Goal: Contribute content: Contribute content

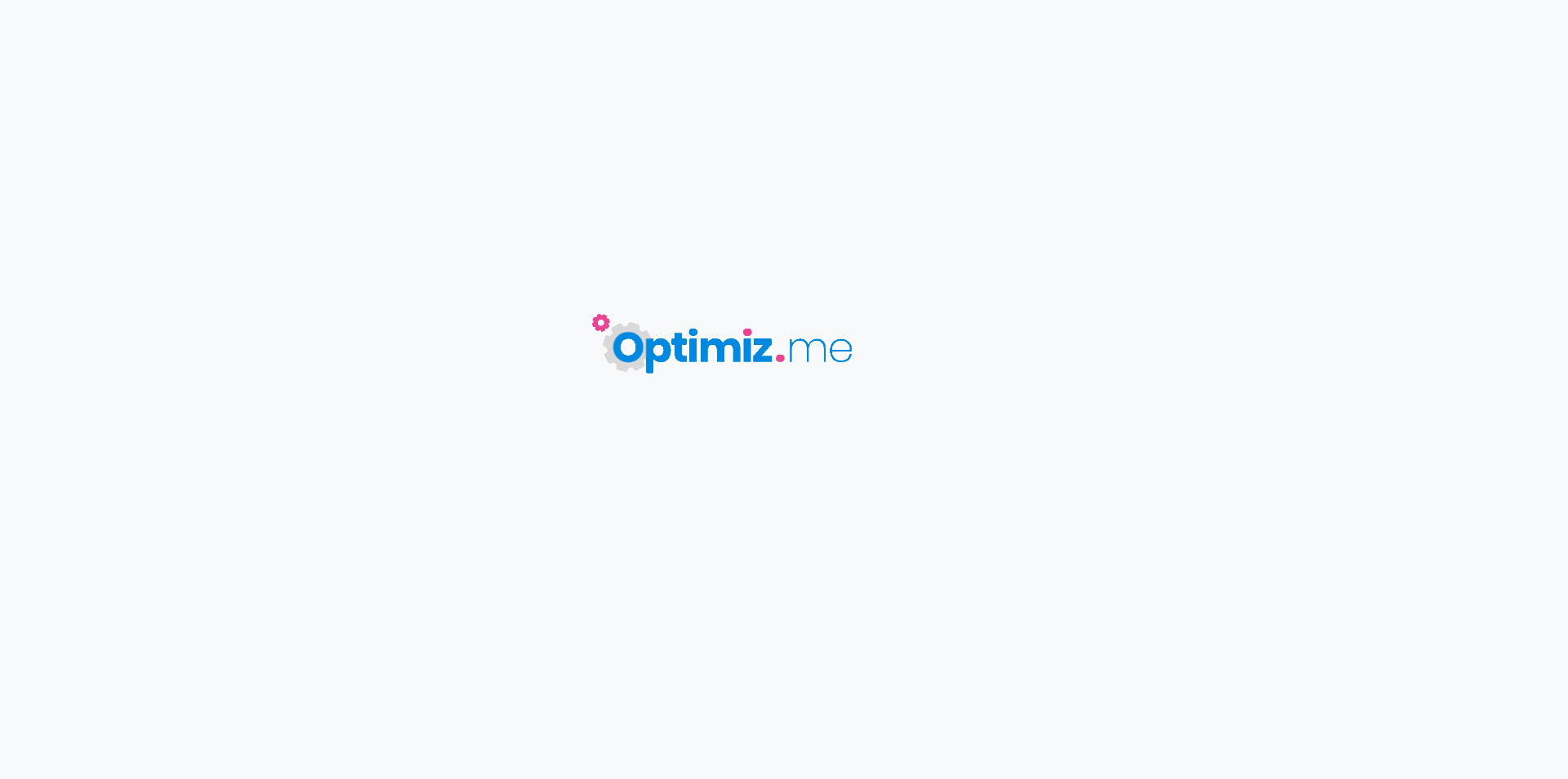
type input "Vitamine E pour le confort articulaire et la mobilité"
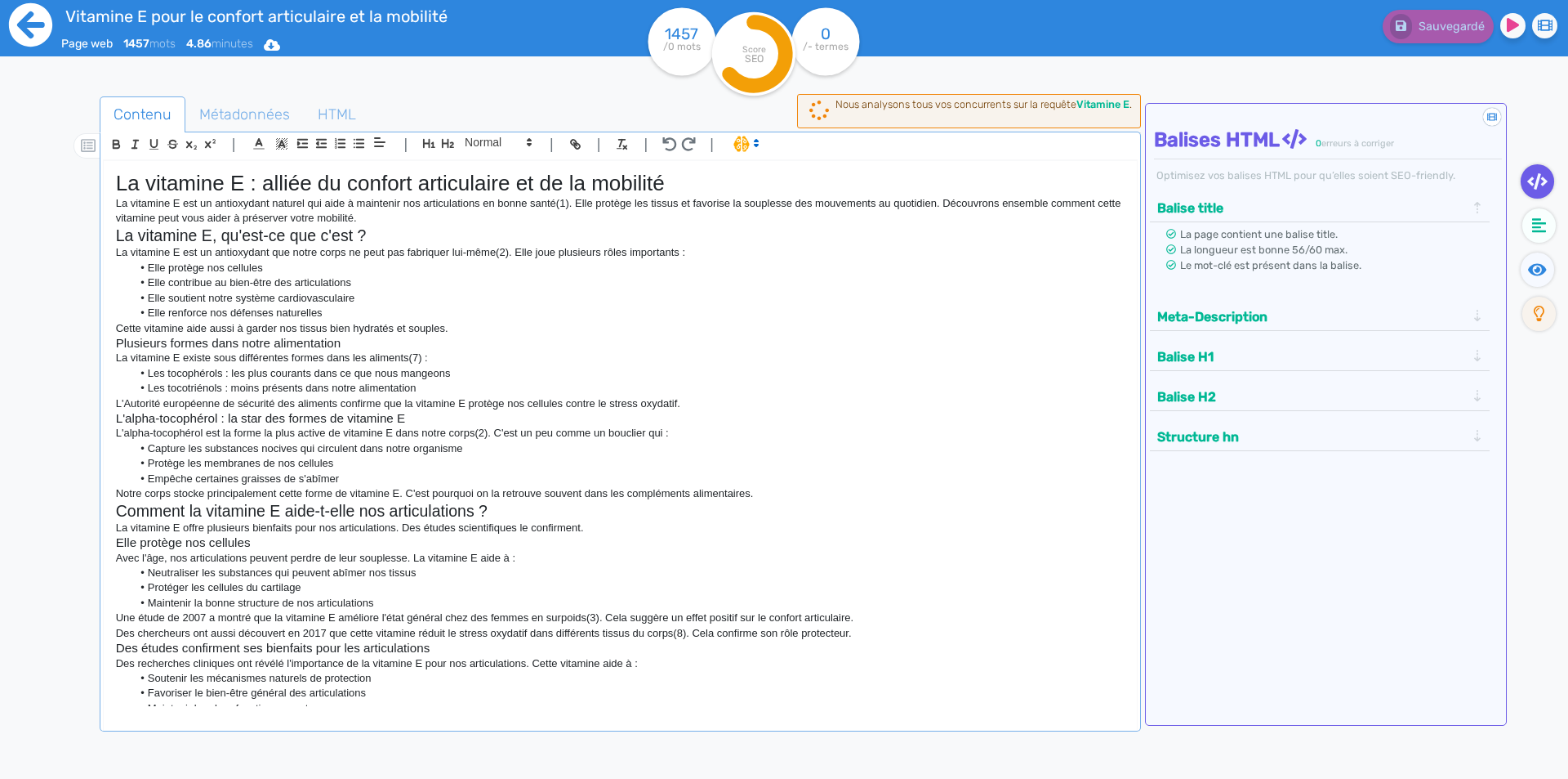
click at [33, 20] on icon at bounding box center [31, 25] width 44 height 44
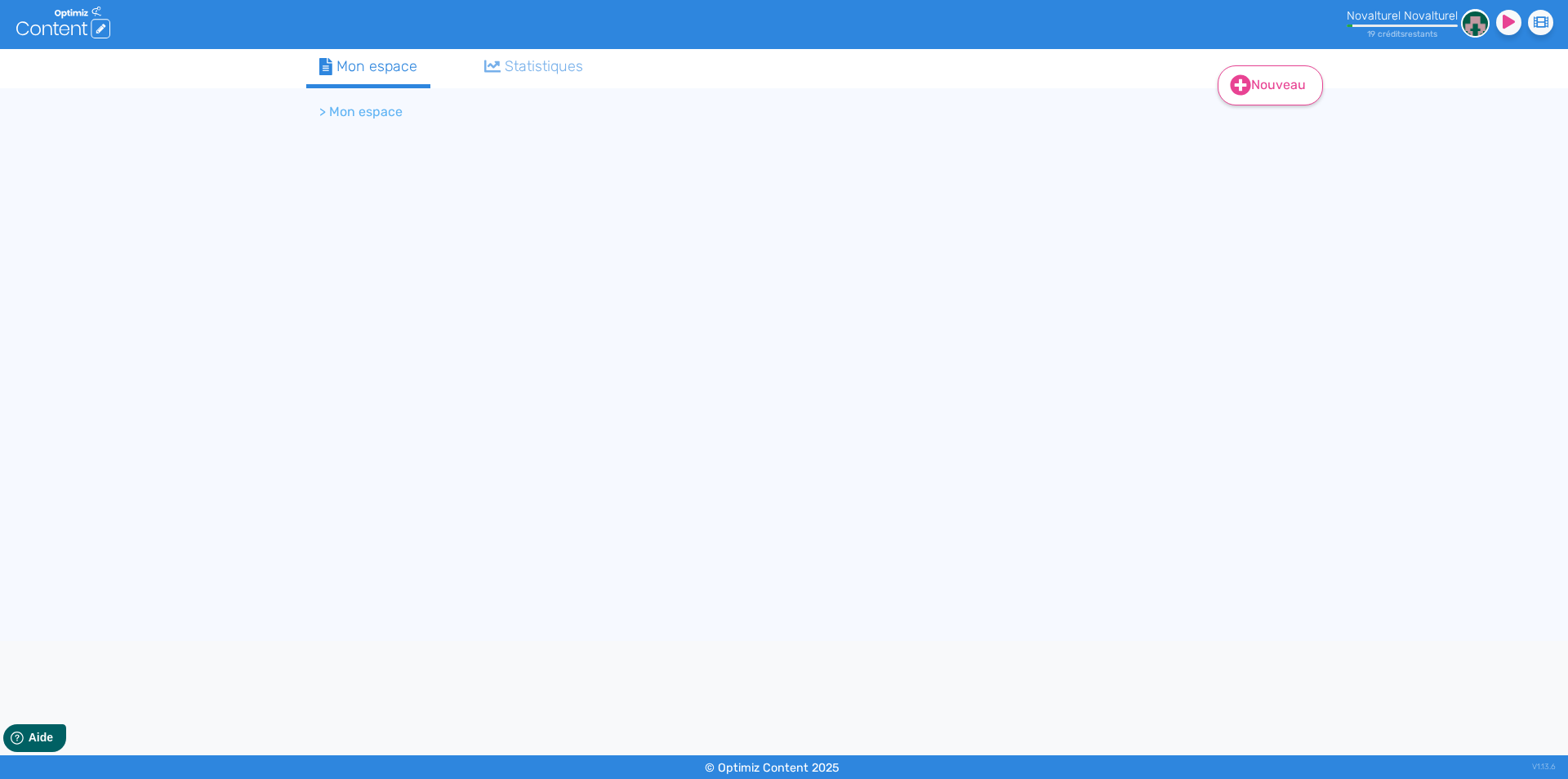
click at [1254, 82] on link "Nouveau" at bounding box center [1270, 85] width 105 height 40
click at [1291, 137] on button "Contenu" at bounding box center [1281, 126] width 131 height 26
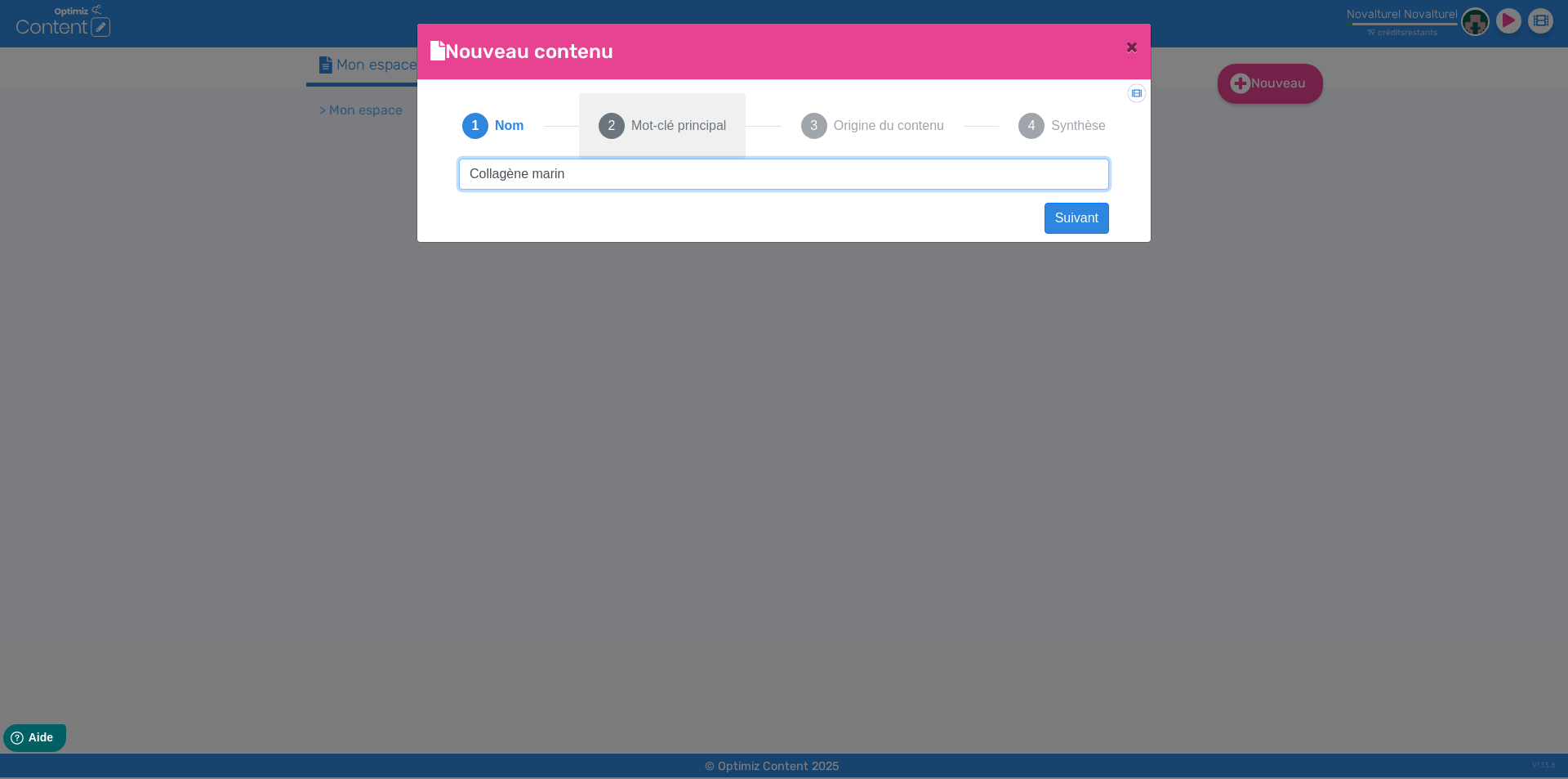
type input "Collagène marin"
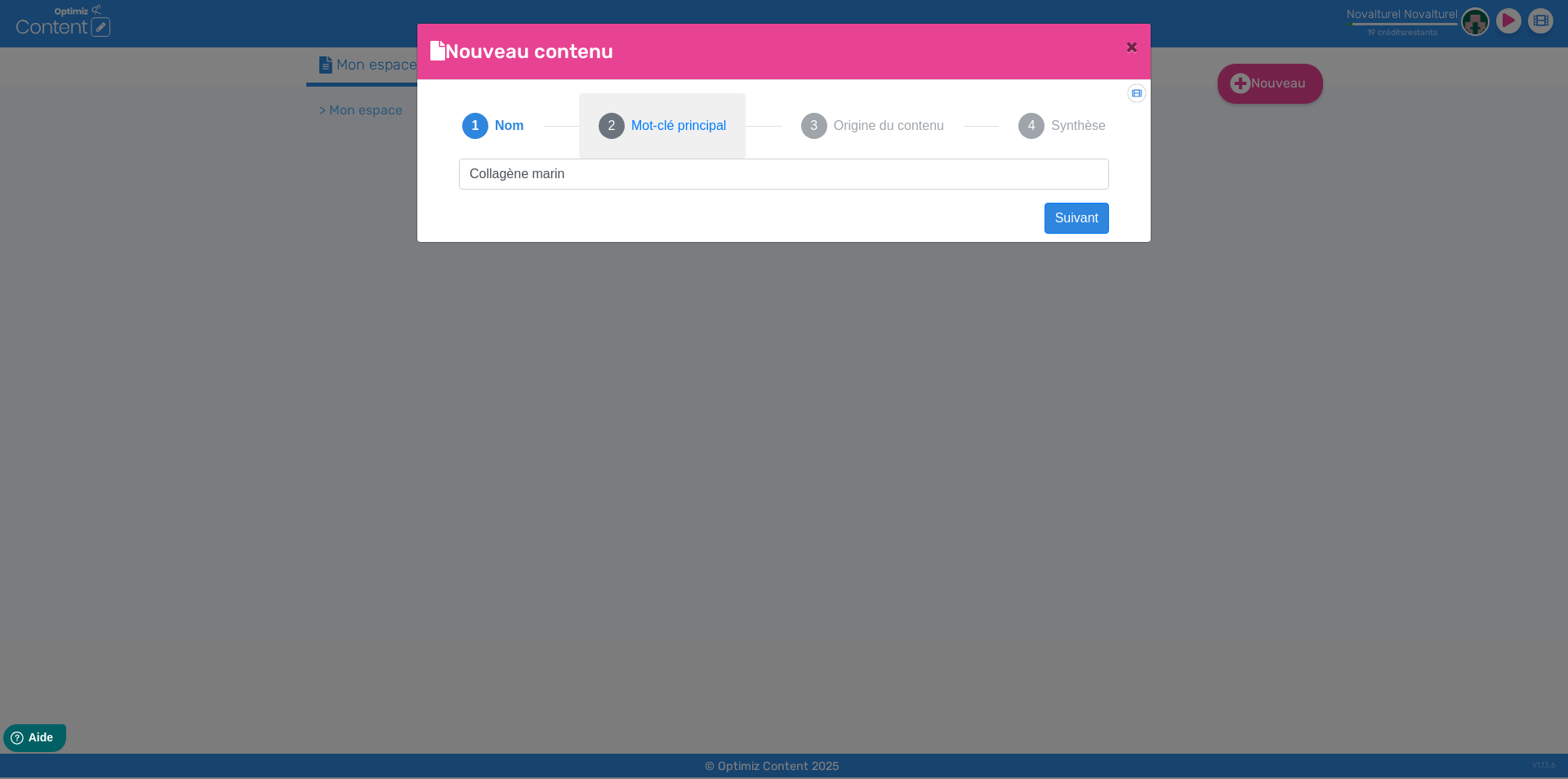
click at [674, 126] on span "Mot-clé principal" at bounding box center [678, 126] width 95 height 19
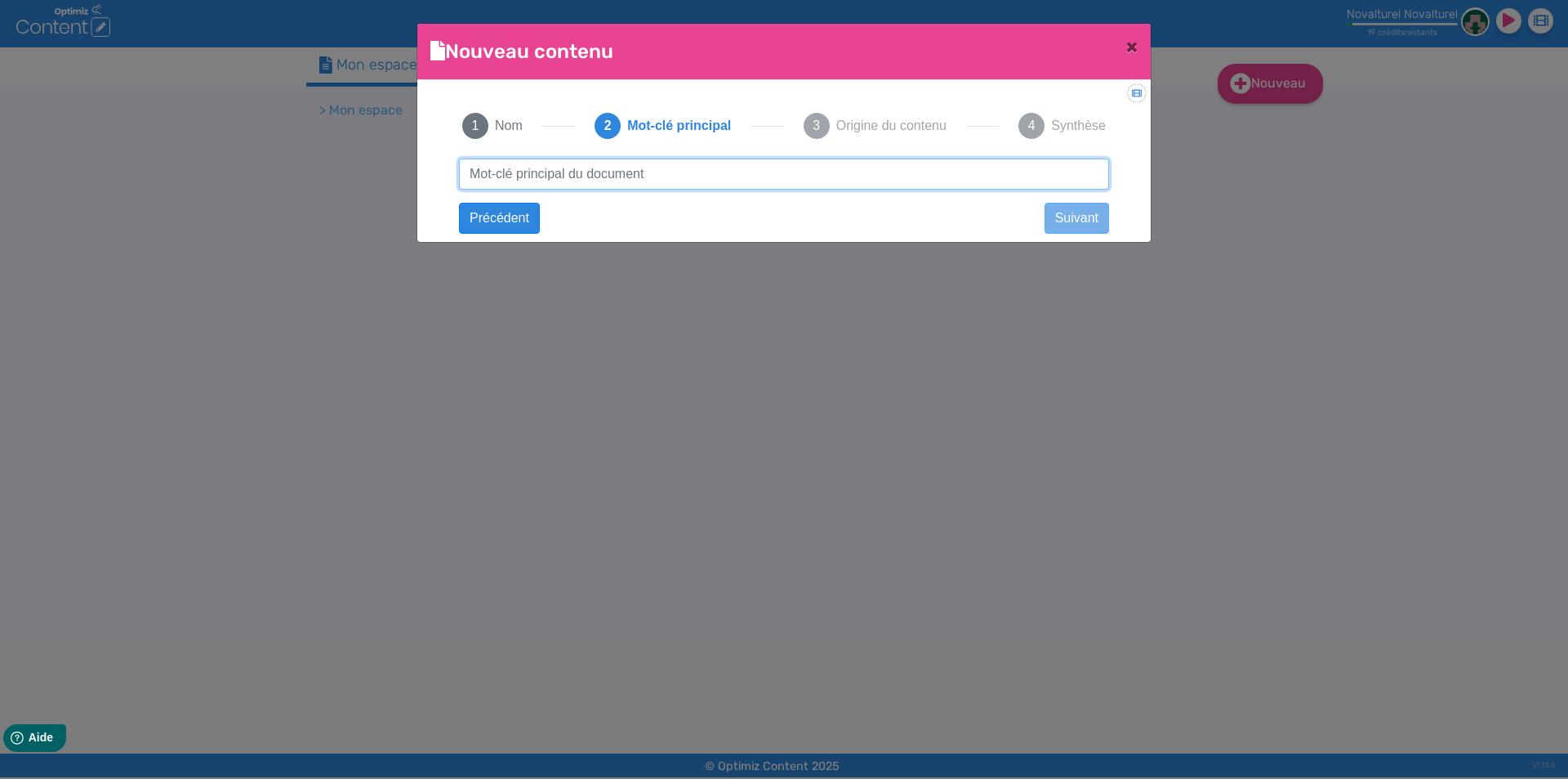
click at [671, 174] on input "text" at bounding box center [784, 173] width 650 height 31
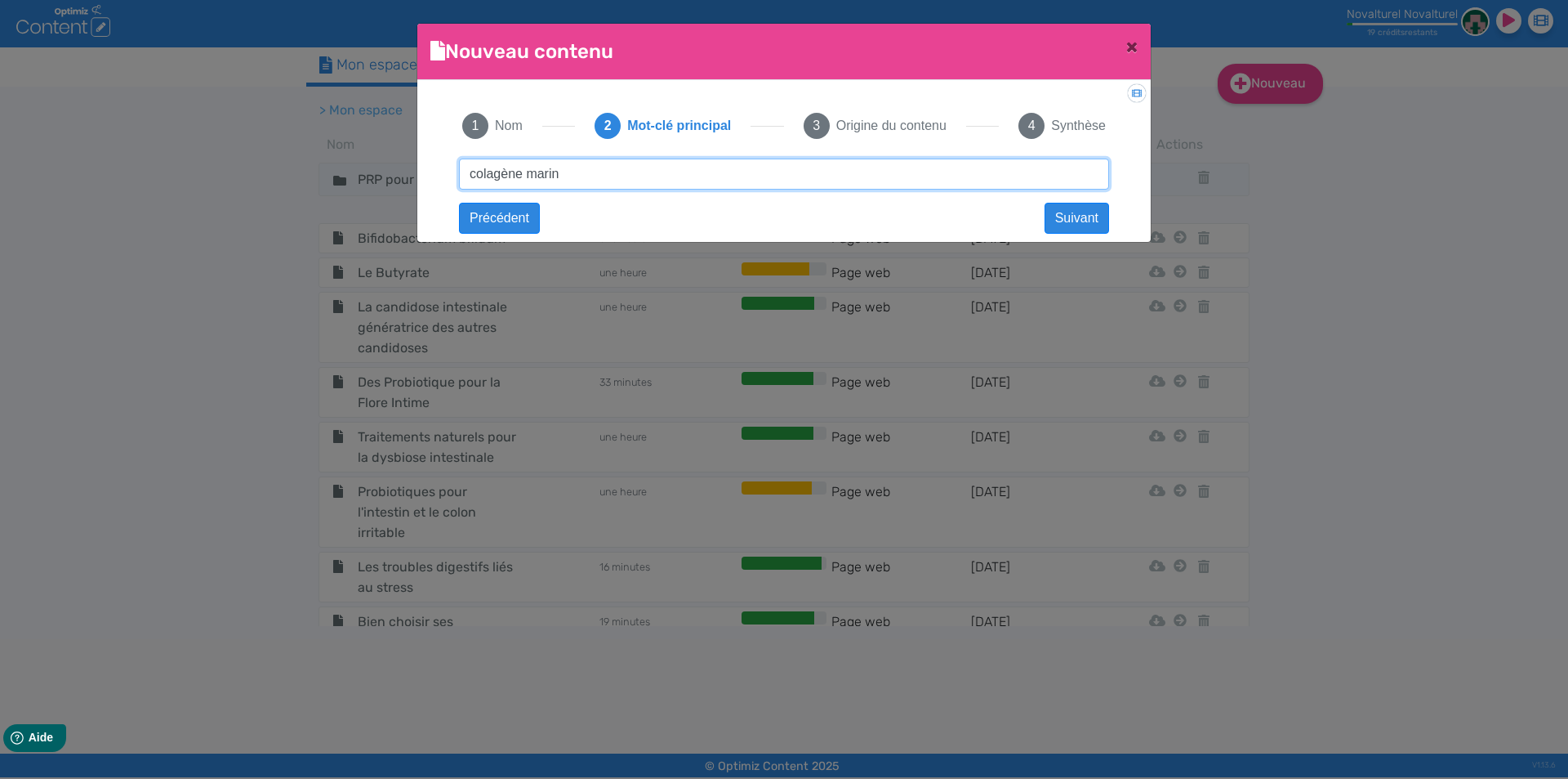
click at [490, 175] on input "colagène marin" at bounding box center [784, 173] width 650 height 31
type input "collagène marin"
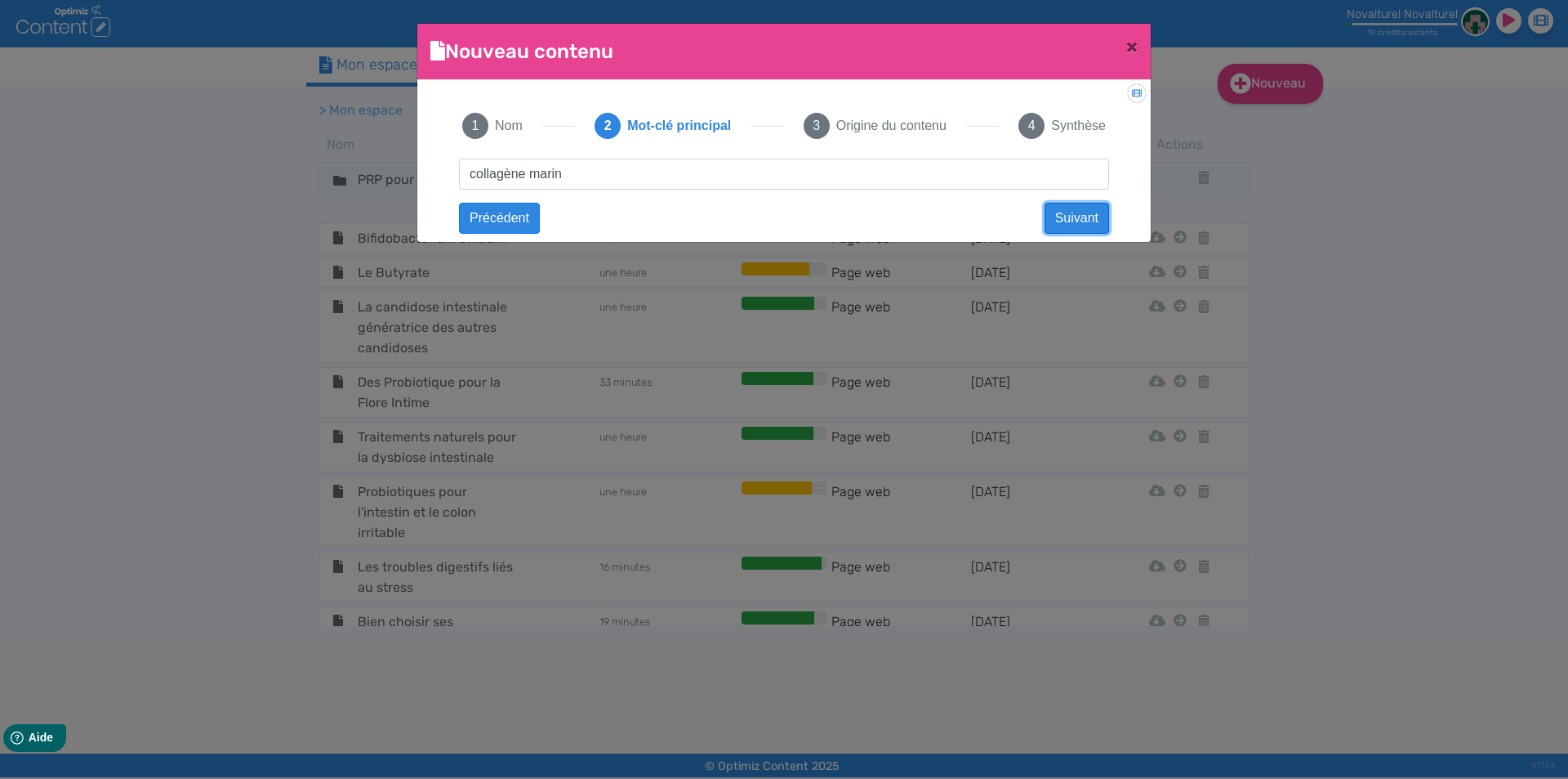
click at [1061, 219] on button "Suivant" at bounding box center [1076, 218] width 64 height 31
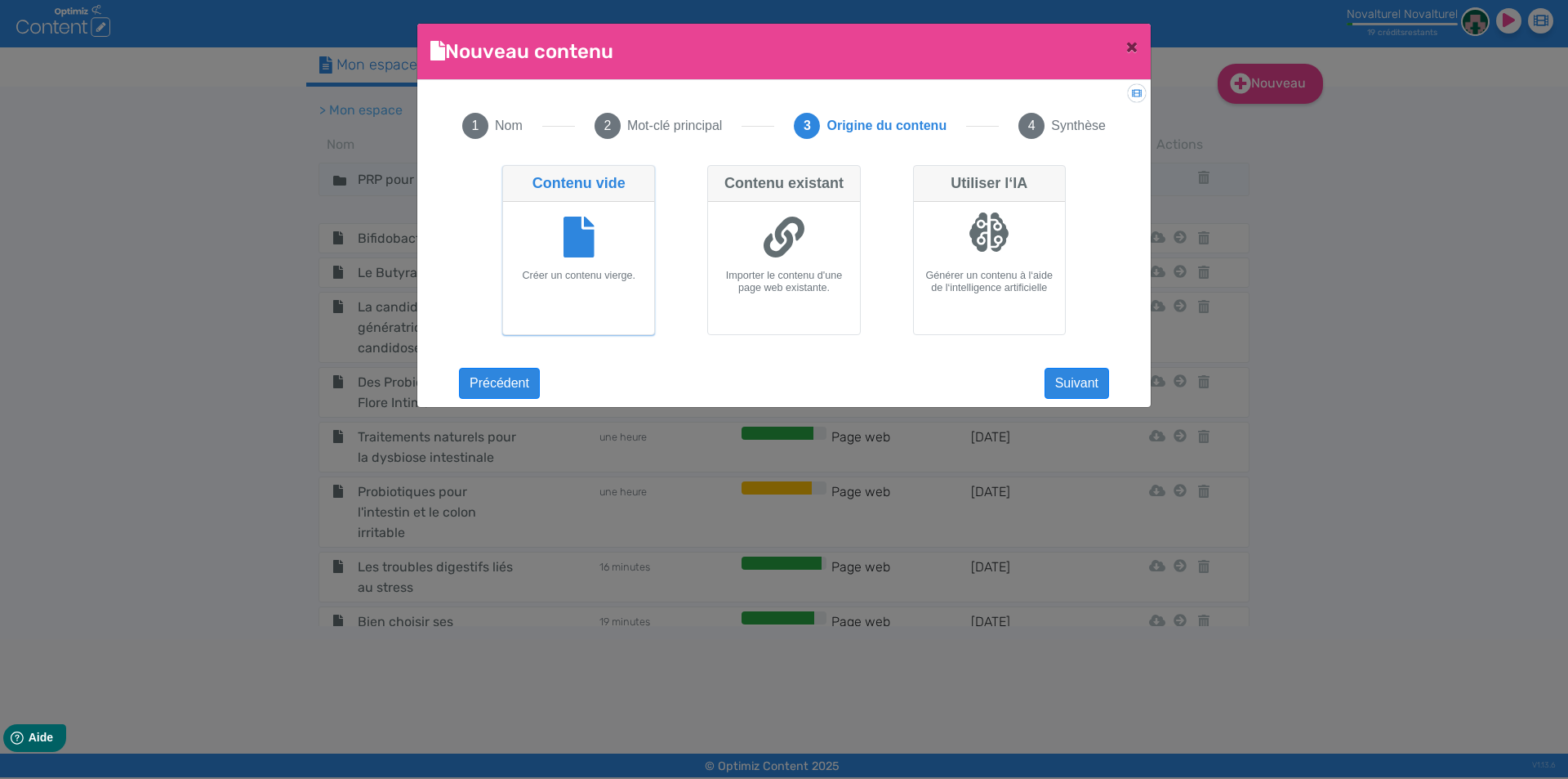
click at [573, 197] on div "Contenu vide" at bounding box center [578, 183] width 151 height 36
click at [513, 176] on input "Contenu vide Créer un contenu vierge." at bounding box center [507, 170] width 11 height 11
click at [1096, 388] on button "Suivant" at bounding box center [1076, 383] width 64 height 31
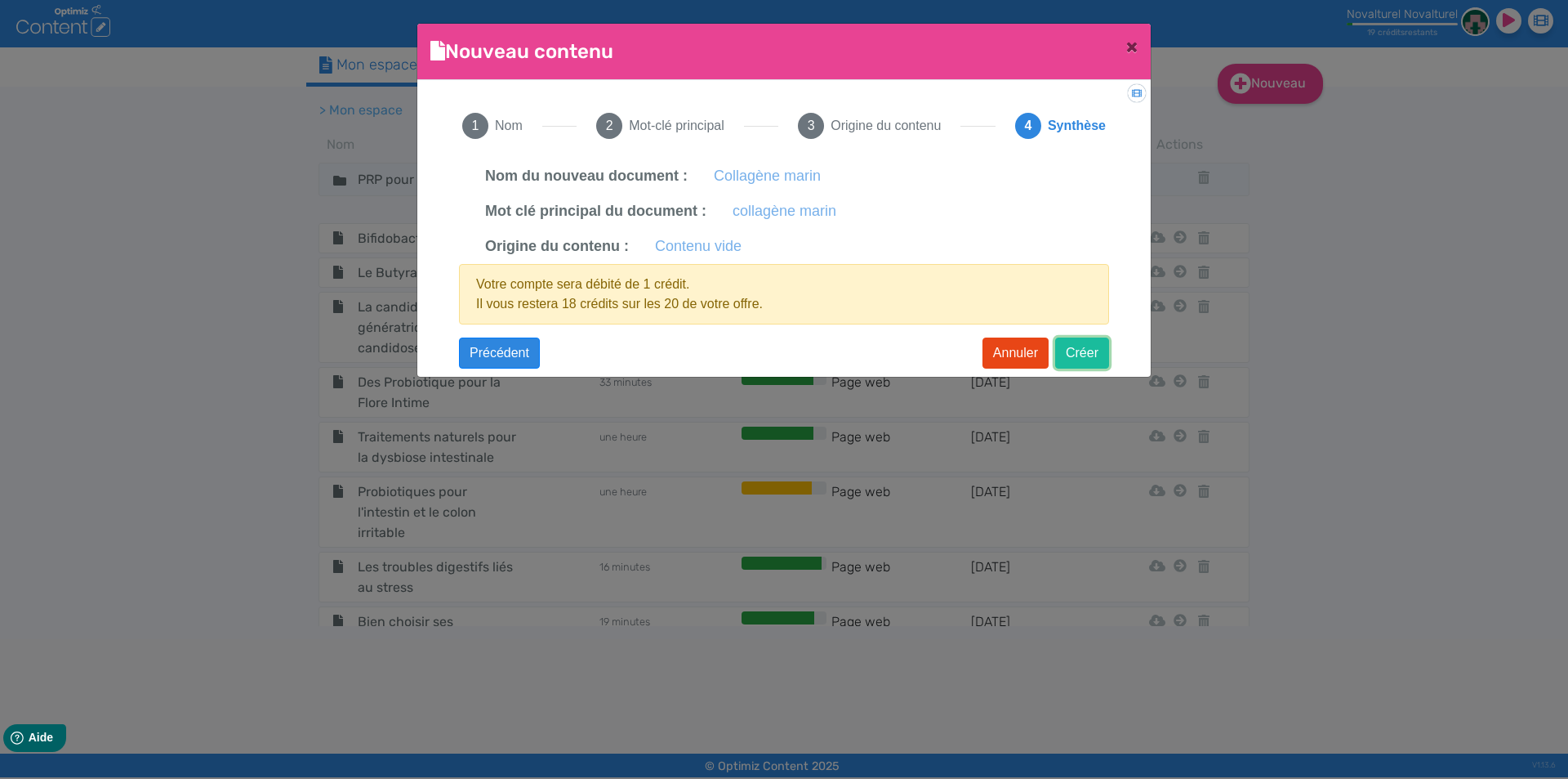
click at [1074, 344] on button "Créer" at bounding box center [1082, 353] width 54 height 31
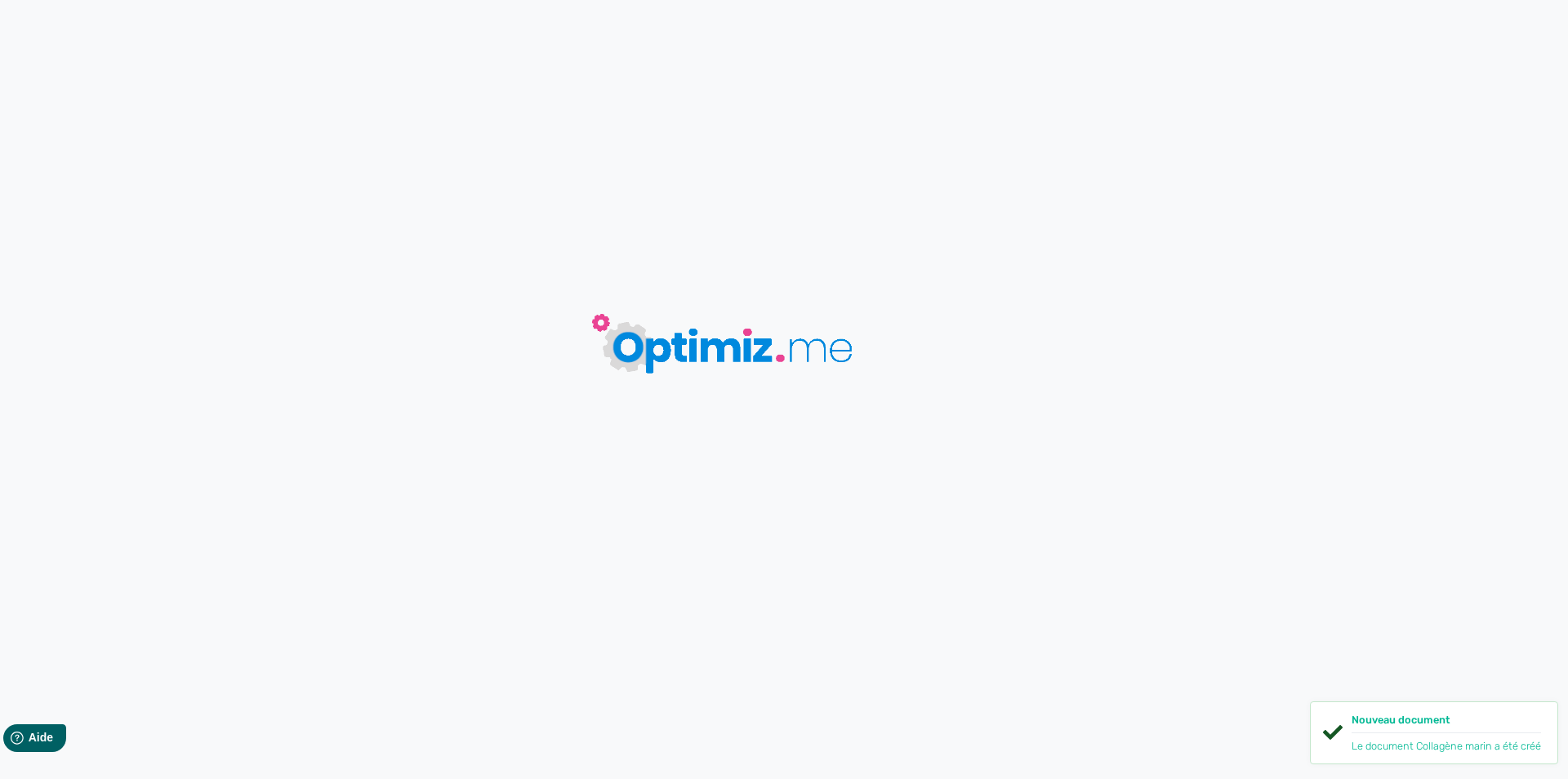
type input "Collagène marin"
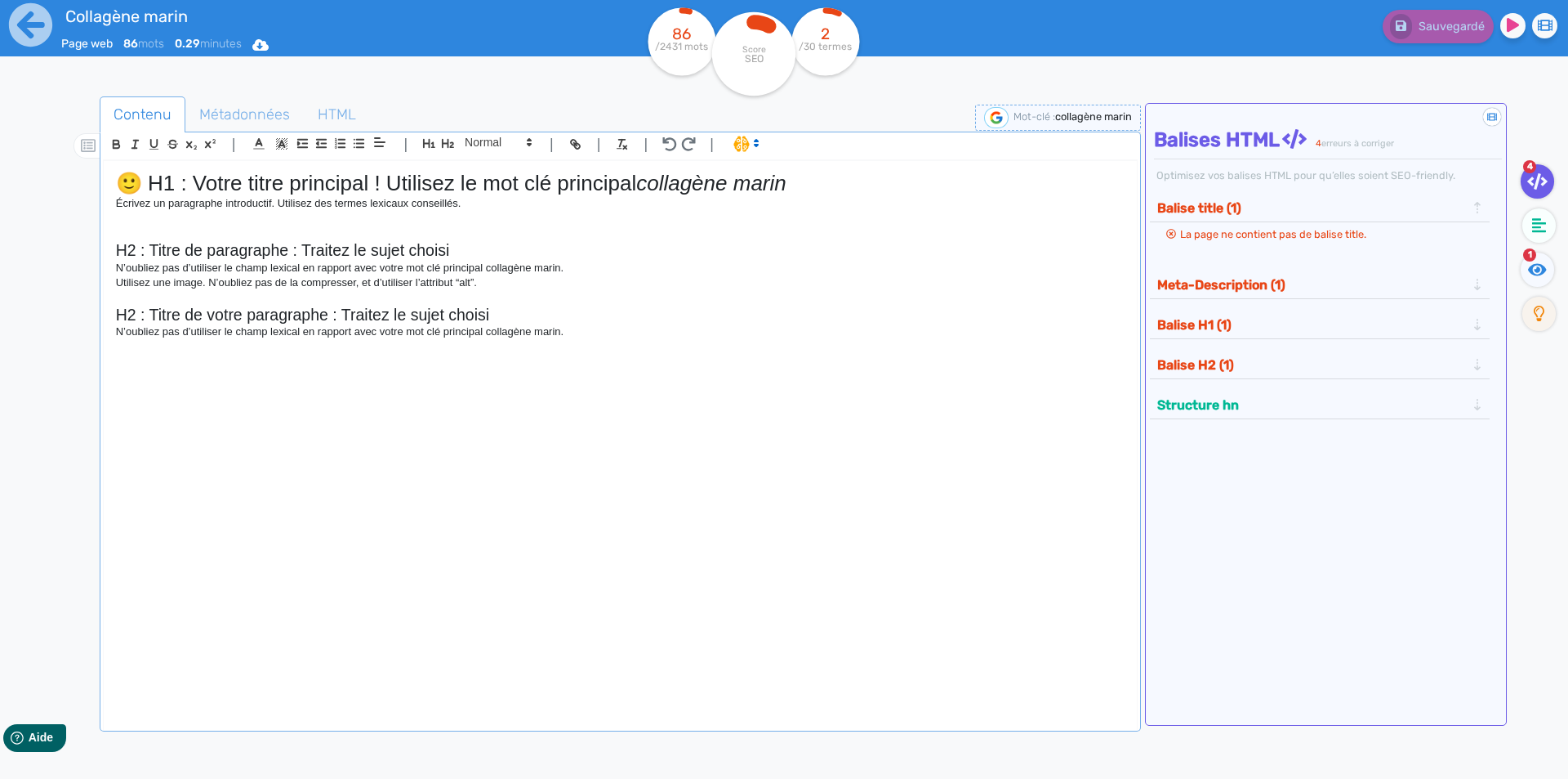
click at [537, 479] on div "🙂 H1 : Votre titre principal ! Utilisez le mot clé principal collagène marin Éc…" at bounding box center [620, 433] width 1033 height 545
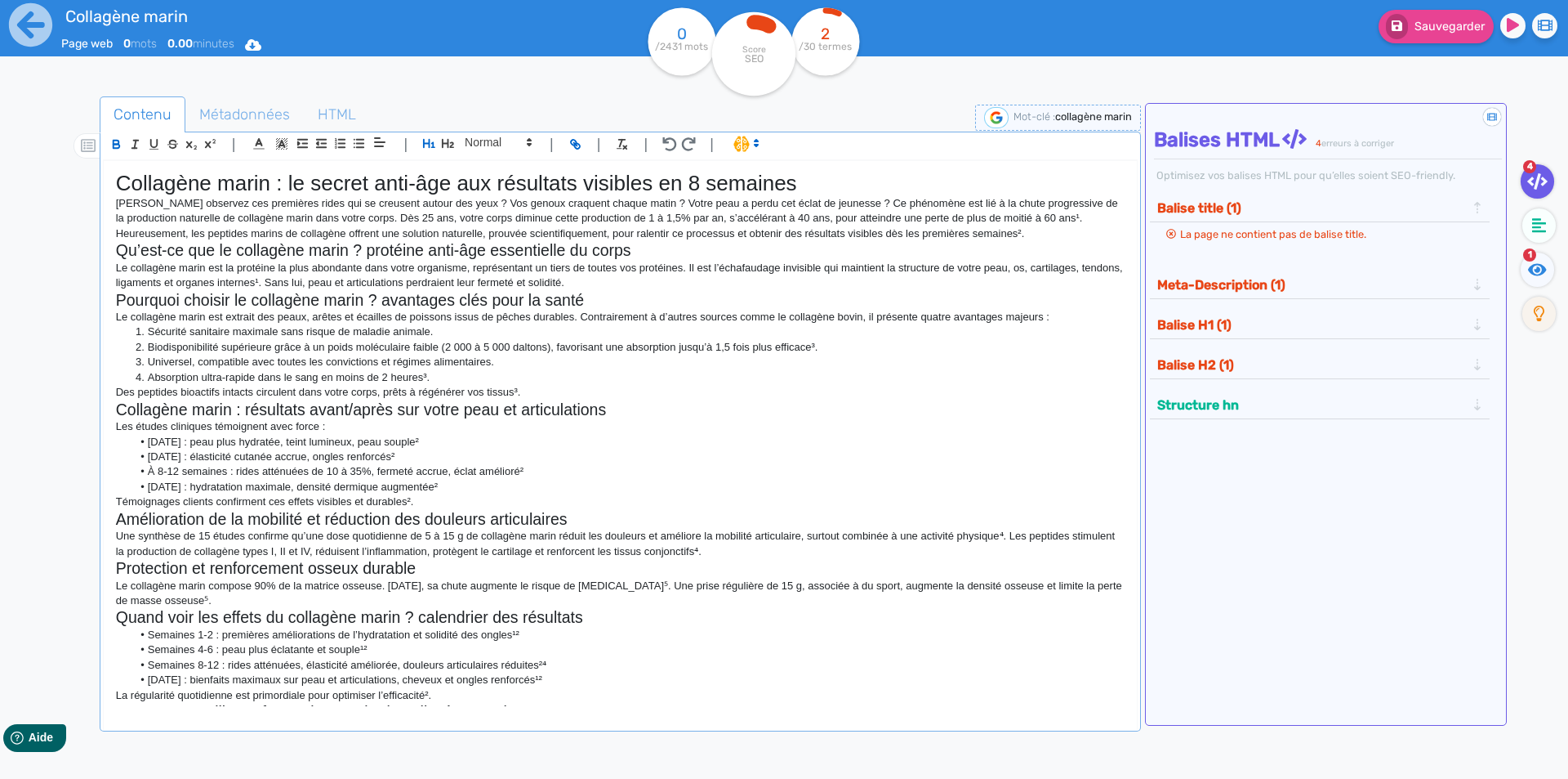
scroll to position [715, 0]
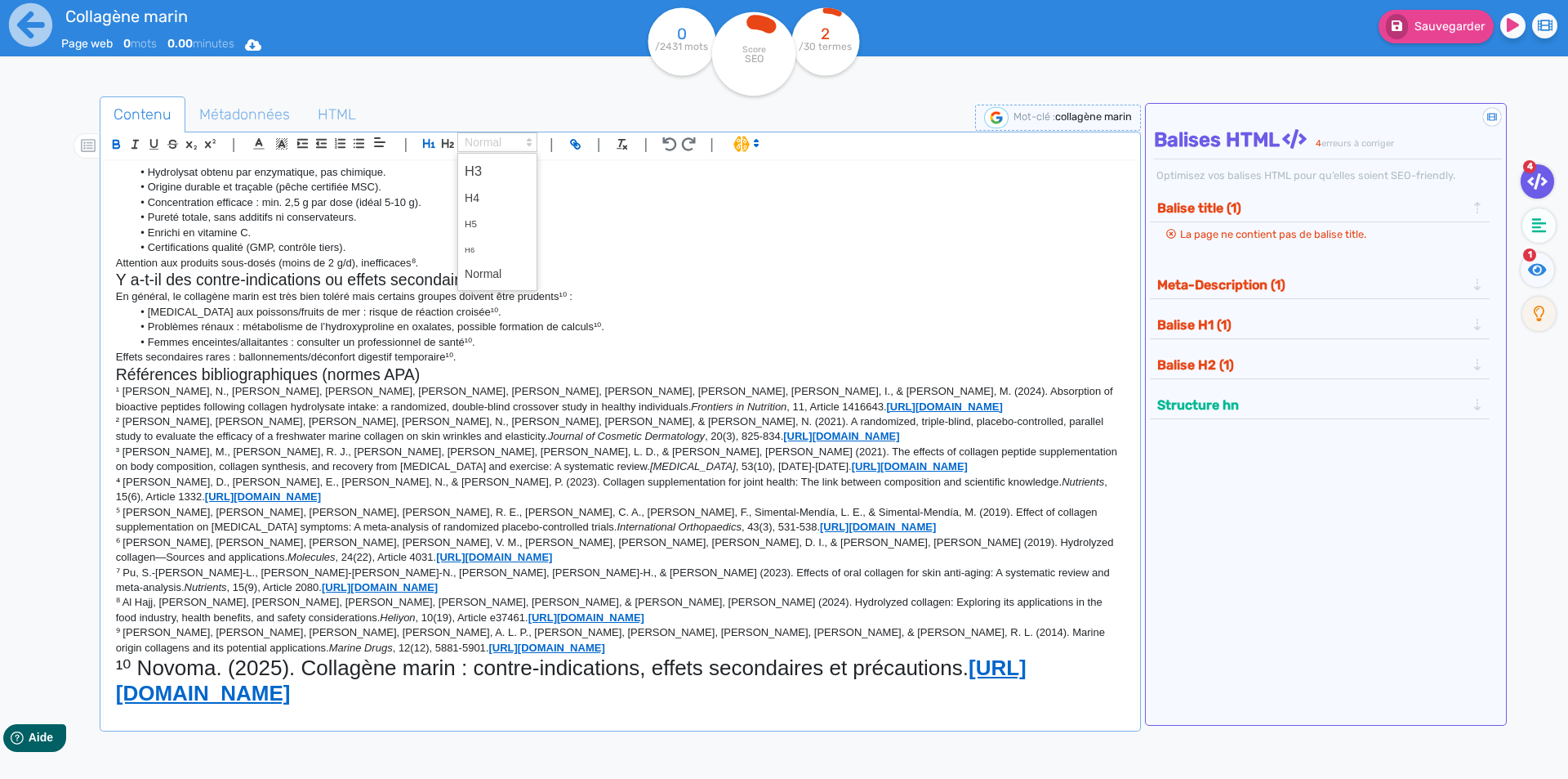
click at [530, 145] on polygon at bounding box center [529, 145] width 3 height 2
click at [506, 282] on span at bounding box center [497, 274] width 65 height 25
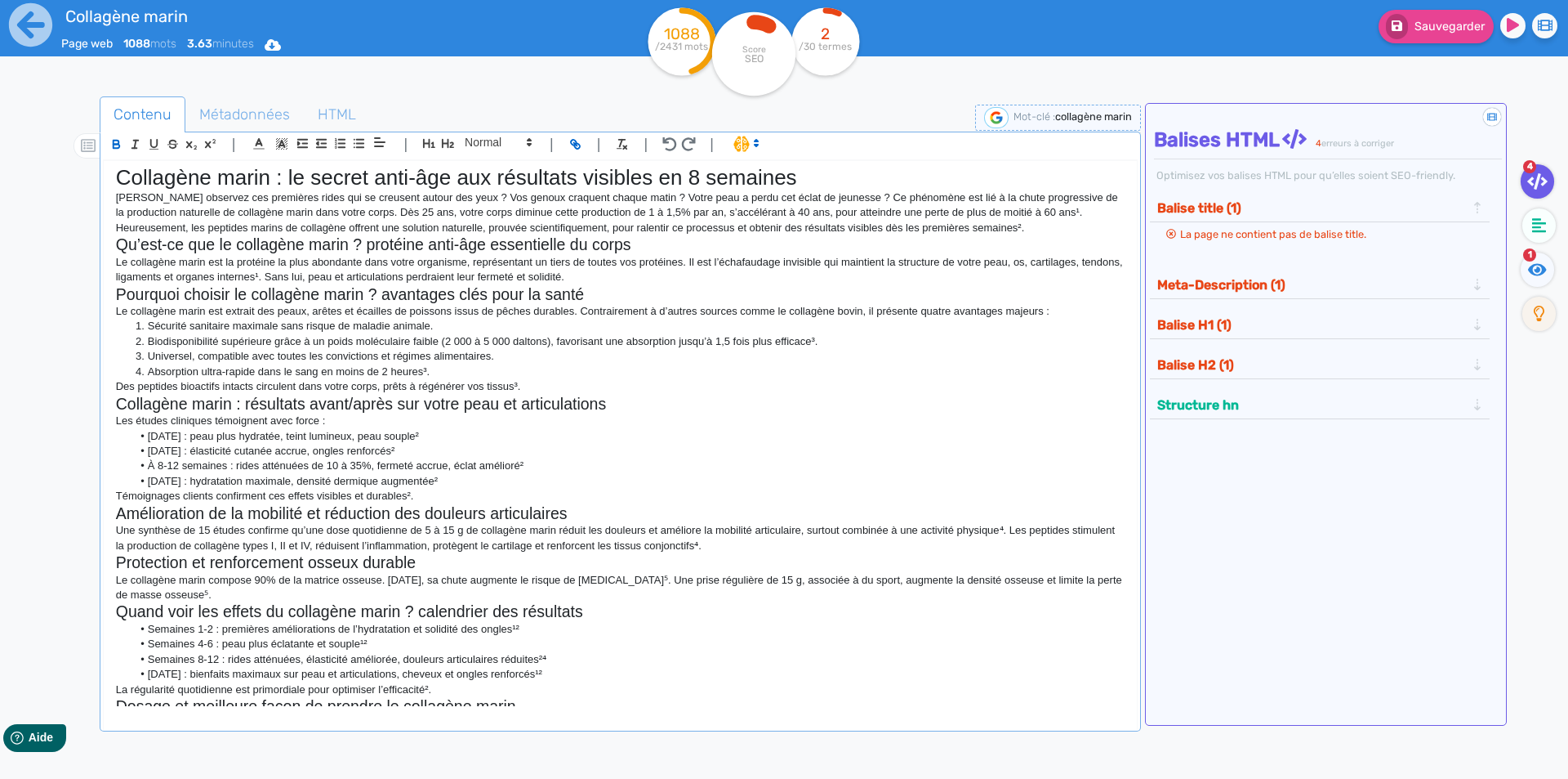
scroll to position [0, 0]
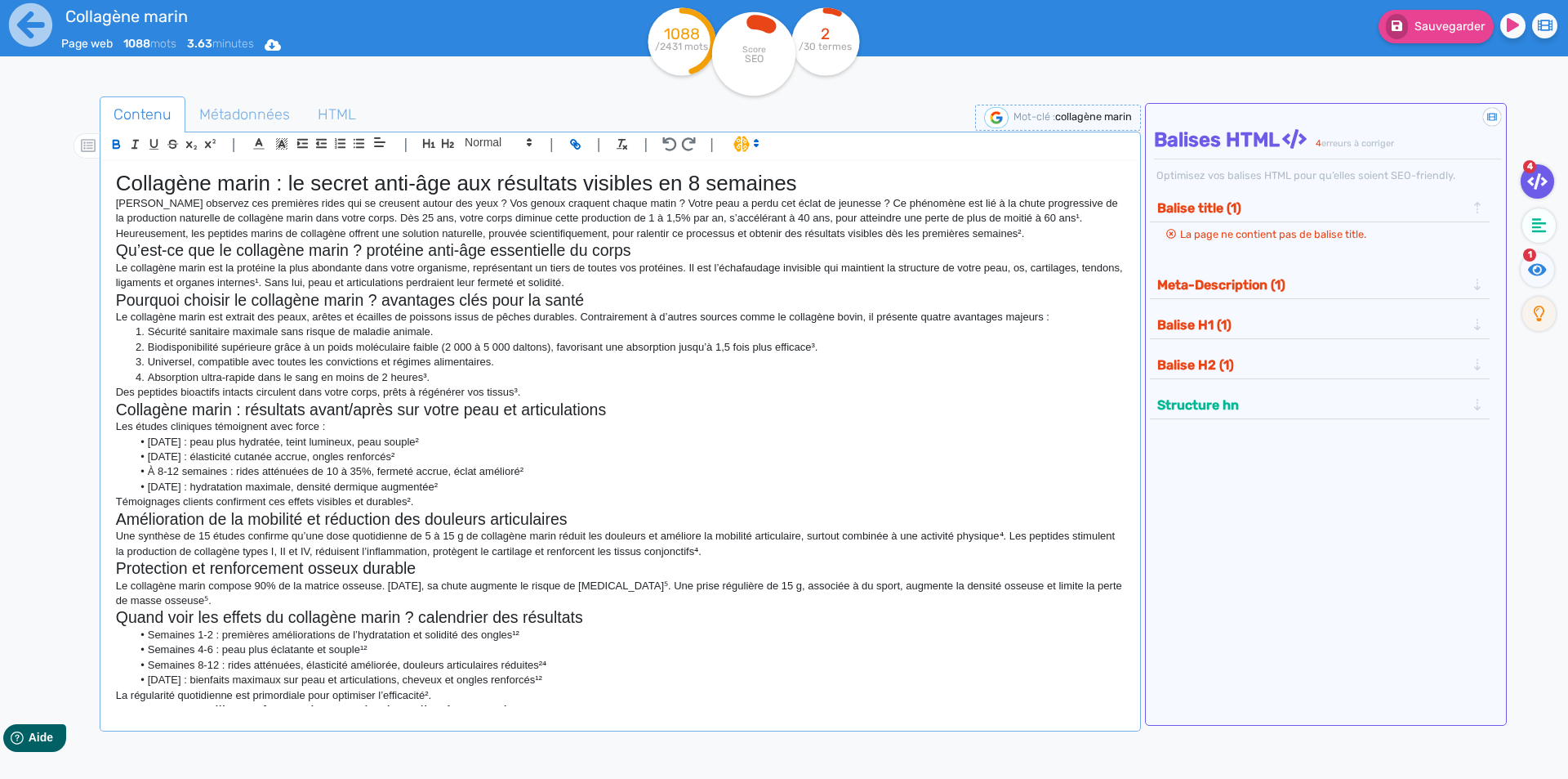
click at [555, 188] on h1 "Collagène marin : le secret anti-âge aux résultats visibles en 8 semaines" at bounding box center [620, 183] width 1009 height 25
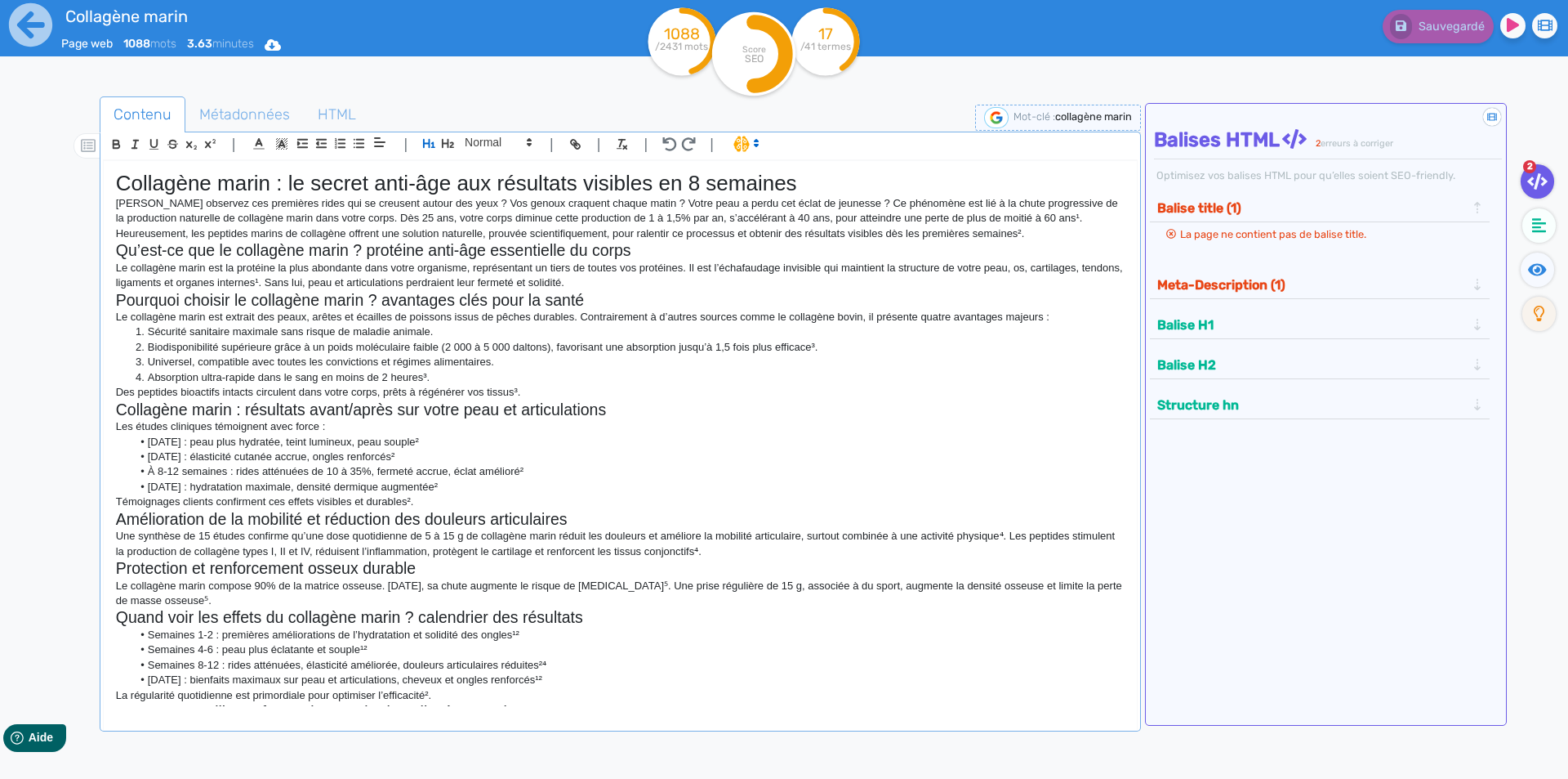
click at [528, 253] on h2 "Qu’est-ce que le collagène marin ? protéine anti-âge essentielle du corps" at bounding box center [620, 250] width 1009 height 18
click at [249, 114] on span "Métadonnées" at bounding box center [244, 114] width 116 height 44
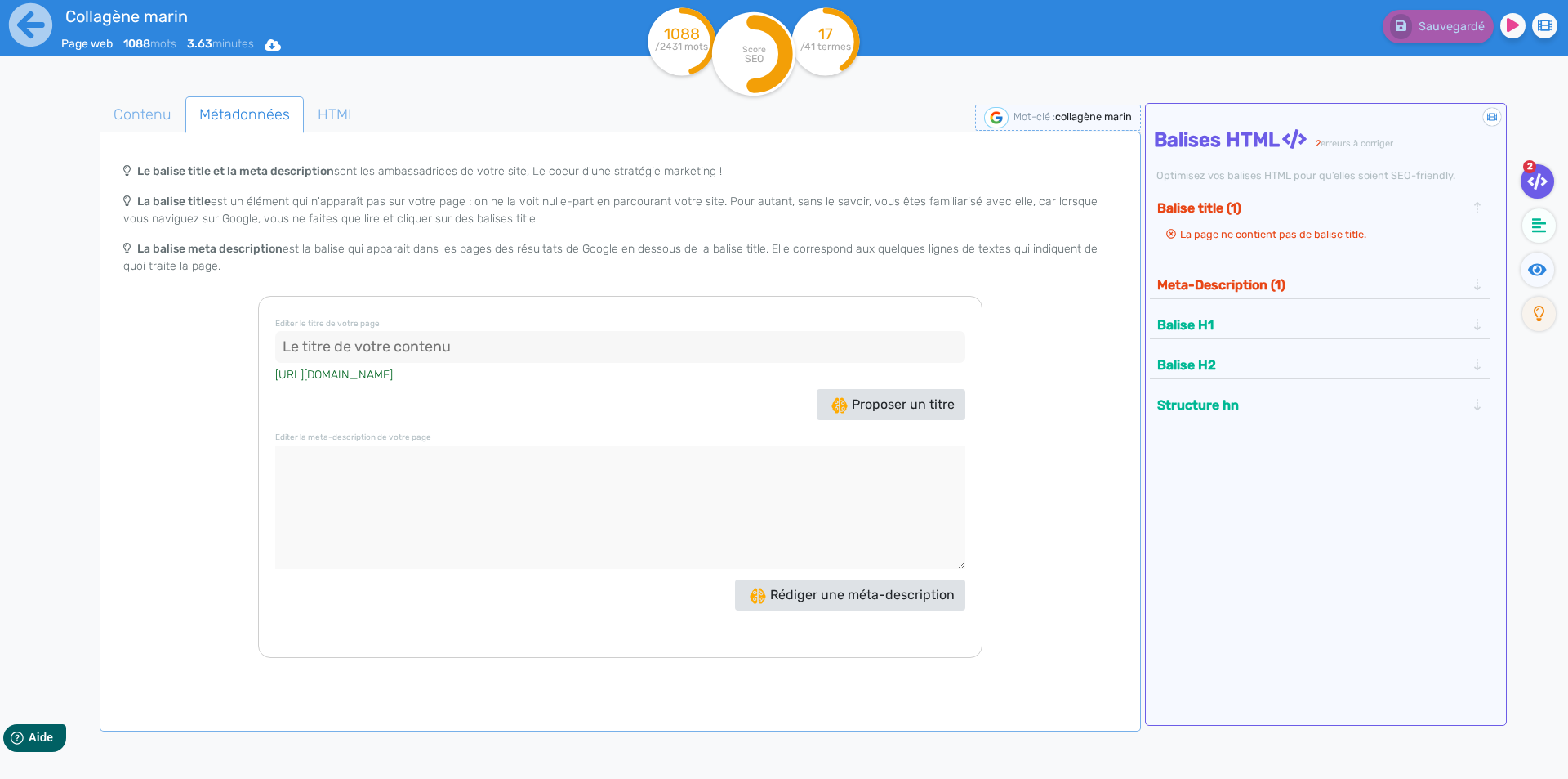
click at [531, 345] on input at bounding box center [620, 347] width 690 height 33
paste input "Collagène marin : bienfaits, résultats visibles et guide complet"
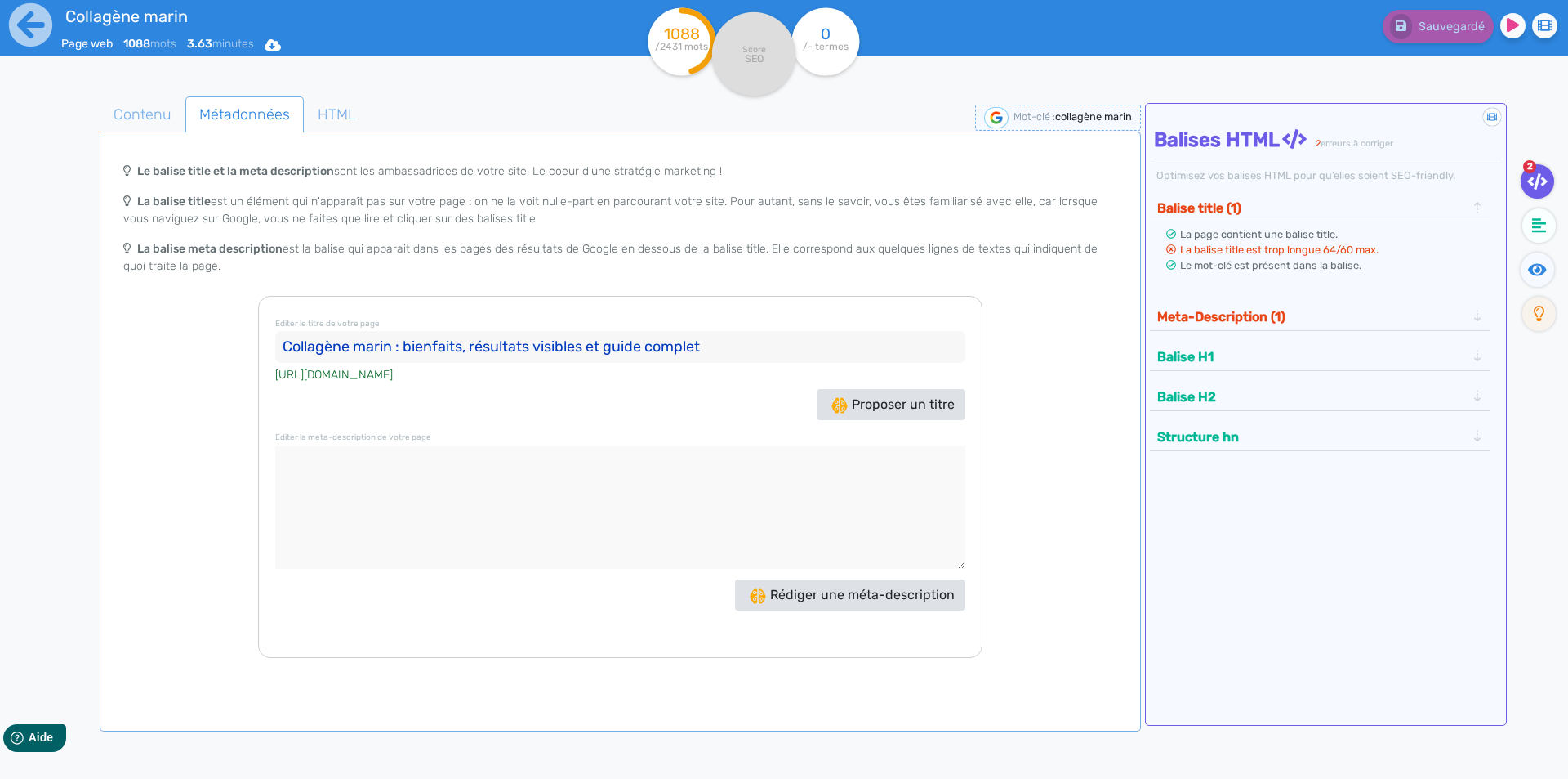
type input "Collagène marin : bienfaits, résultats visibles et guide complet"
click at [528, 482] on textarea at bounding box center [620, 508] width 690 height 122
click at [526, 467] on textarea at bounding box center [620, 508] width 690 height 122
paste textarea "Découvrez comment le collagène marin booste votre peau, articulations et os. Ré…"
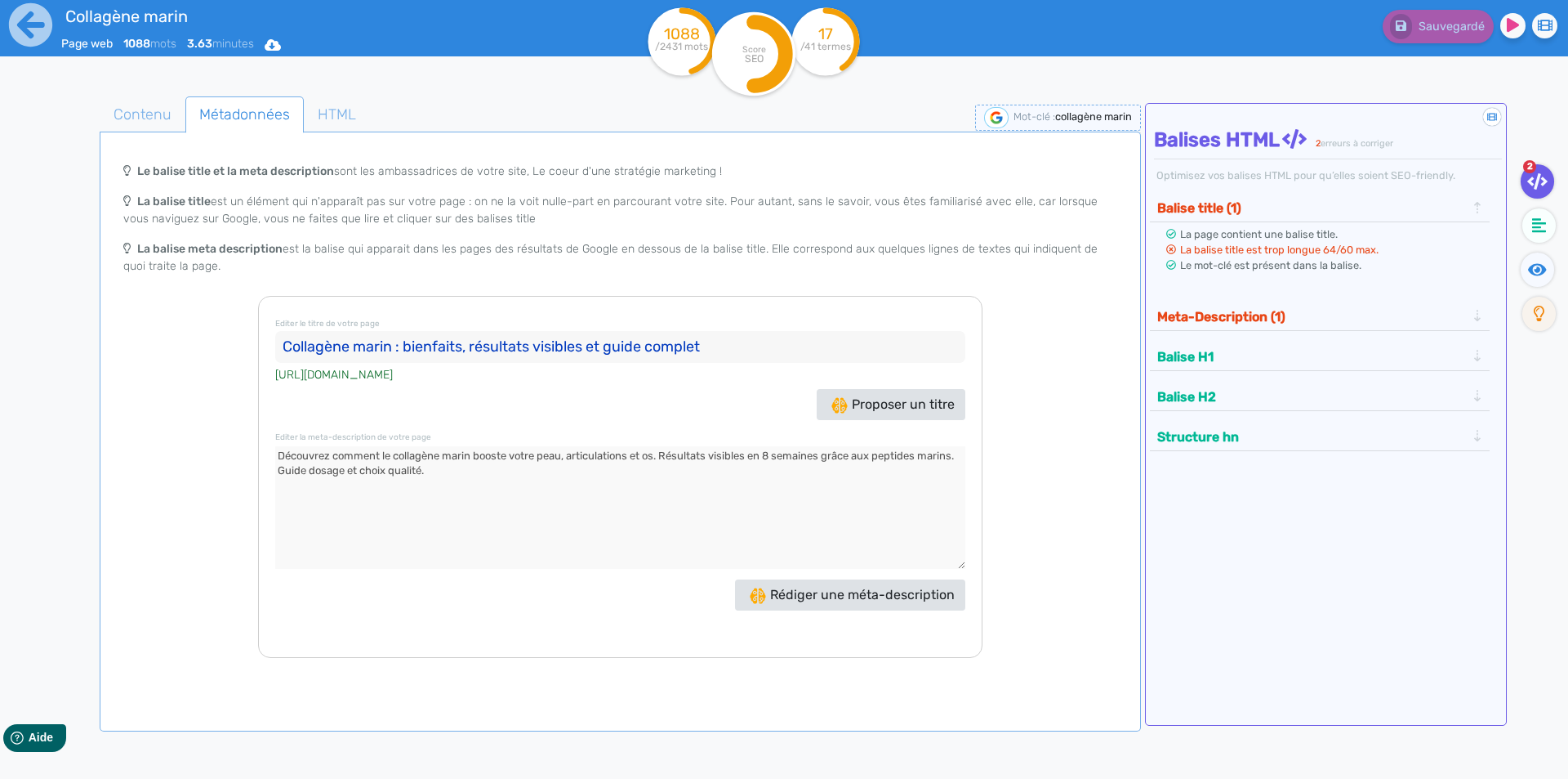
type textarea "Découvrez comment le collagène marin booste votre peau, articulations et os. Ré…"
click at [931, 412] on button "Proposer un titre" at bounding box center [891, 404] width 149 height 31
drag, startPoint x: 597, startPoint y: 343, endPoint x: 276, endPoint y: 348, distance: 321.0
click at [276, 348] on input "Collagène marin : le secret beauté anti-âge !" at bounding box center [620, 347] width 690 height 33
click at [568, 346] on input "Collagène marin : le secret beauté anti-âge !" at bounding box center [620, 347] width 690 height 33
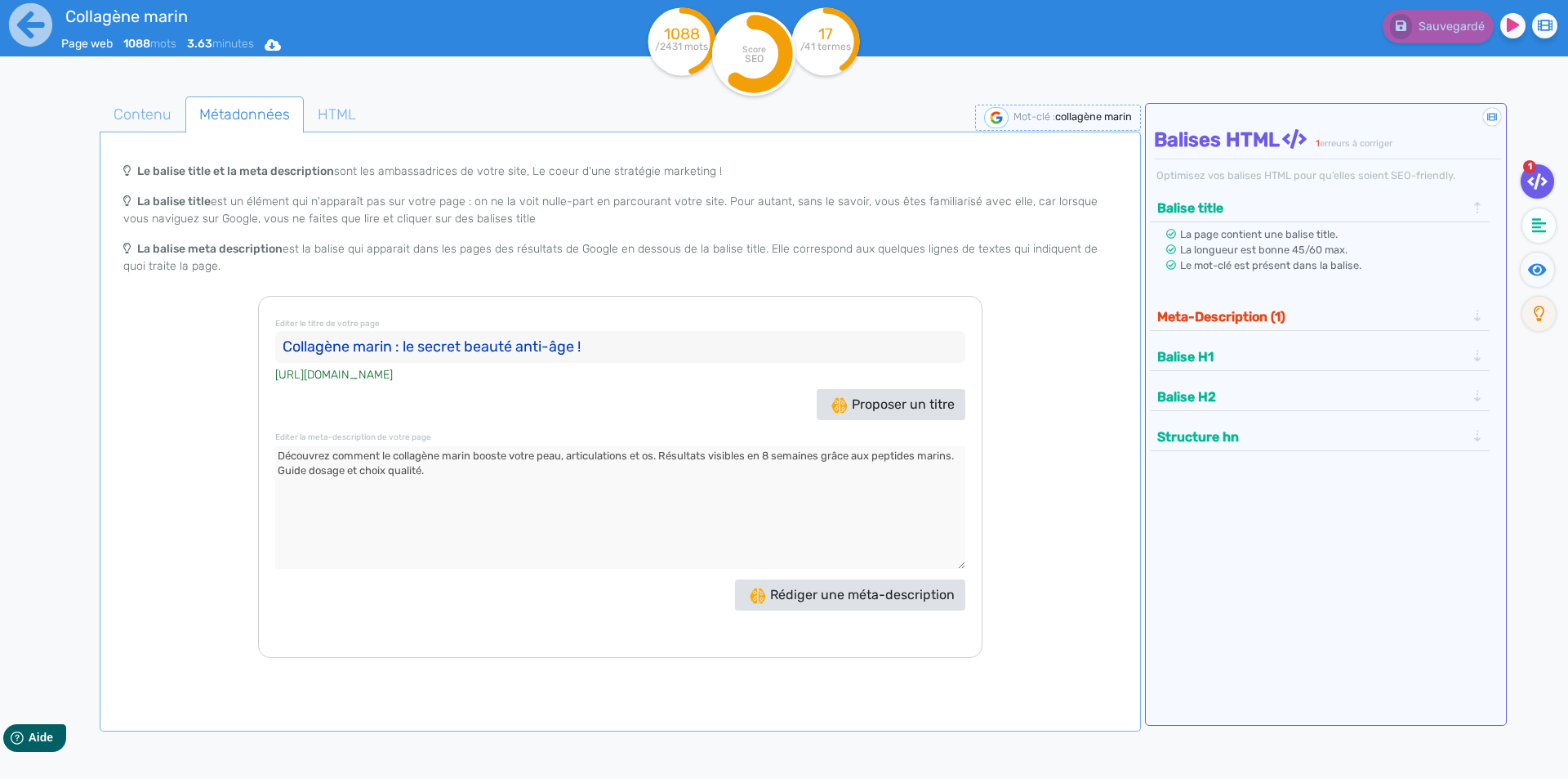
click at [589, 342] on input "Collagène marin : le secret beauté anti-âge !" at bounding box center [620, 347] width 690 height 33
click at [854, 410] on span "Proposer un titre" at bounding box center [892, 404] width 123 height 16
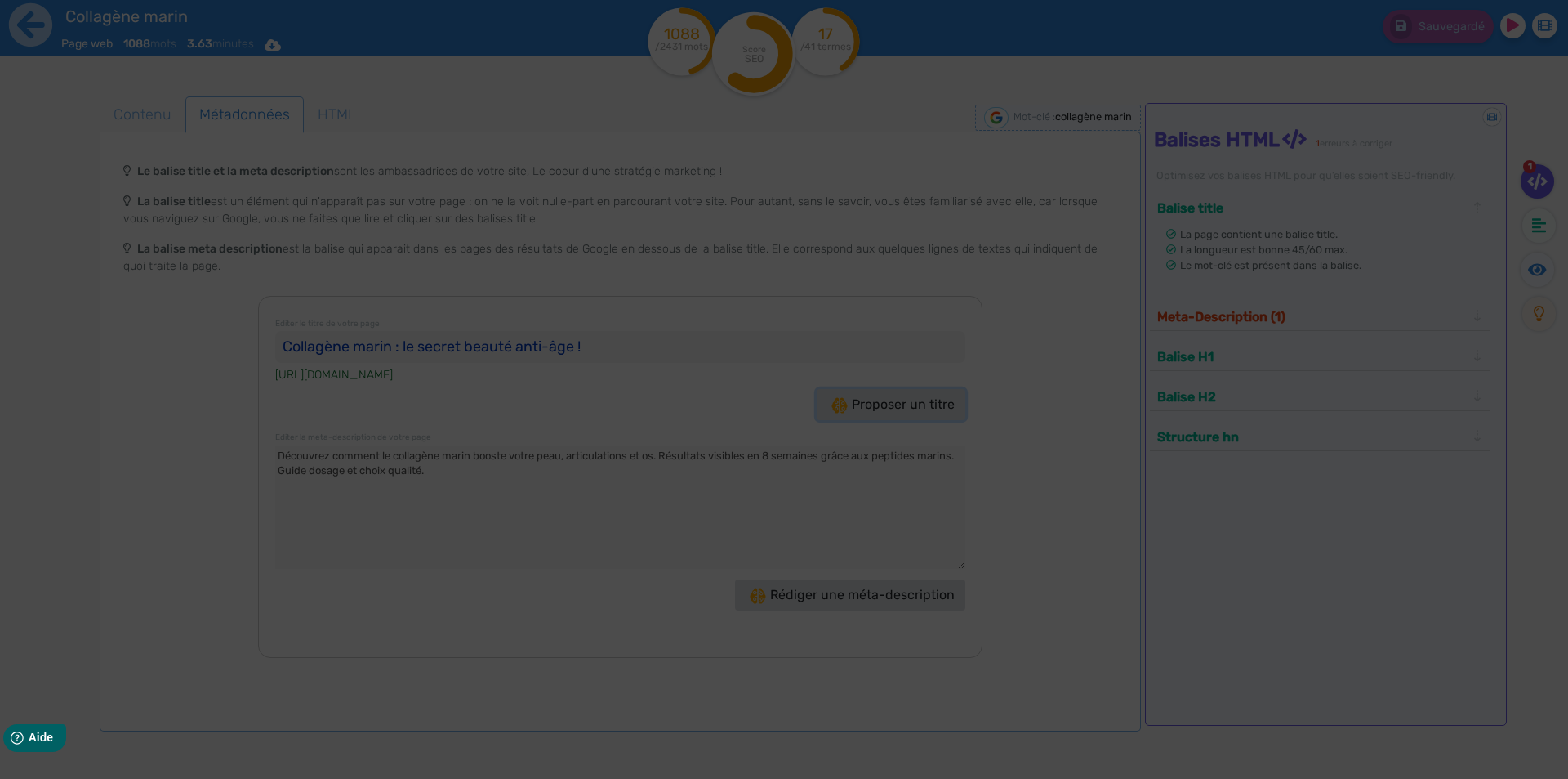
type input "Collagène marin : le secret jeunesse à découvrir !"
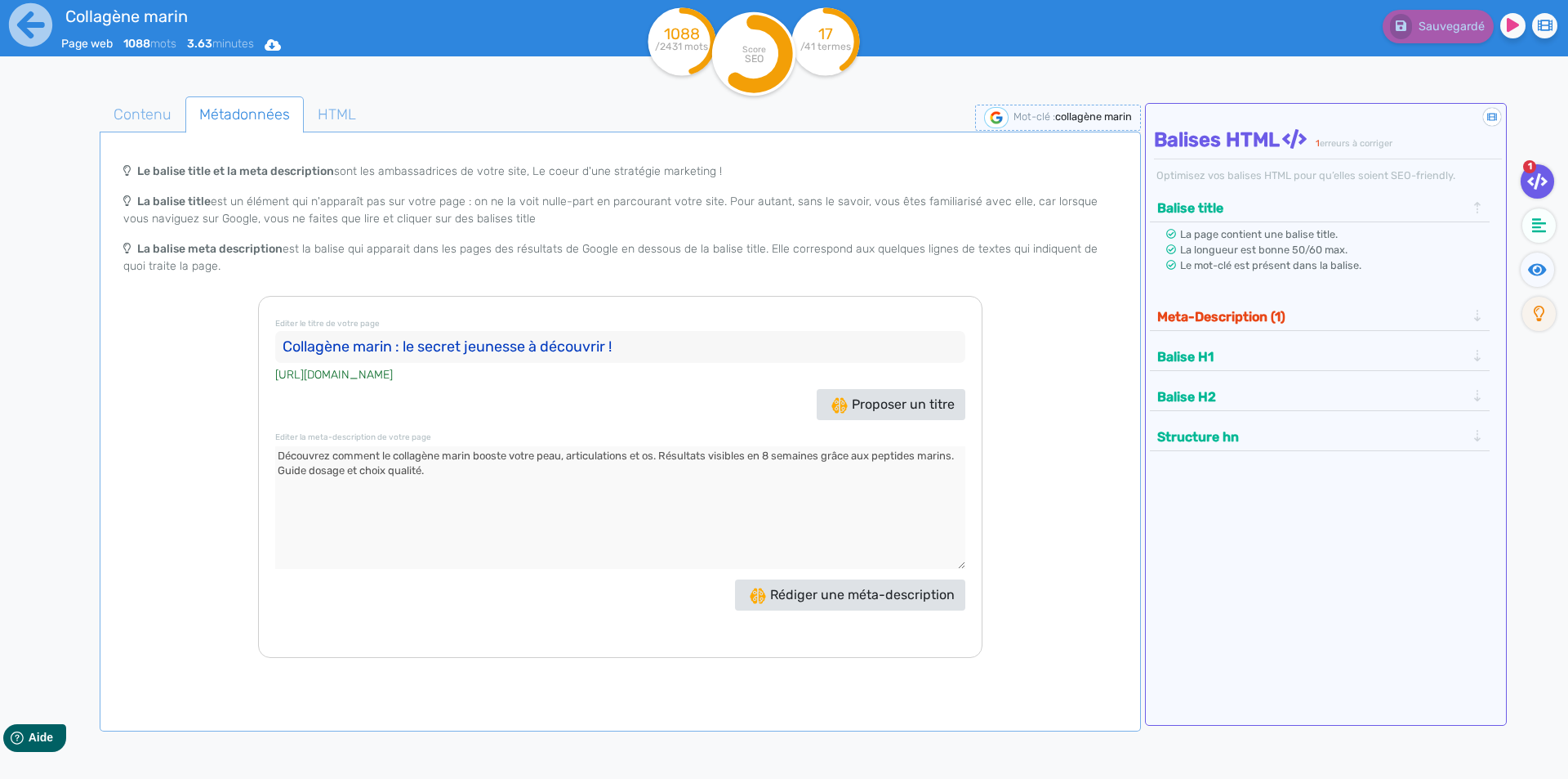
click at [724, 415] on div "Proposer un titre" at bounding box center [620, 404] width 698 height 31
click at [682, 492] on textarea at bounding box center [620, 508] width 690 height 122
click at [1231, 311] on button "Meta-Description (1)" at bounding box center [1311, 317] width 318 height 27
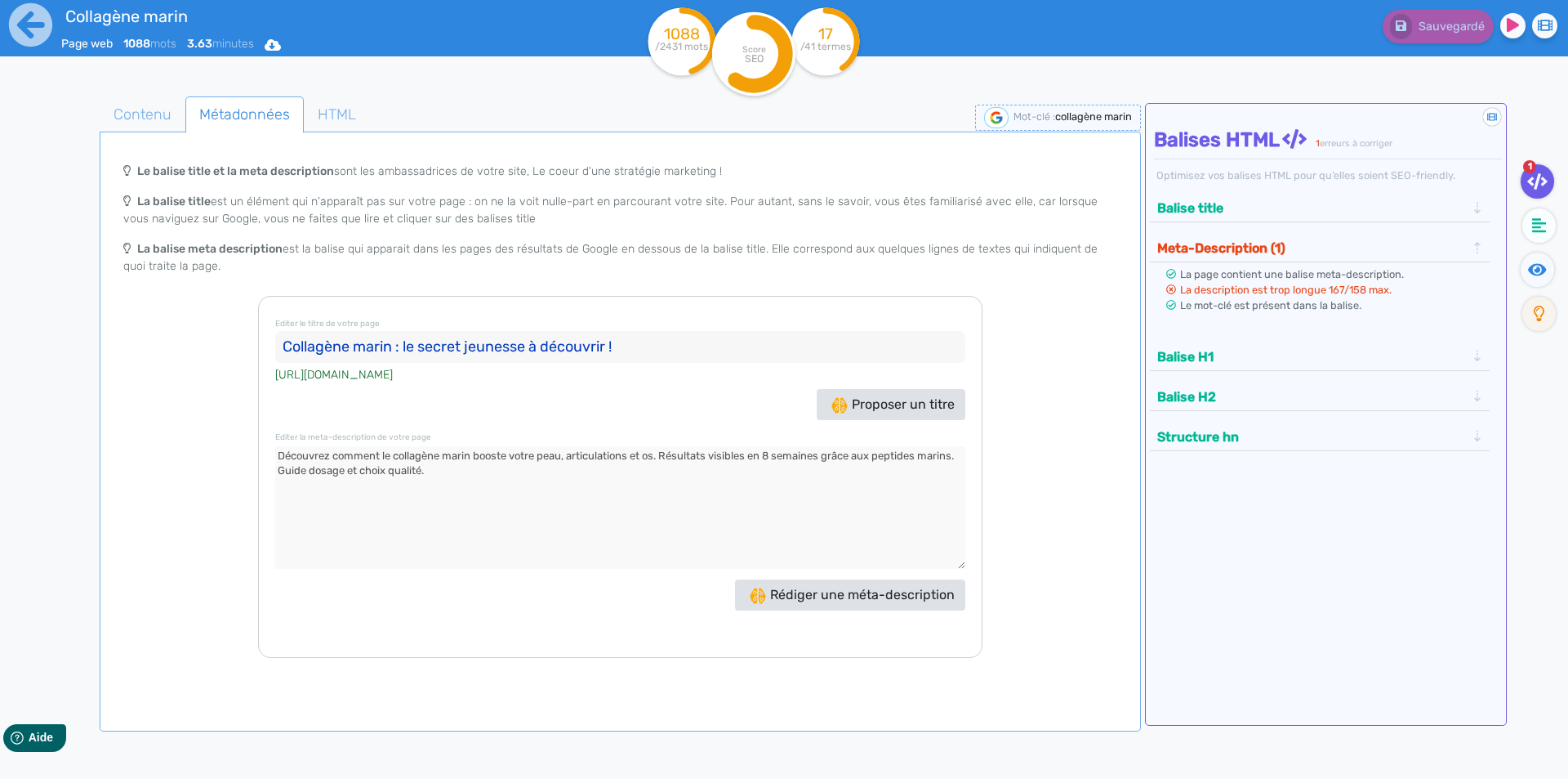
click at [671, 471] on textarea at bounding box center [620, 508] width 690 height 122
click at [869, 595] on span "Rédiger une méta-description" at bounding box center [851, 594] width 205 height 16
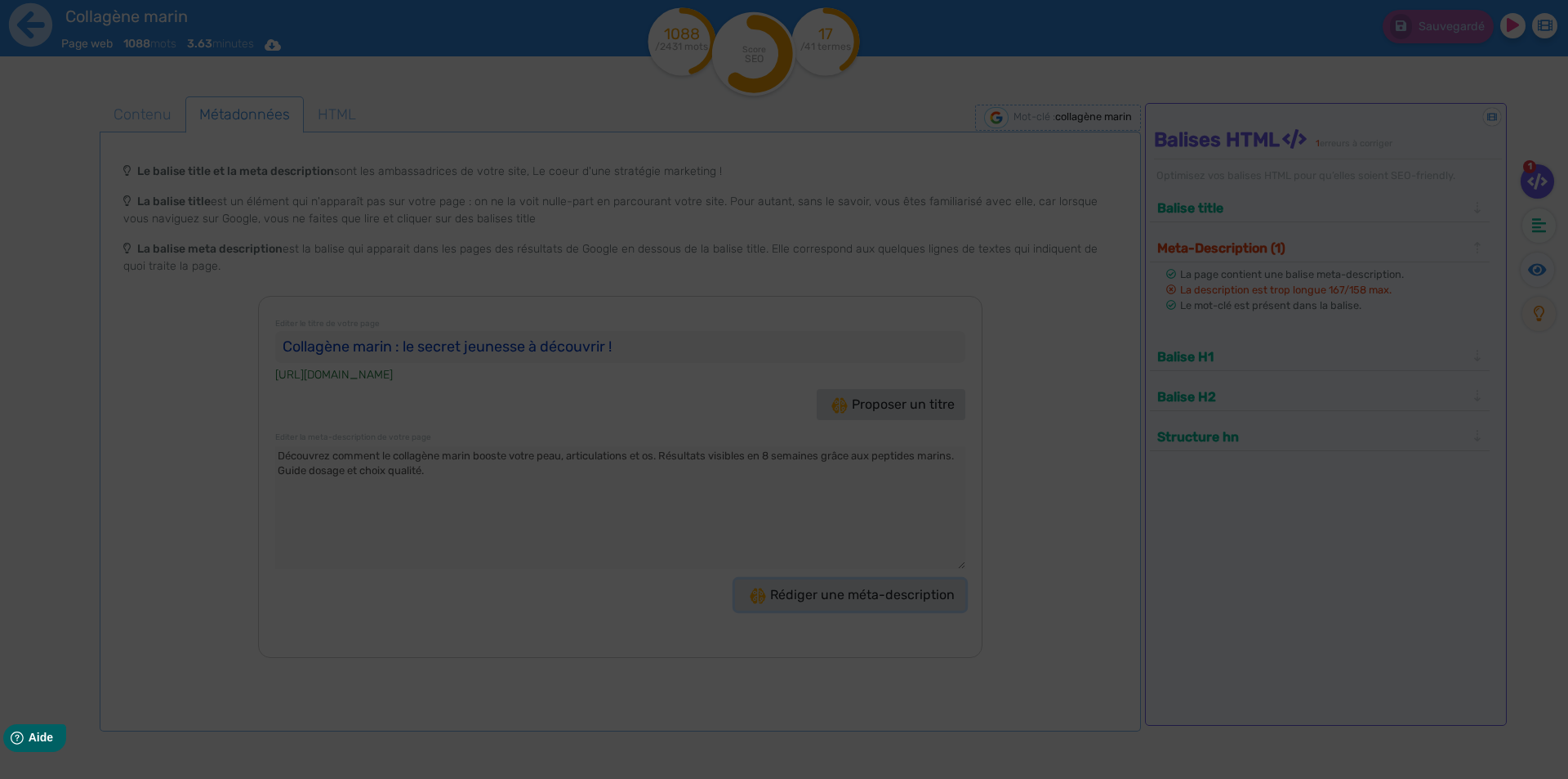
type textarea "Découvrez le collagène marin, votre secret anti-âge ! Résultats visibles en 8 s…"
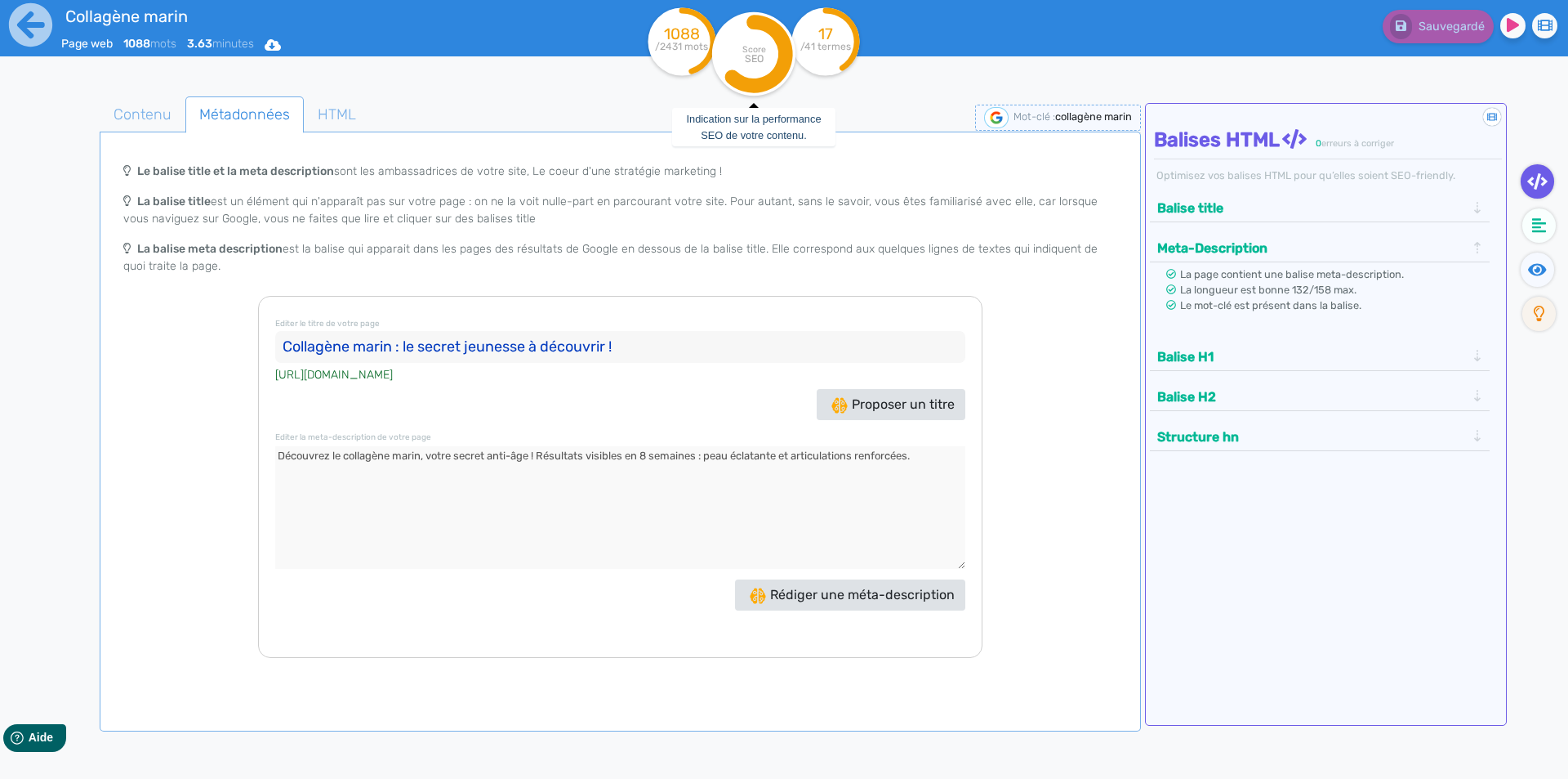
click at [736, 69] on circle at bounding box center [753, 54] width 83 height 83
drag, startPoint x: 935, startPoint y: 462, endPoint x: 269, endPoint y: 451, distance: 666.1
click at [269, 451] on div "Editer le titre de votre page Collagène marin : le secret jeunesse à découvrir …" at bounding box center [619, 477] width 724 height 362
drag, startPoint x: 626, startPoint y: 337, endPoint x: 284, endPoint y: 336, distance: 342.0
click at [284, 336] on input "Collagène marin : le secret jeunesse à découvrir !" at bounding box center [620, 347] width 690 height 33
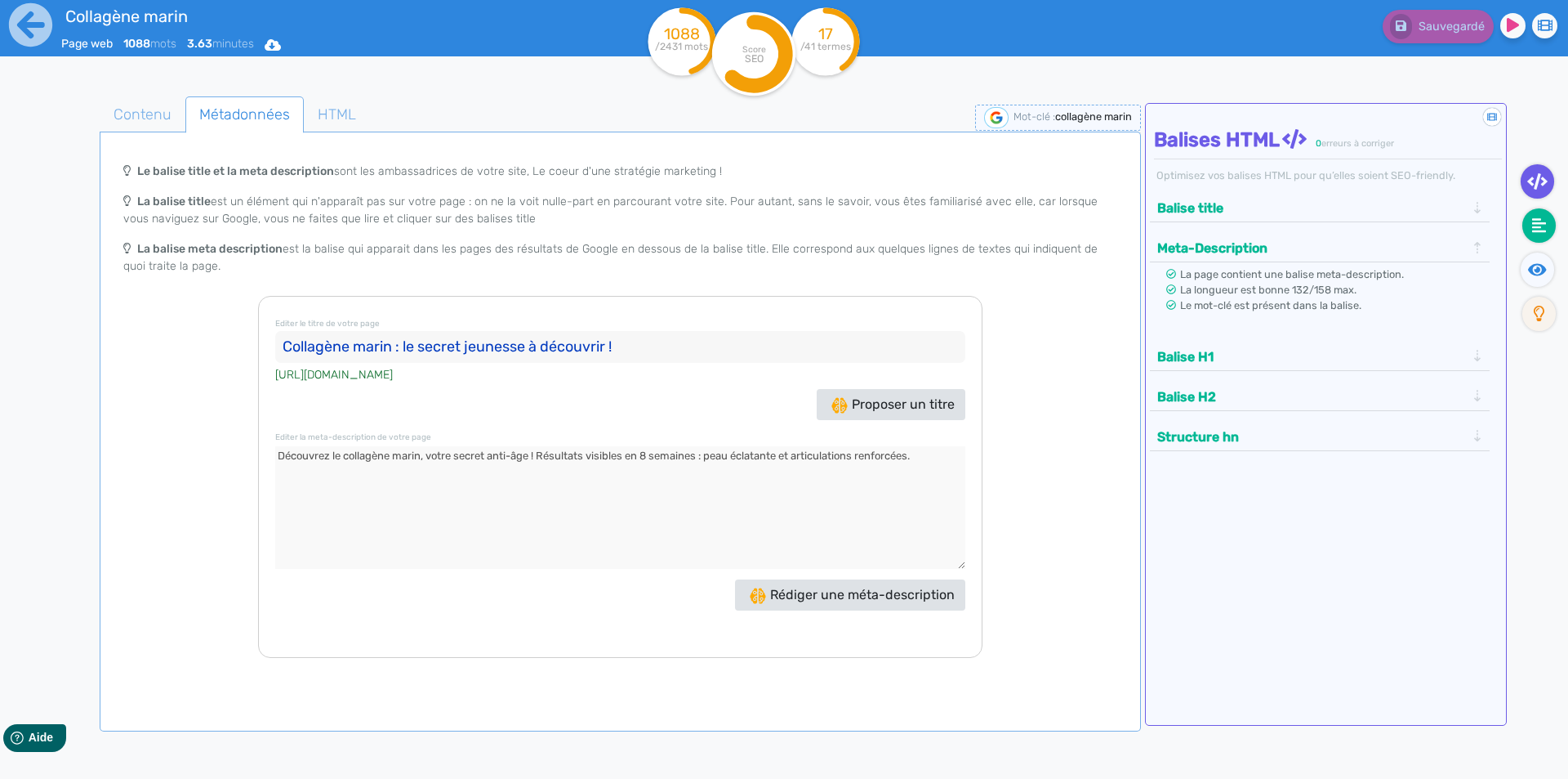
click at [1530, 227] on fa-icon at bounding box center [1539, 225] width 33 height 34
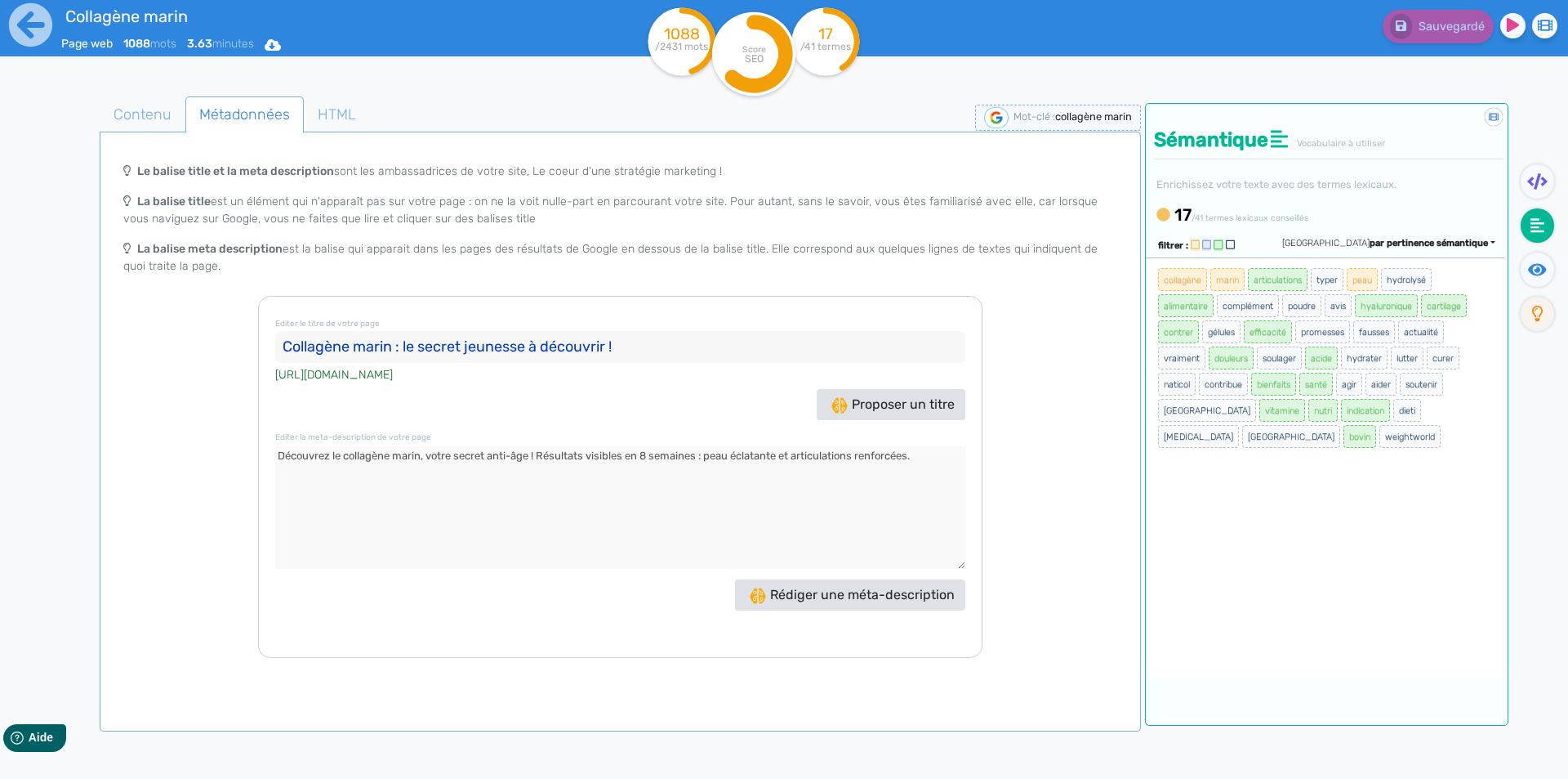
drag, startPoint x: 1152, startPoint y: 271, endPoint x: 1270, endPoint y: 443, distance: 208.6
click at [1270, 443] on div "collagène marin articulations typer peau hydrolysé alimentaire complément poudr…" at bounding box center [1324, 467] width 358 height 420
copy ul "collagène marin articulations typer peau hydrolysé alimentaire complément poudr…"
click at [1541, 276] on icon at bounding box center [1537, 270] width 18 height 17
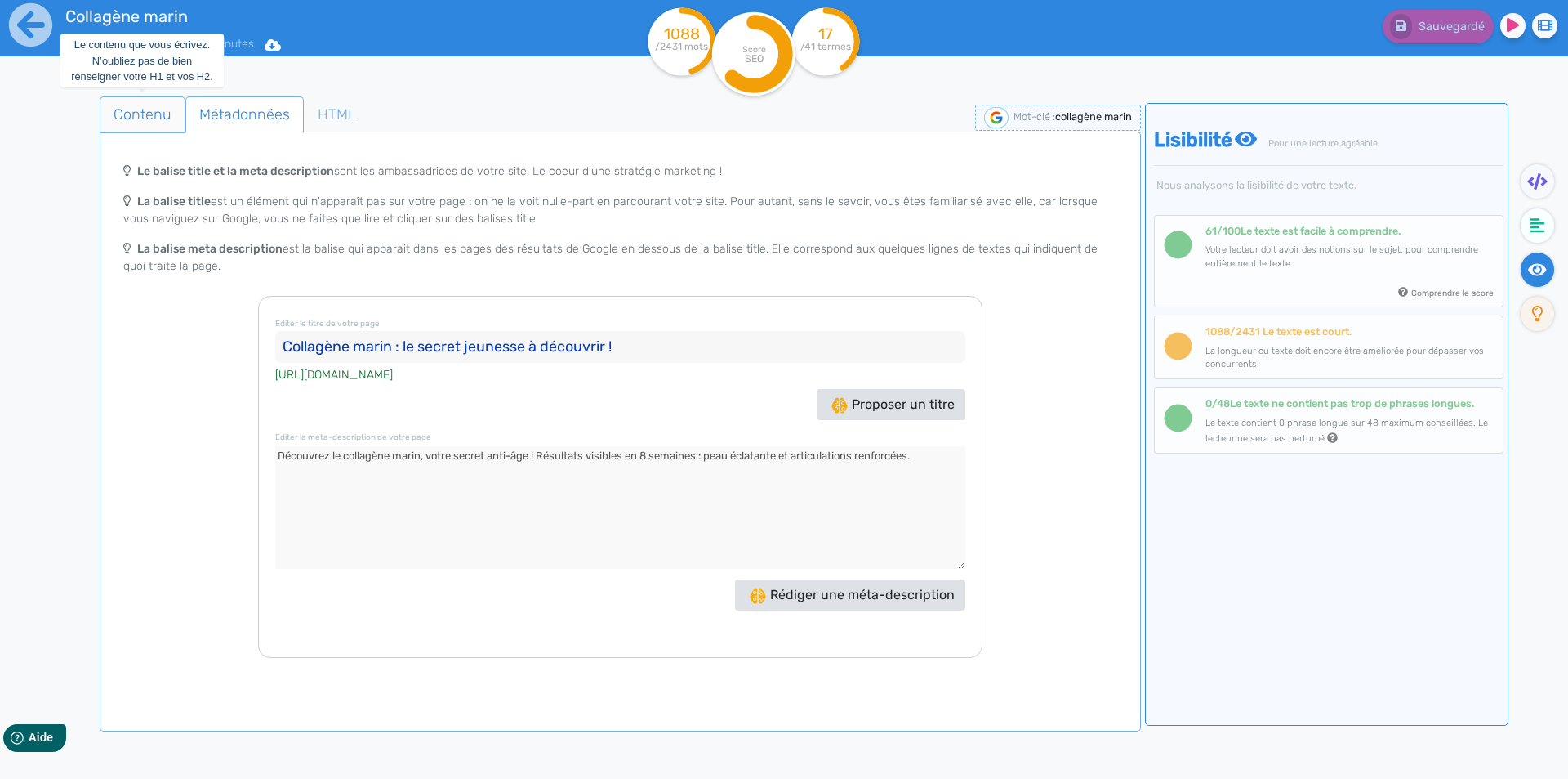
click at [155, 121] on span "Contenu" at bounding box center [142, 114] width 84 height 44
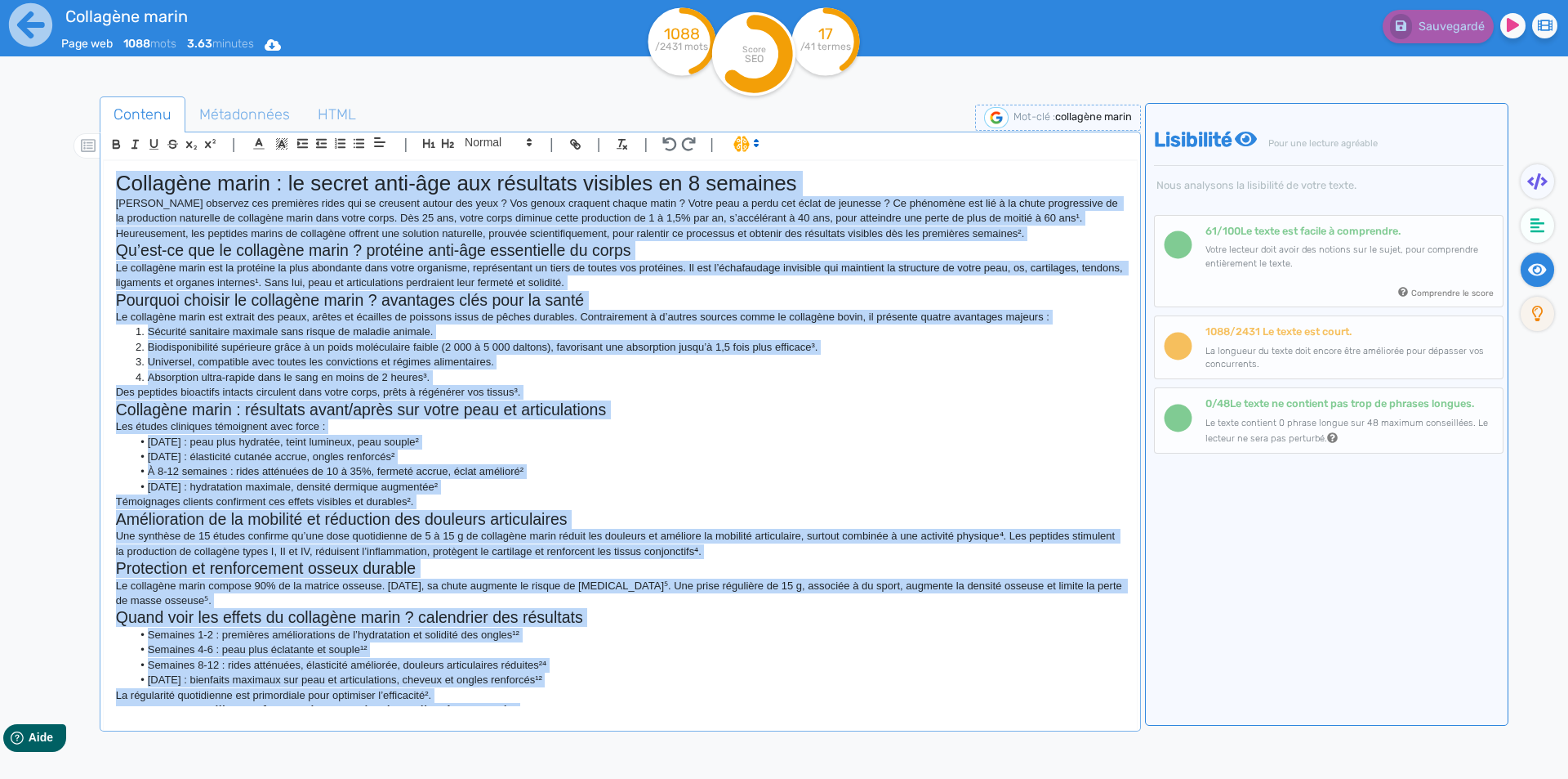
drag, startPoint x: 468, startPoint y: 464, endPoint x: 111, endPoint y: 185, distance: 453.1
click at [111, 185] on div "Collagène marin : le secret anti-âge aux résultats visibles en 8 semaines [PERS…" at bounding box center [620, 433] width 1033 height 545
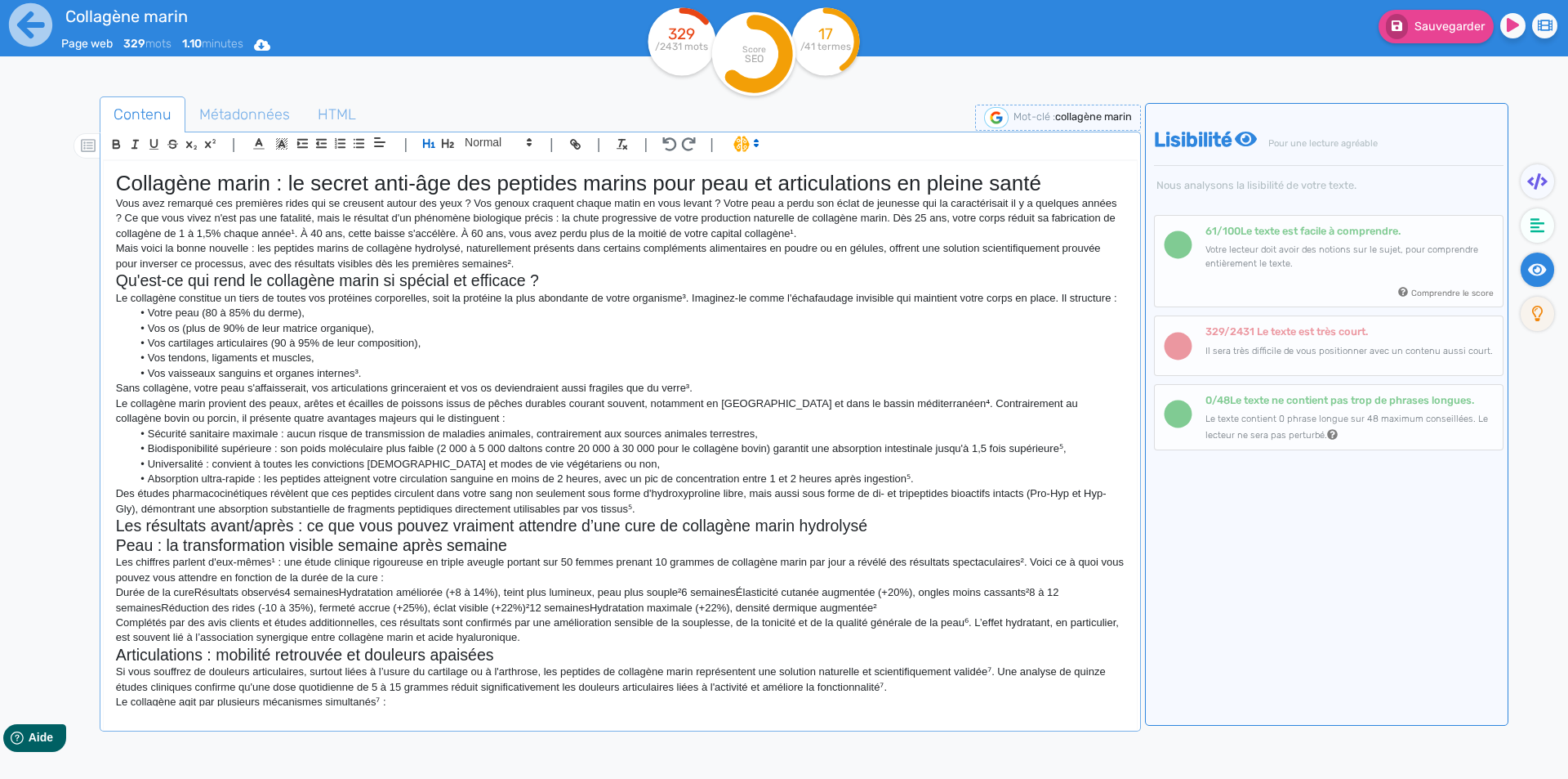
scroll to position [777, 0]
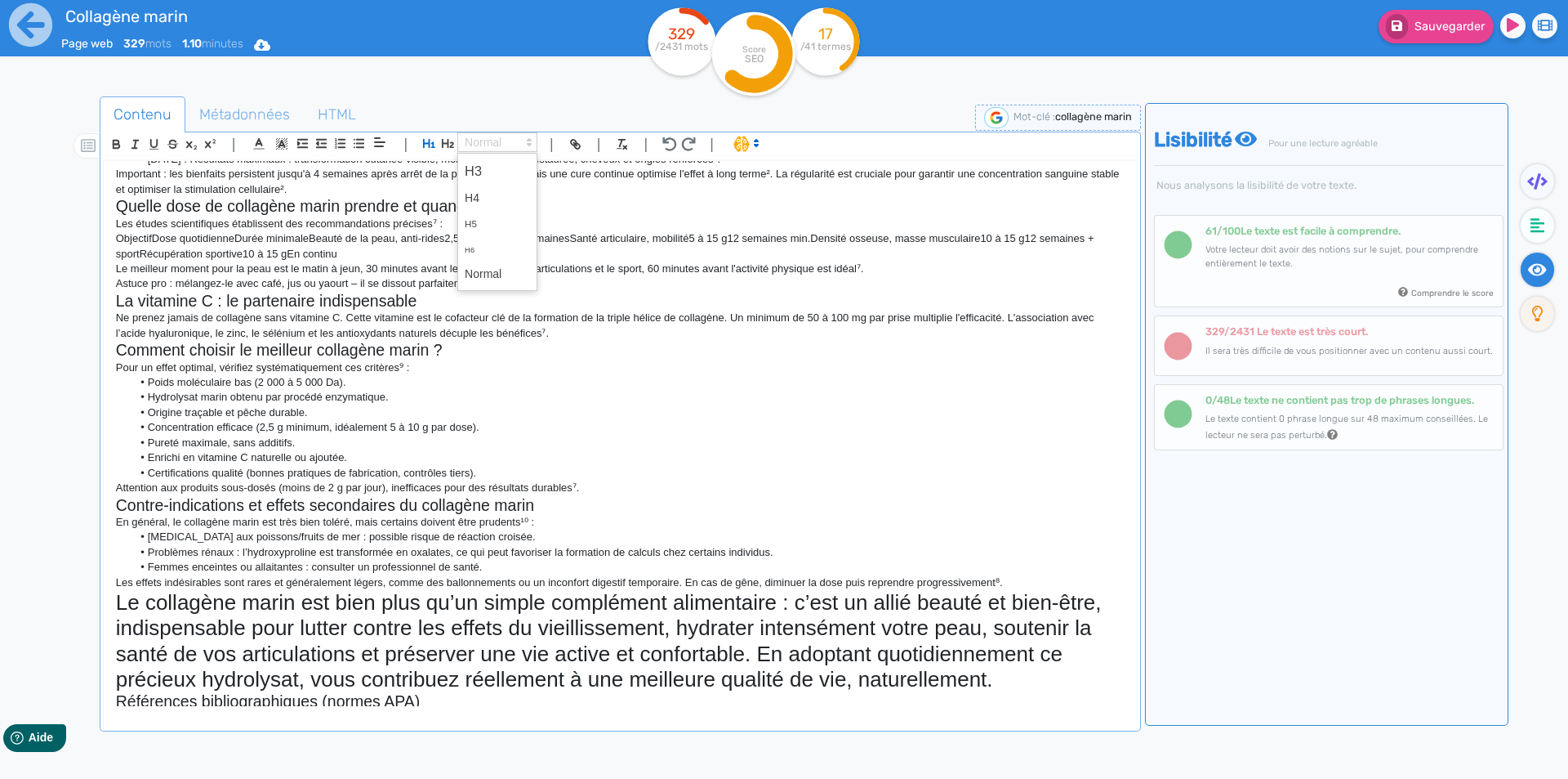
click at [485, 147] on span at bounding box center [497, 142] width 80 height 19
click at [496, 280] on span at bounding box center [497, 274] width 65 height 25
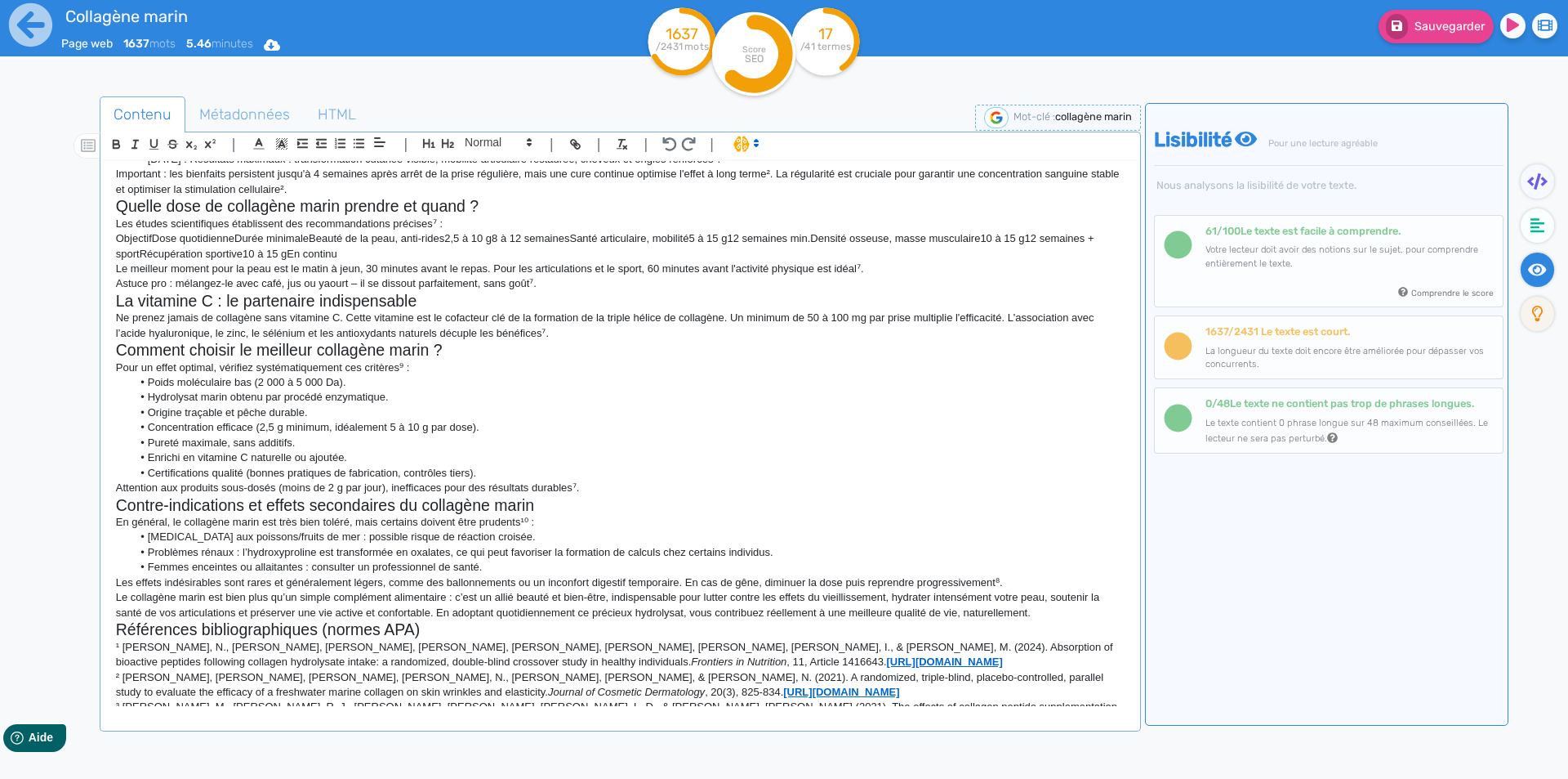
click at [759, 620] on p "Le collagène marin est bien plus qu’un simple complément alimentaire : c’est un…" at bounding box center [620, 605] width 1009 height 30
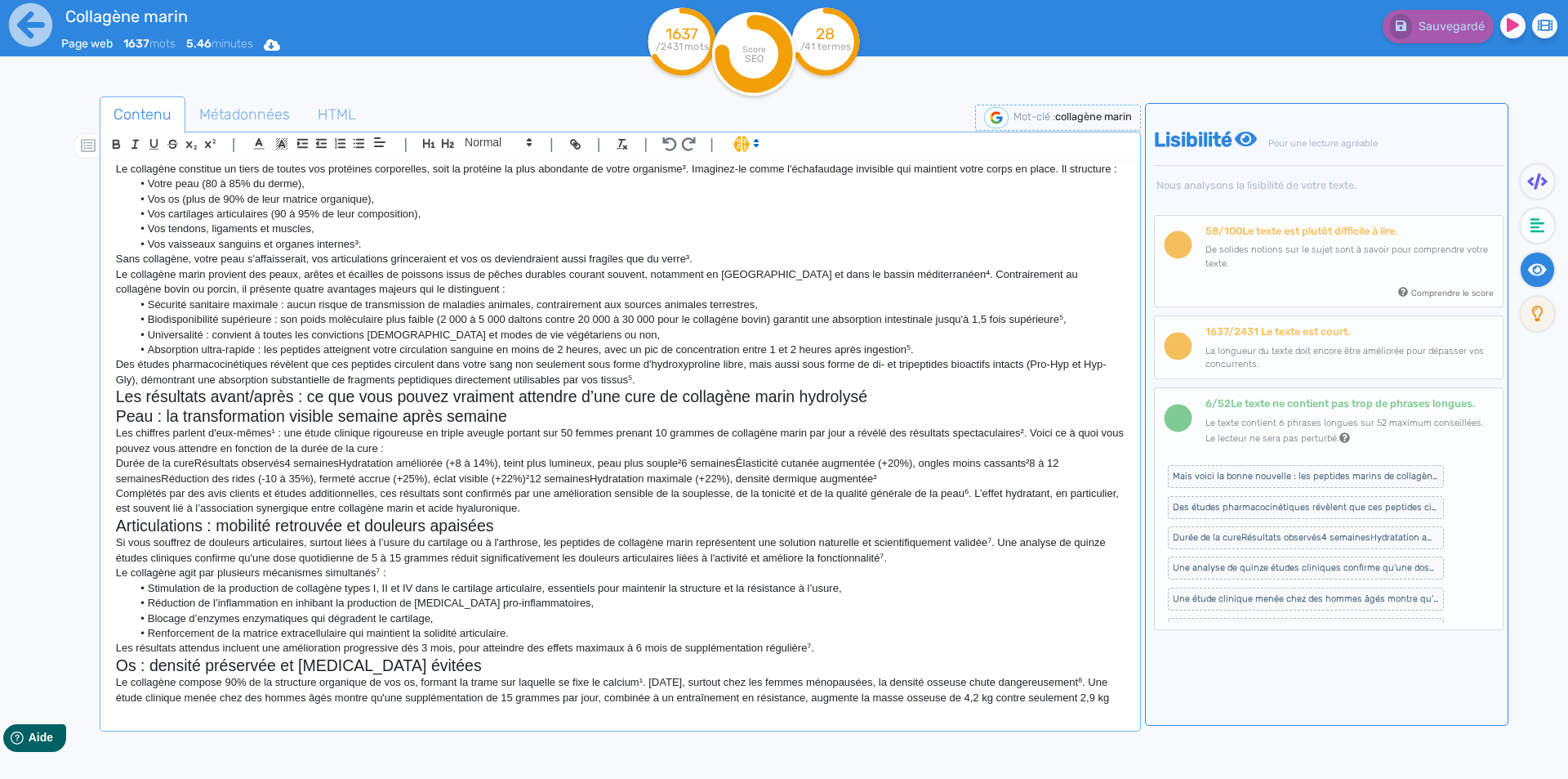
scroll to position [0, 0]
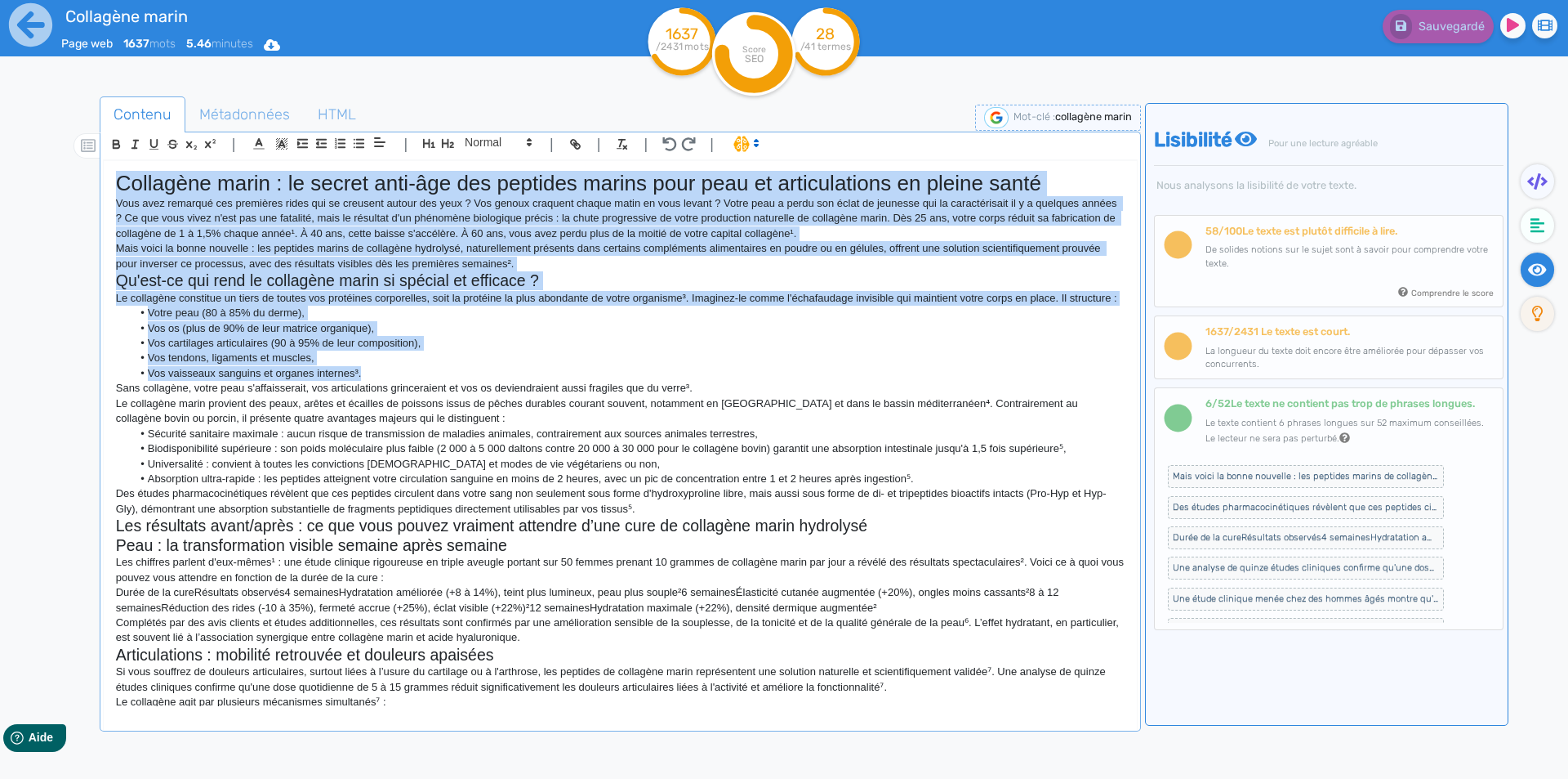
drag, startPoint x: 115, startPoint y: 181, endPoint x: 792, endPoint y: 381, distance: 705.9
click at [792, 381] on div "Collagène marin : le secret anti-âge des peptides marins pour peau et articulat…" at bounding box center [620, 433] width 1033 height 545
click at [739, 350] on li "Vos cartilages articulaires (90 à 95% de leur composition)," at bounding box center [627, 343] width 992 height 15
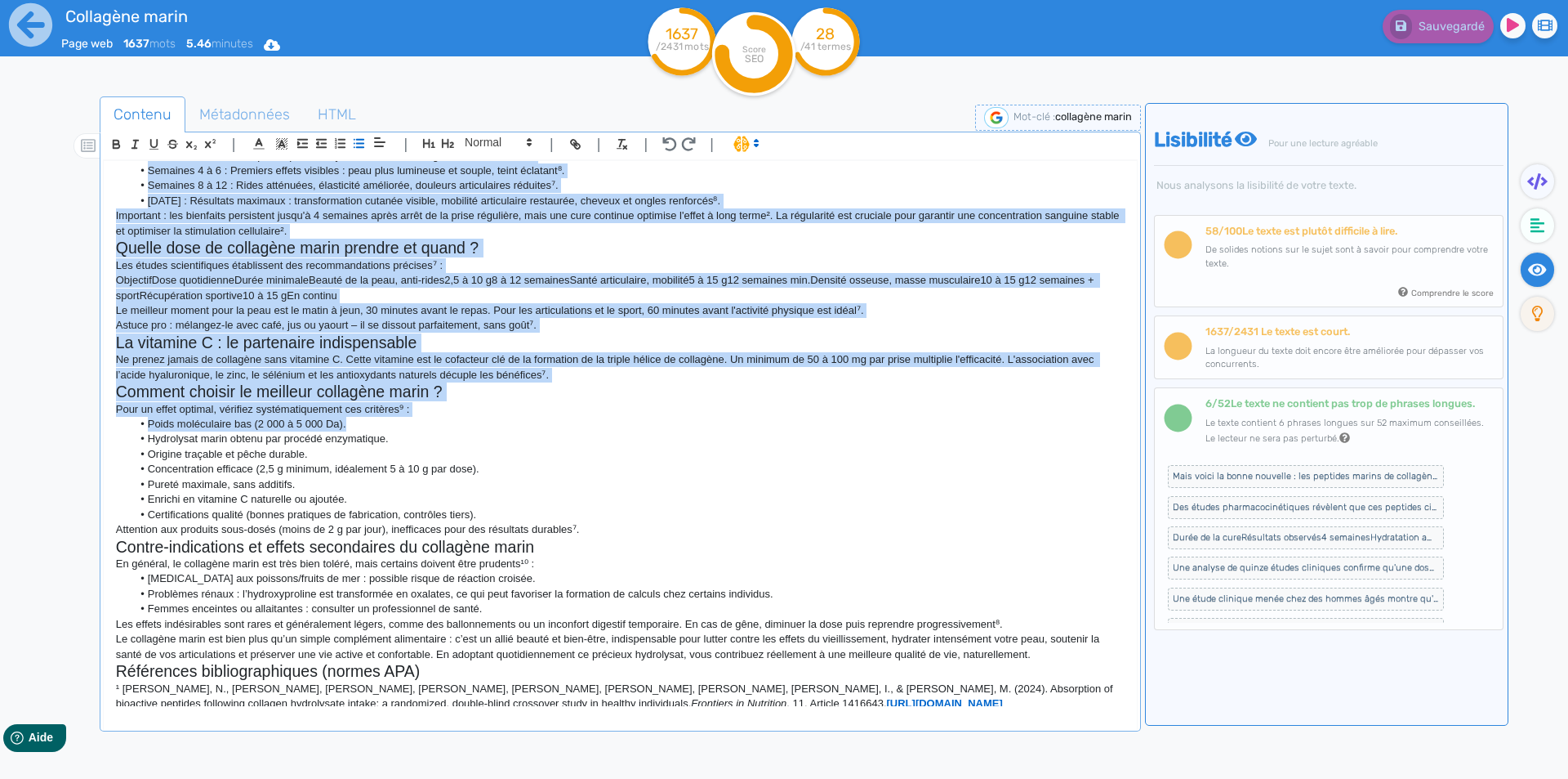
scroll to position [1022, 0]
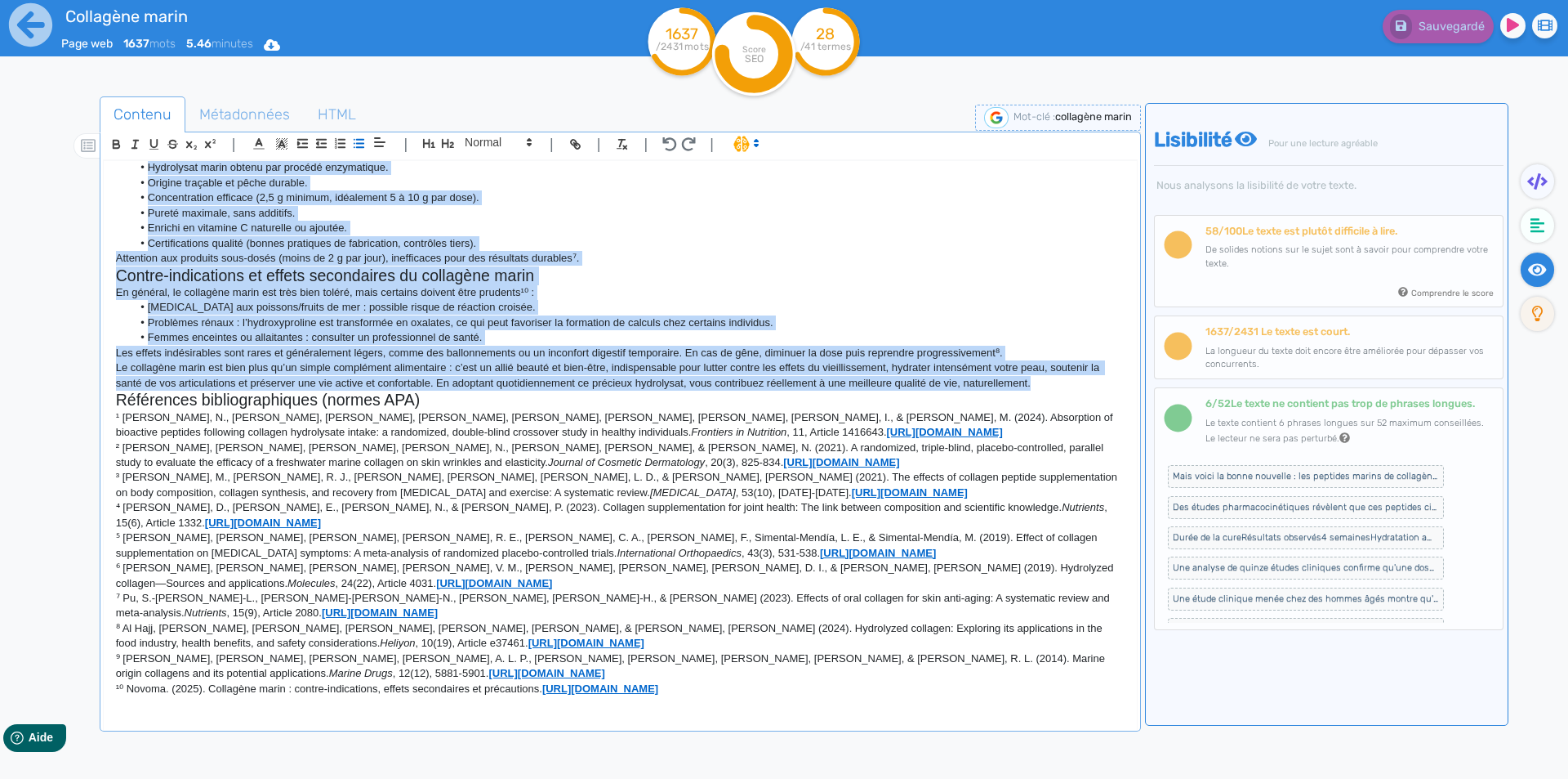
drag, startPoint x: 116, startPoint y: 199, endPoint x: 1051, endPoint y: 377, distance: 951.8
click at [1051, 377] on div "Collagène marin : le secret anti-âge des peptides marins pour peau et articulat…" at bounding box center [620, 433] width 1033 height 545
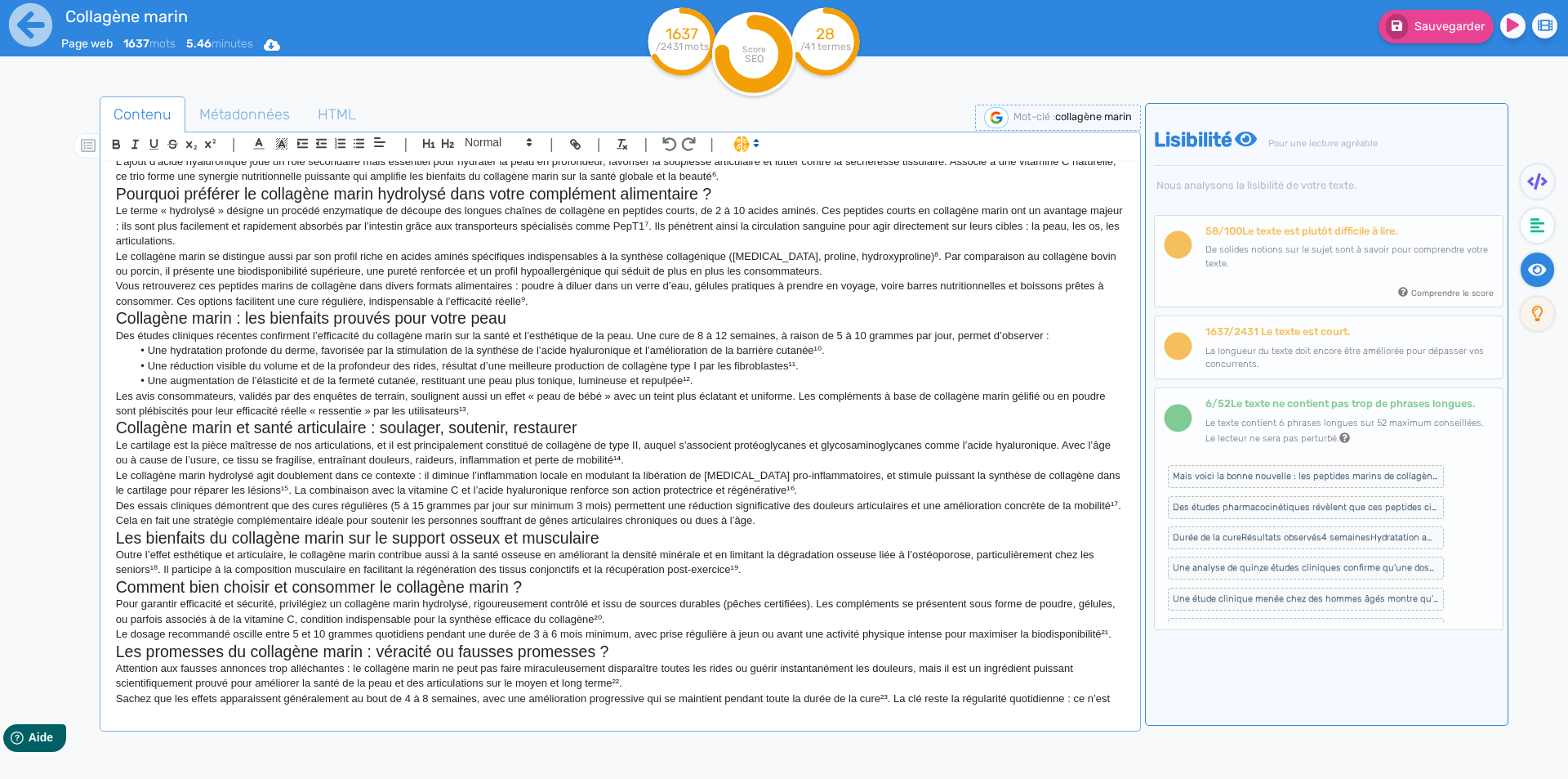
scroll to position [0, 0]
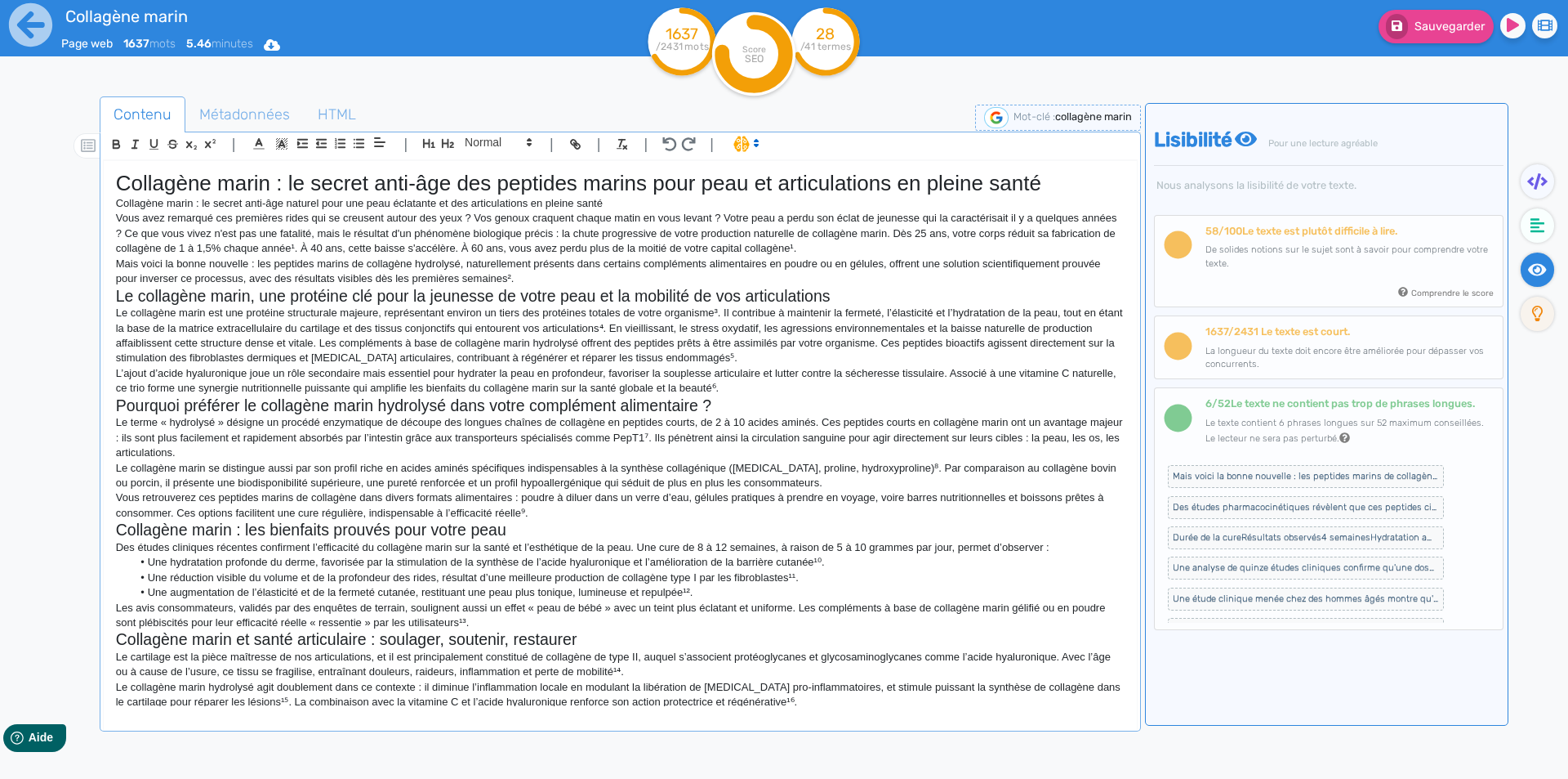
click at [571, 332] on p "Le collagène marin est une protéine structurale majeure, représentant environ u…" at bounding box center [620, 336] width 1009 height 60
drag, startPoint x: 609, startPoint y: 202, endPoint x: 108, endPoint y: 210, distance: 501.1
click at [108, 210] on div "Collagène marin : le secret anti-âge des peptides marins pour peau et articulat…" at bounding box center [620, 433] width 1033 height 545
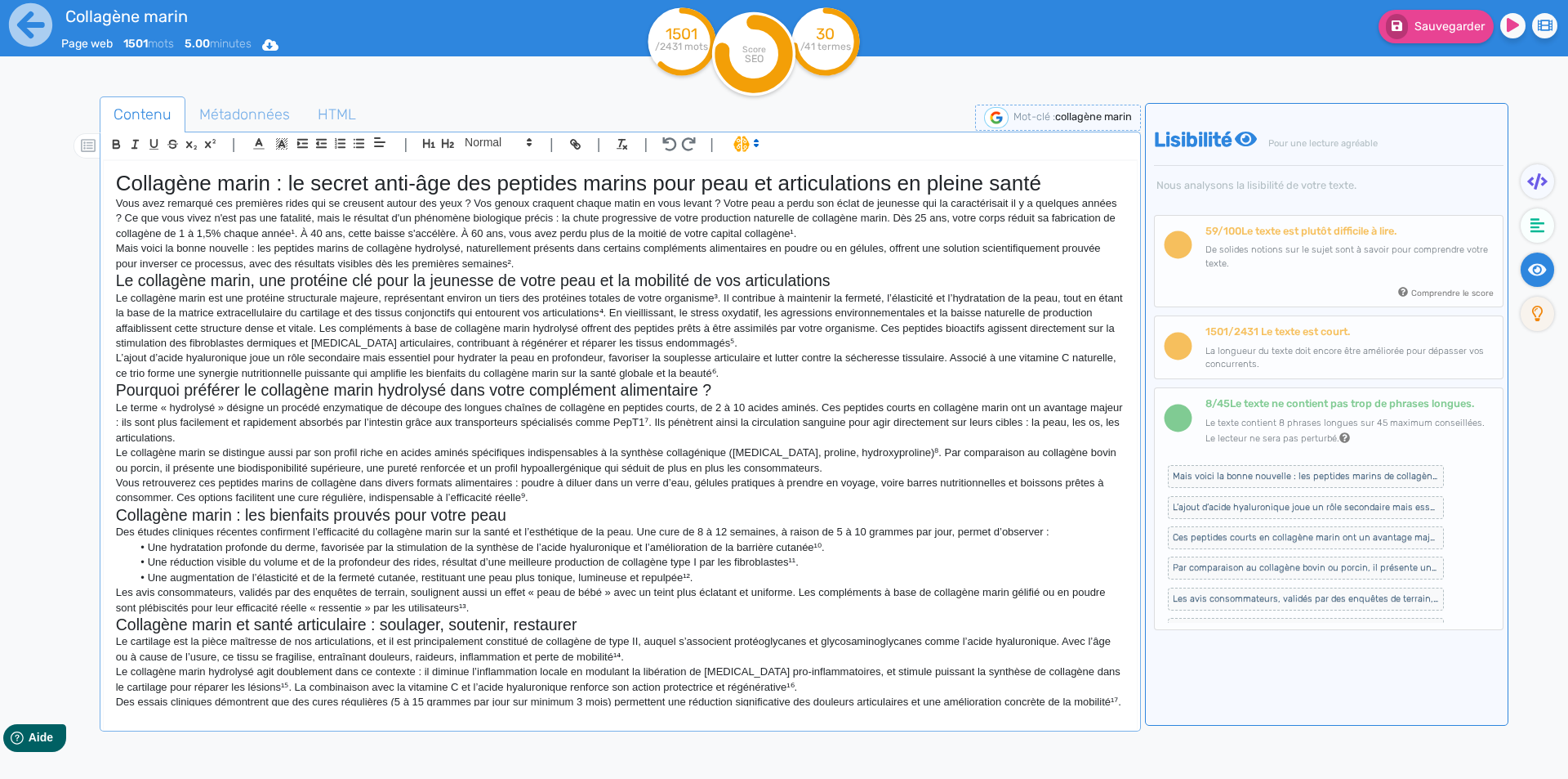
click at [517, 234] on p "Vous avez remarqué ces premières rides qui se creusent autour des yeux ? Vos ge…" at bounding box center [620, 219] width 1009 height 45
click at [30, 23] on icon at bounding box center [31, 25] width 45 height 45
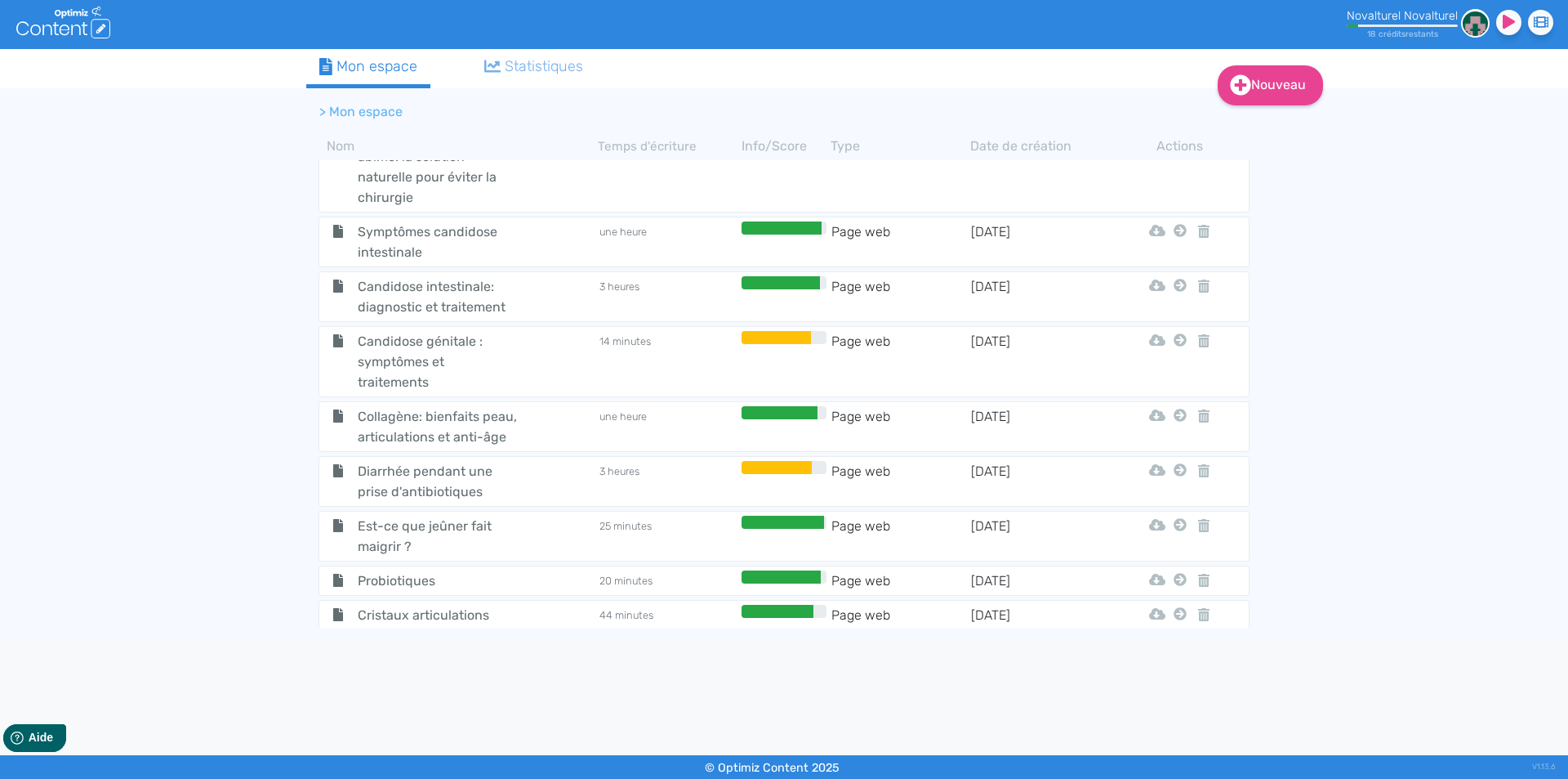
click at [427, 446] on span "Collagène: bienfaits peau, articulations et anti-âge" at bounding box center [437, 426] width 183 height 41
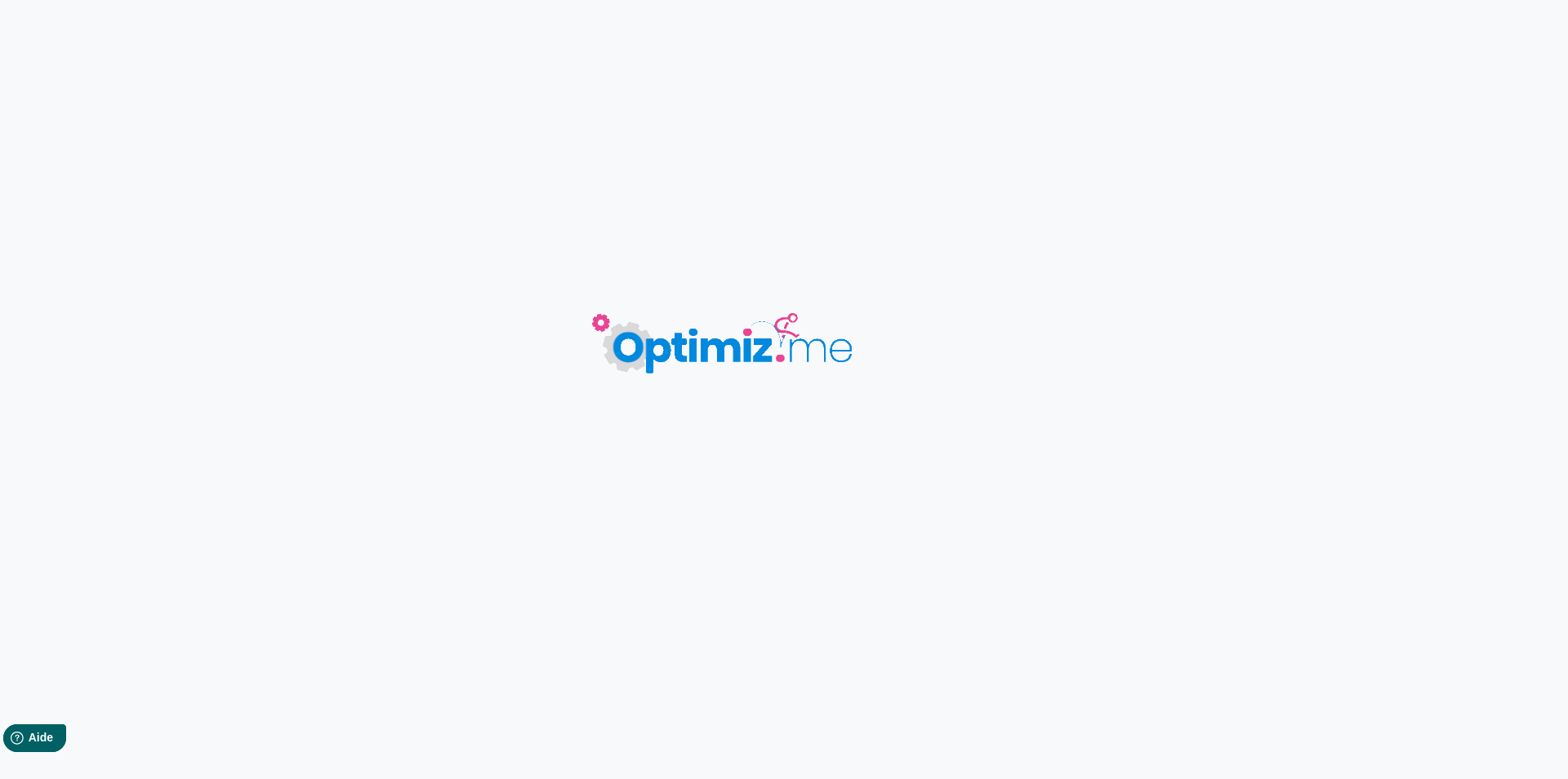
type input "Collagène: bienfaits peau, articulations et anti-âge"
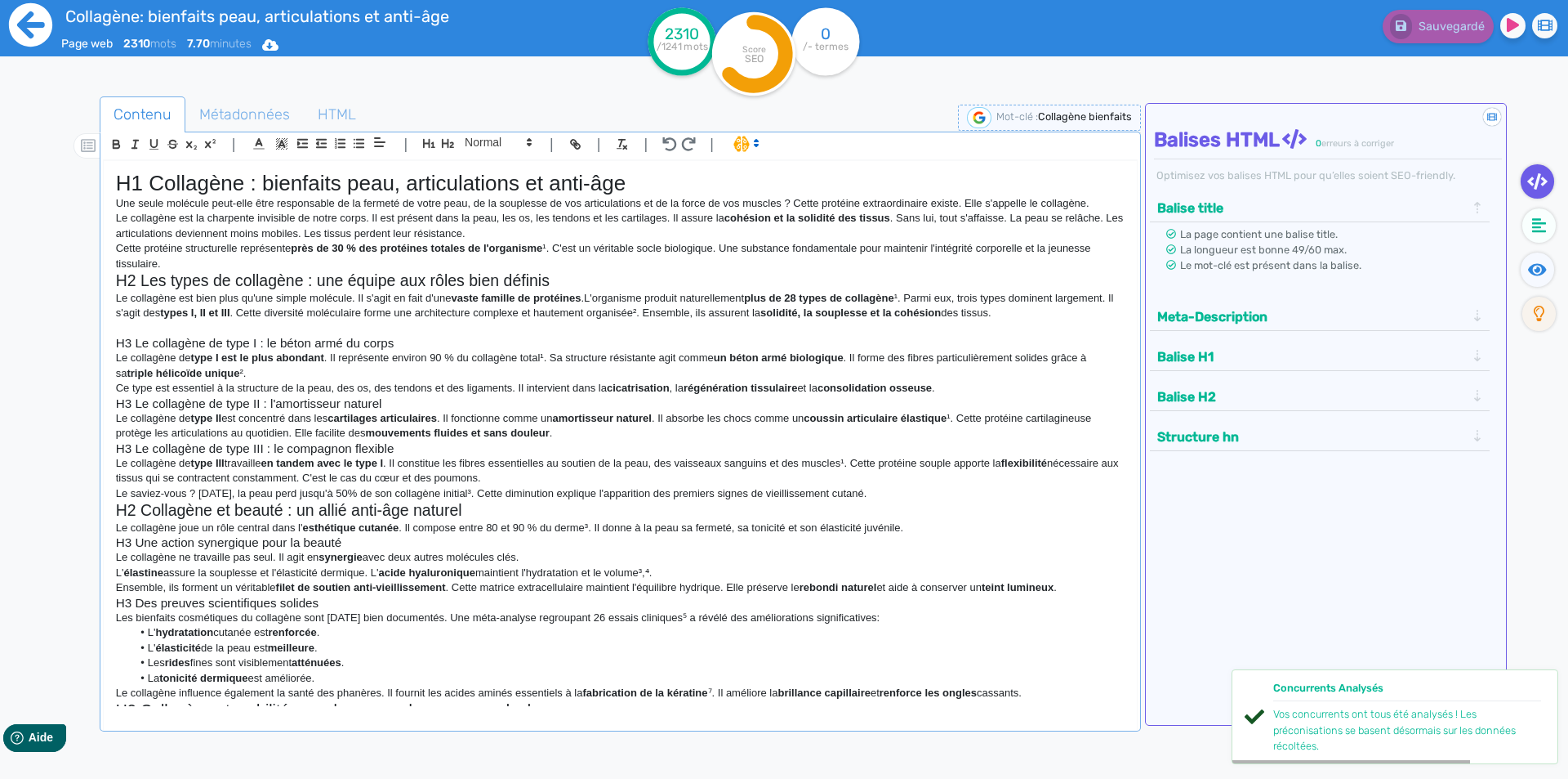
click at [30, 35] on icon at bounding box center [31, 25] width 45 height 45
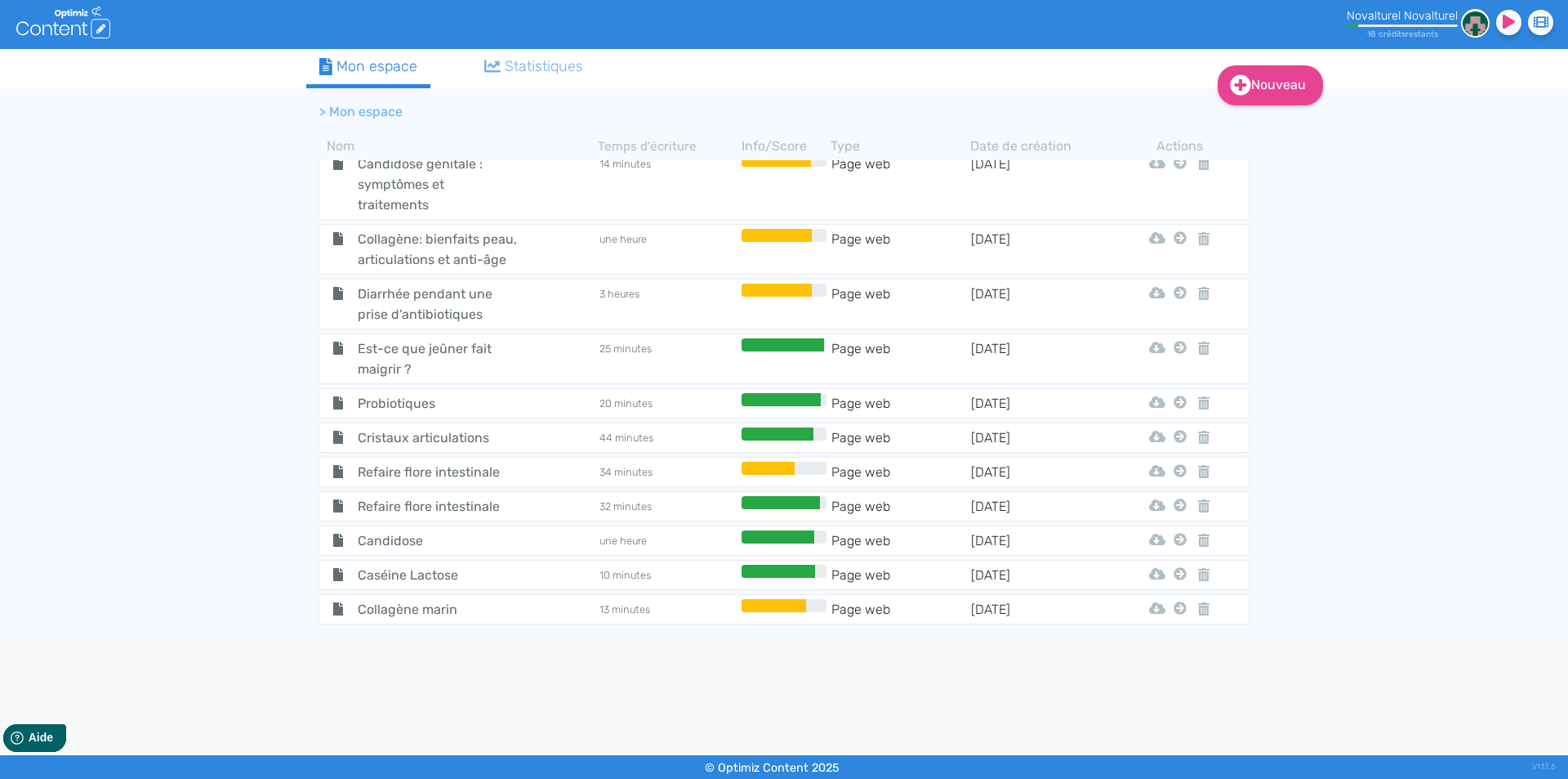
click at [445, 659] on body ".cls-1 { fill: #fff; } logos_optimized_solutions Novalturel Novalturel 18 crédi…" at bounding box center [784, 390] width 1568 height 779
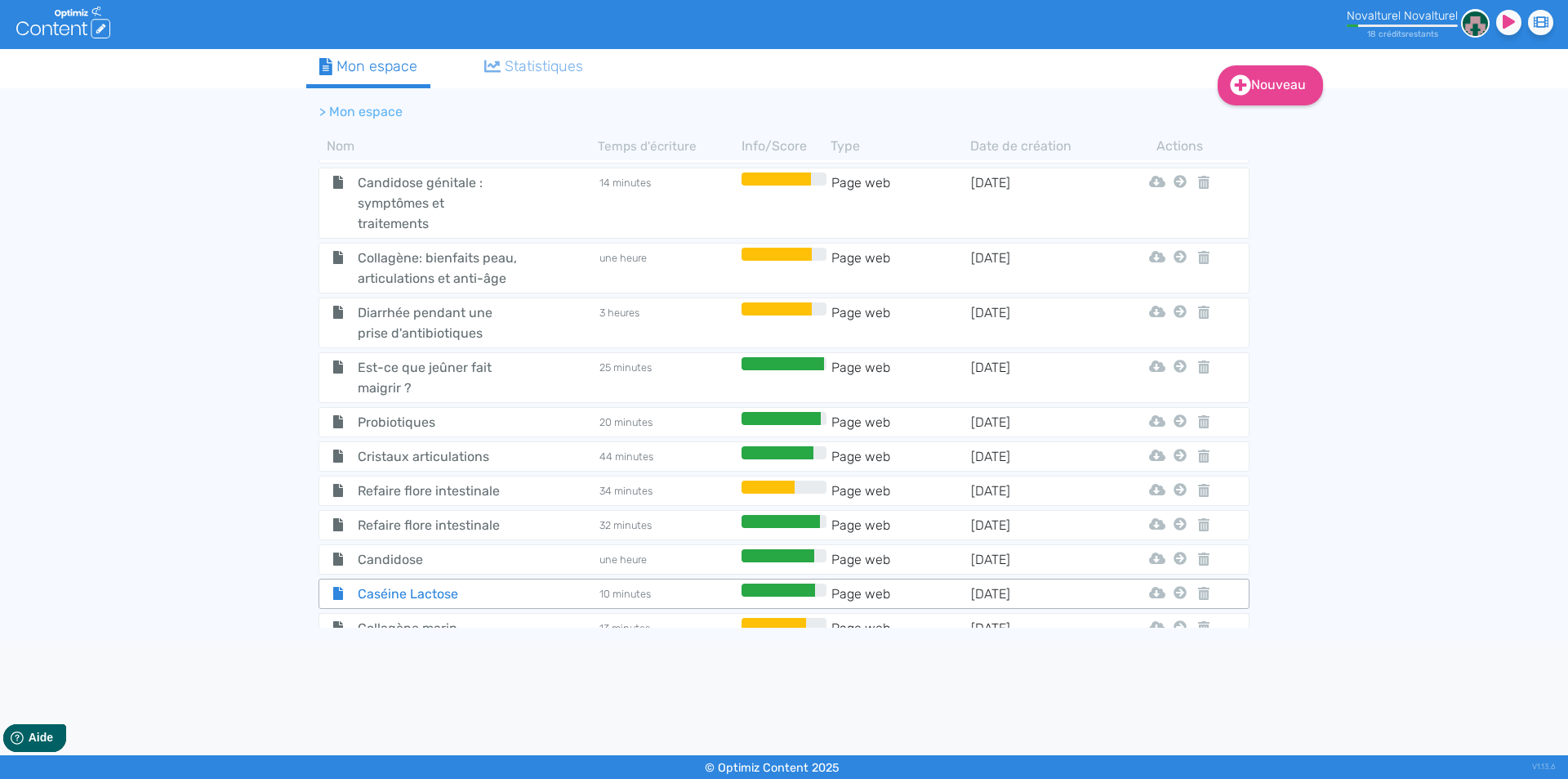
scroll to position [1472, 0]
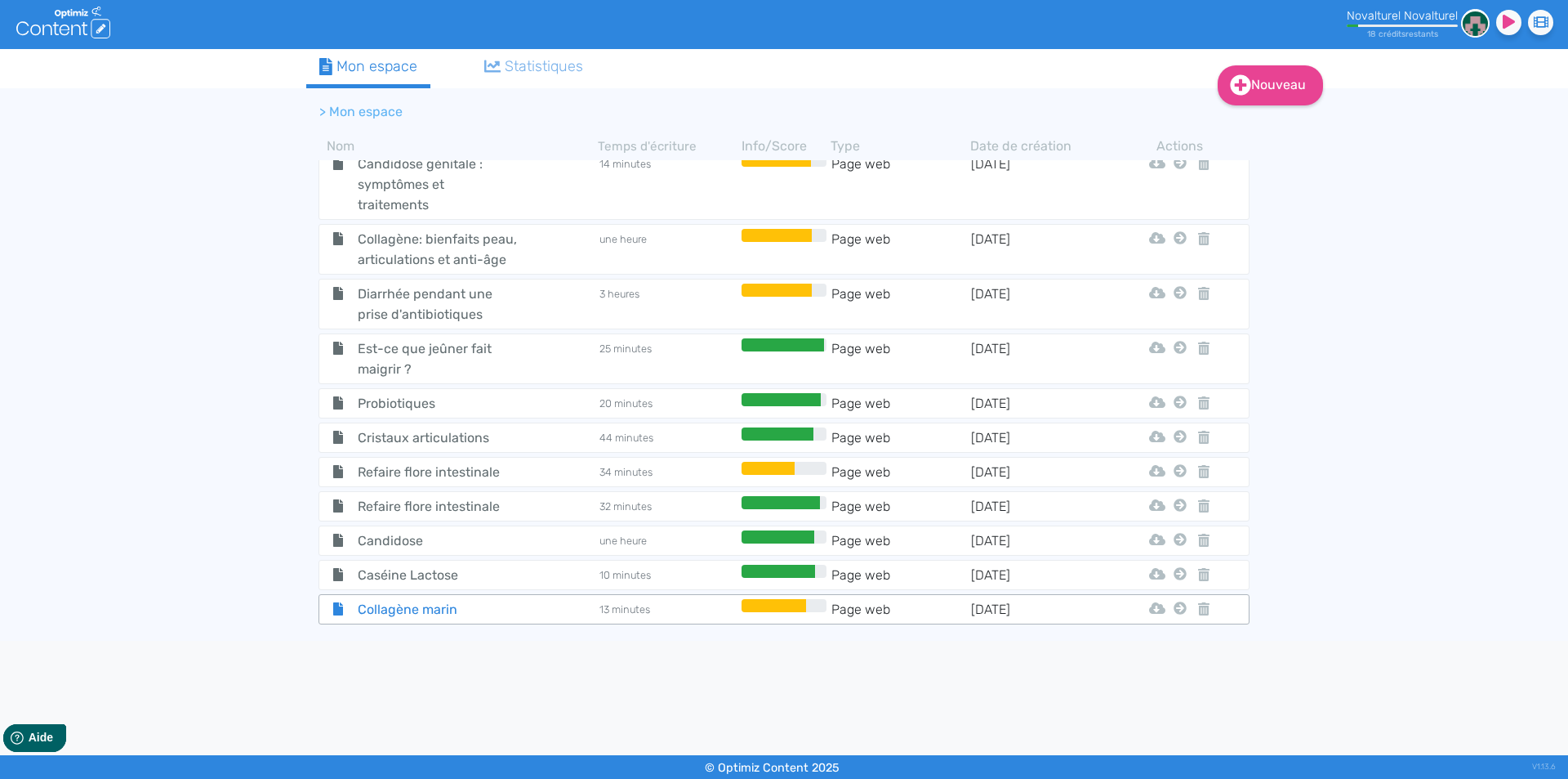
click at [512, 611] on span "Collagène marin" at bounding box center [437, 609] width 183 height 20
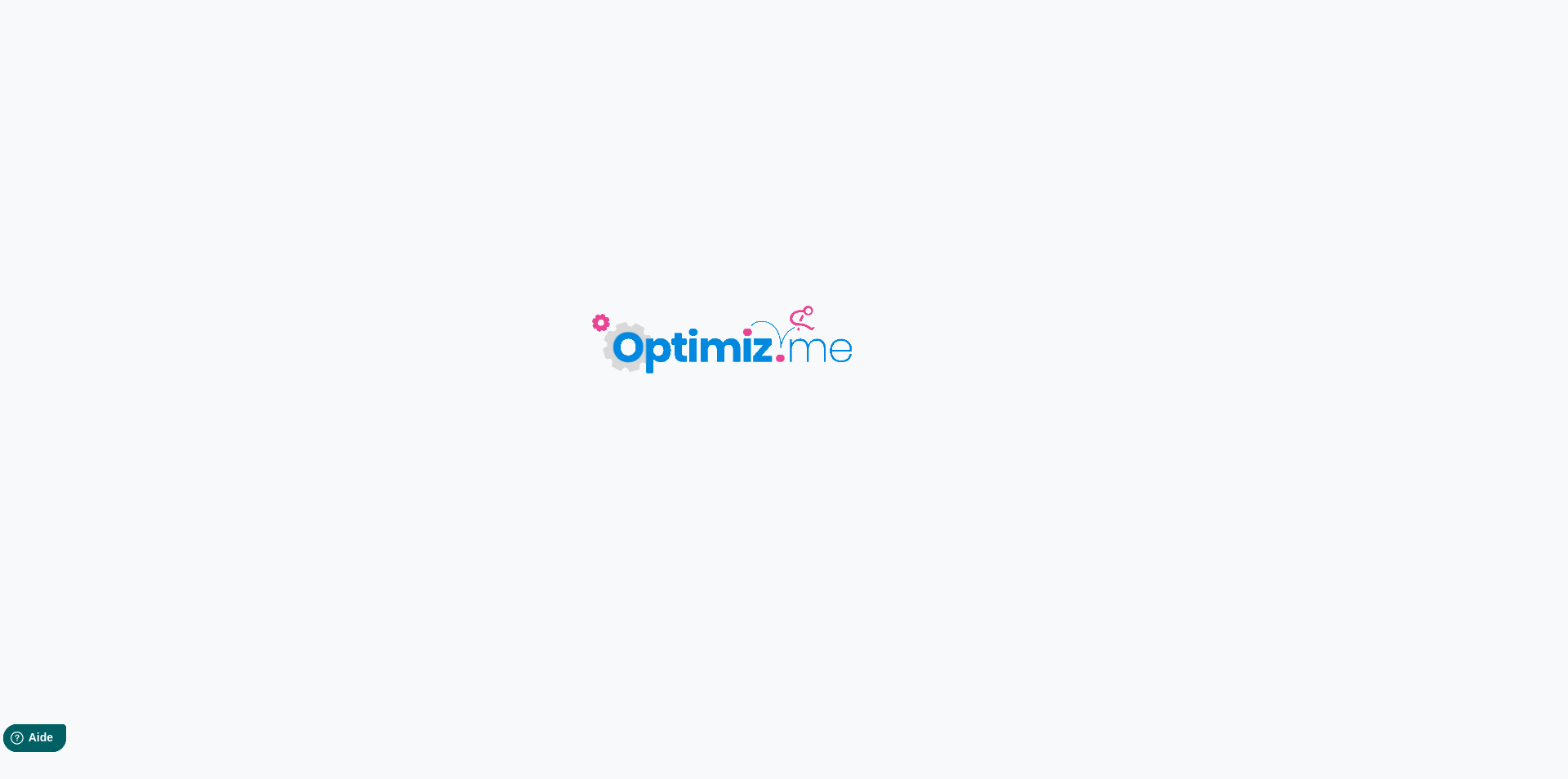
type input "Collagène marin"
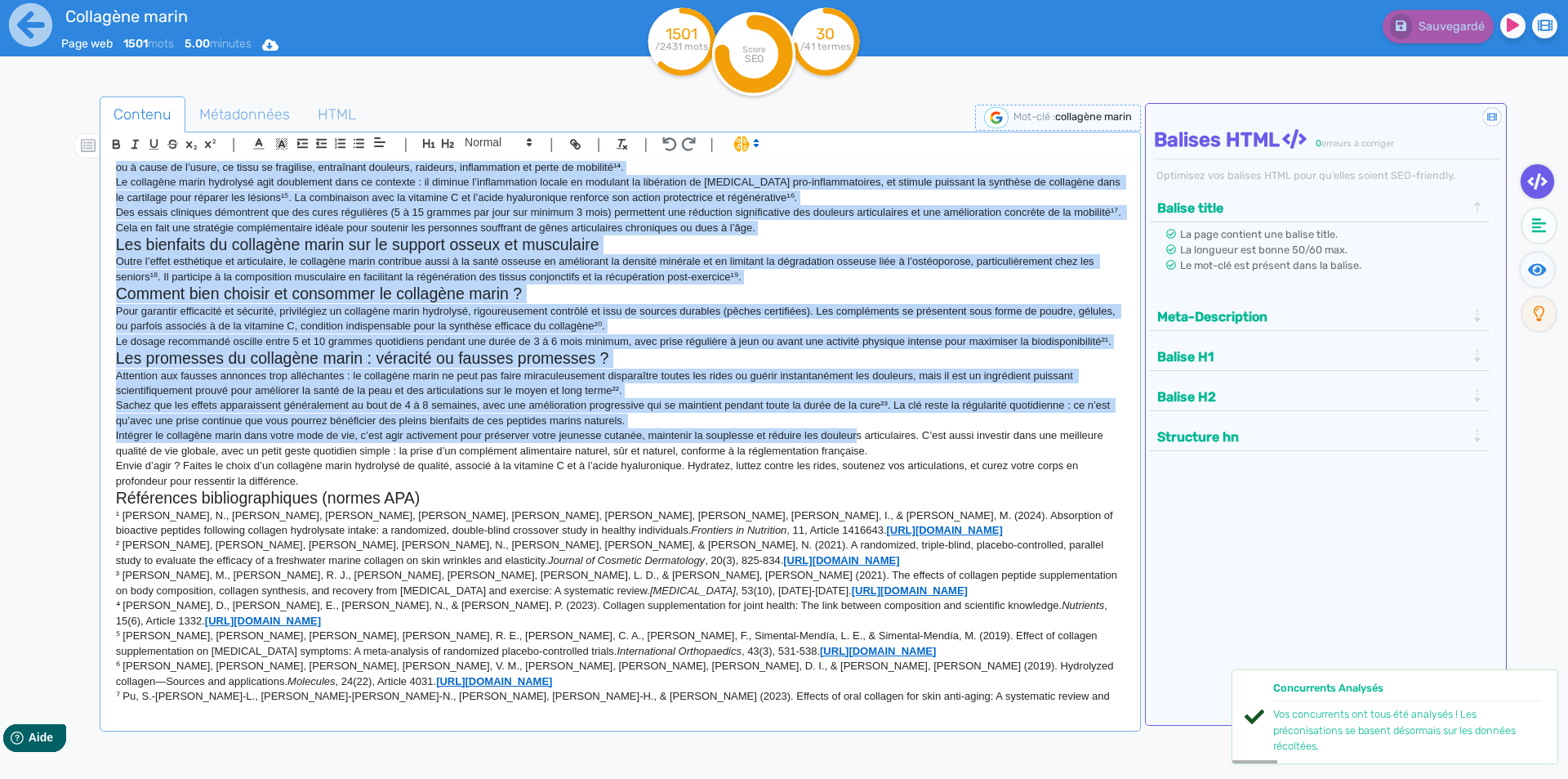
scroll to position [490, 0]
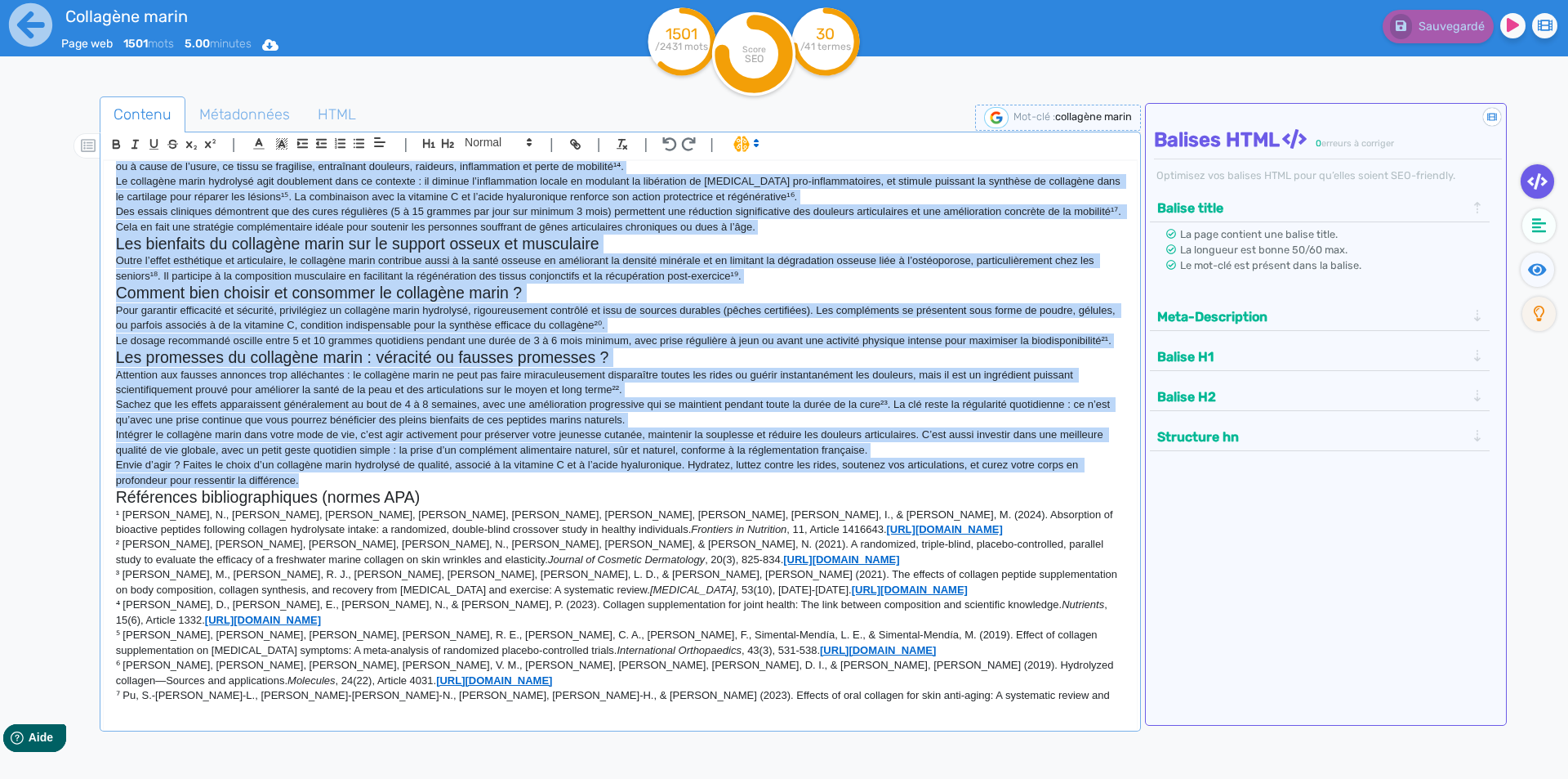
drag, startPoint x: 116, startPoint y: 205, endPoint x: 856, endPoint y: 481, distance: 789.8
click at [856, 481] on div "Collagène marin : le secret anti-âge des peptides marins pour peau et articulat…" at bounding box center [620, 433] width 1033 height 545
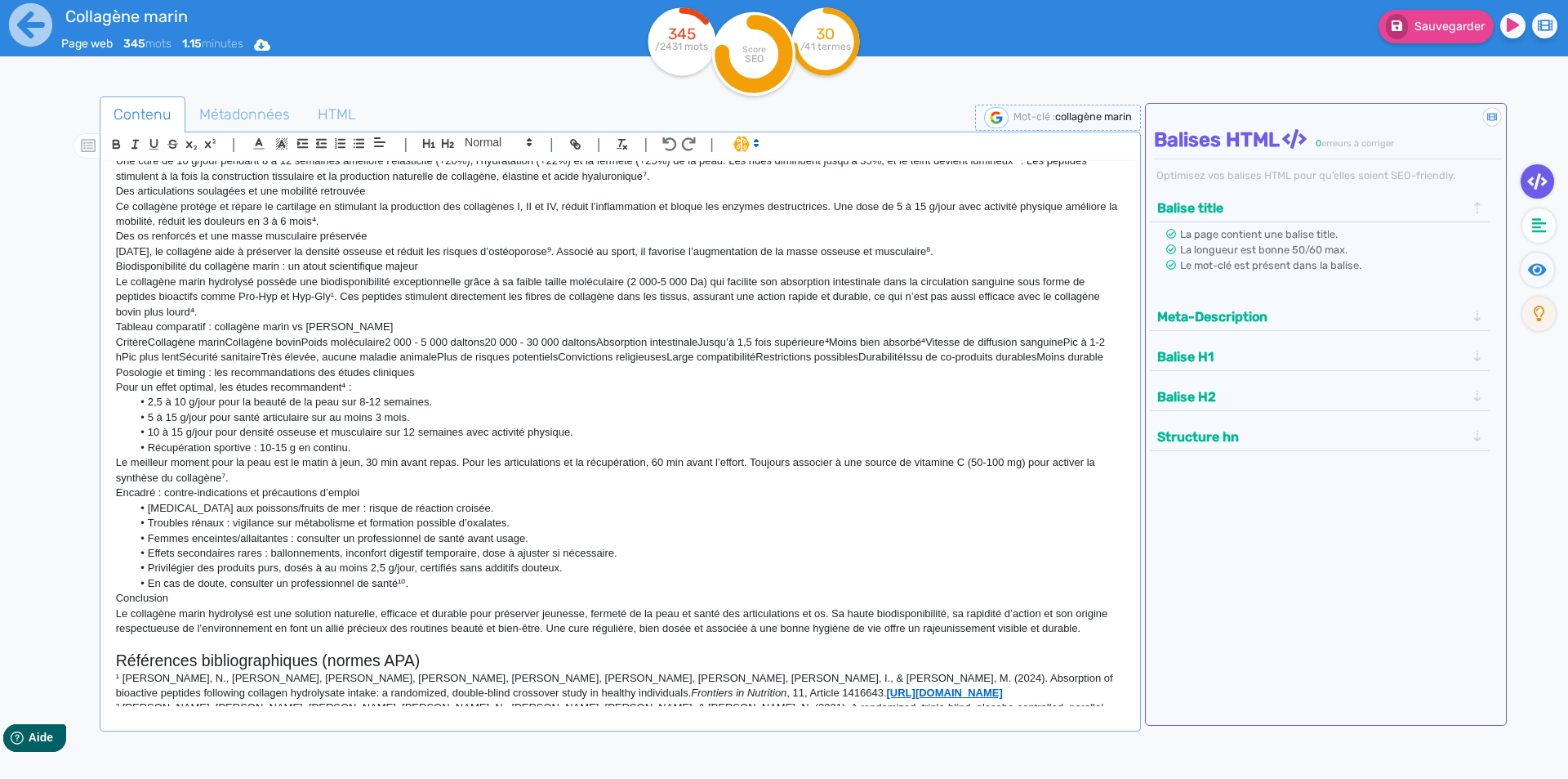
scroll to position [309, 0]
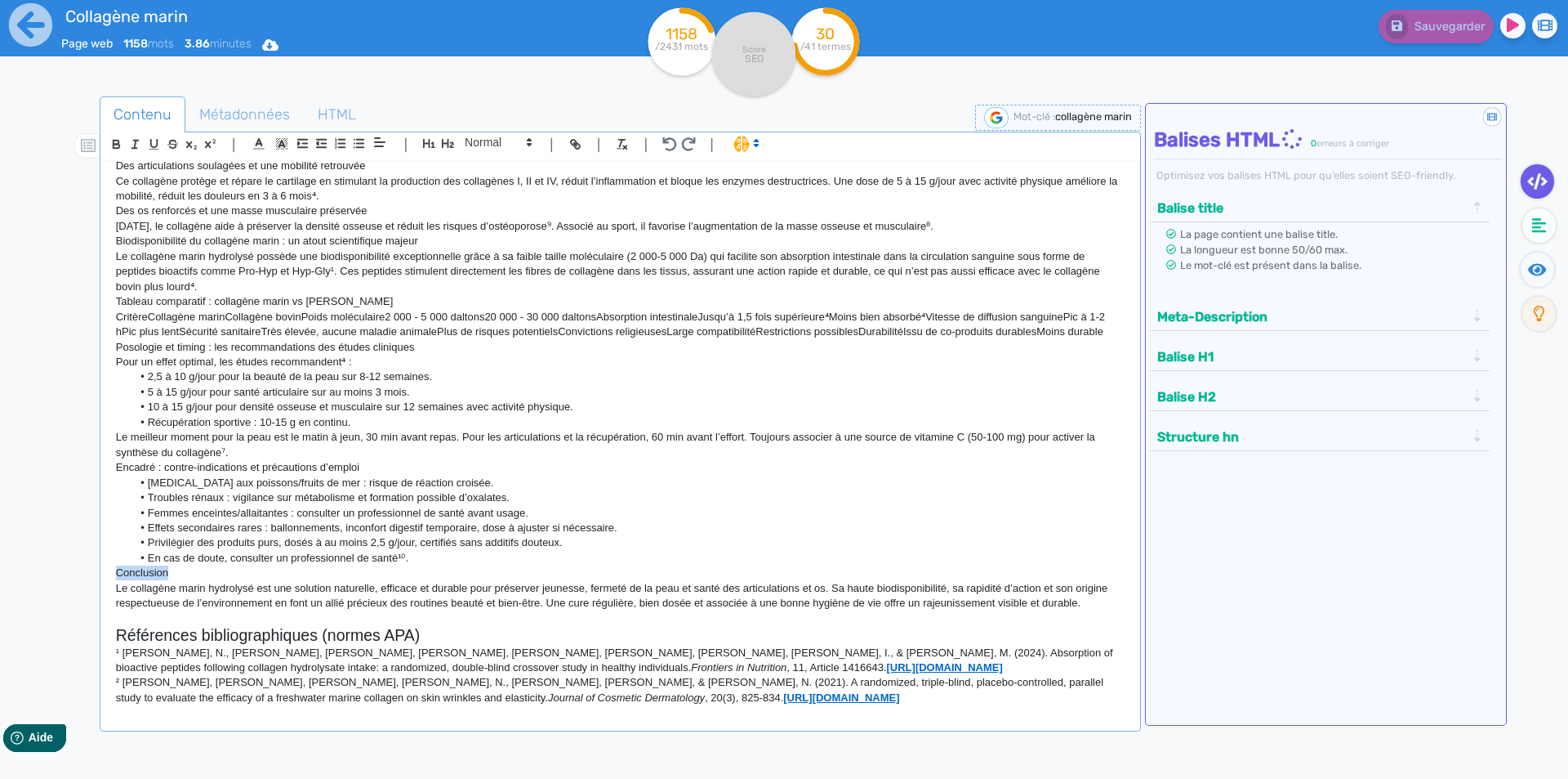
drag, startPoint x: 170, startPoint y: 573, endPoint x: 94, endPoint y: 575, distance: 76.0
click at [94, 575] on div "Contenu Métadonnées HTML | | H3 H4 H5 H6 Normal | | | | Collagène marin : le se…" at bounding box center [808, 487] width 1520 height 789
click at [198, 571] on p at bounding box center [620, 573] width 1009 height 15
click at [505, 560] on li "En cas de doute, consulter un professionnel de santé¹⁰." at bounding box center [627, 558] width 992 height 15
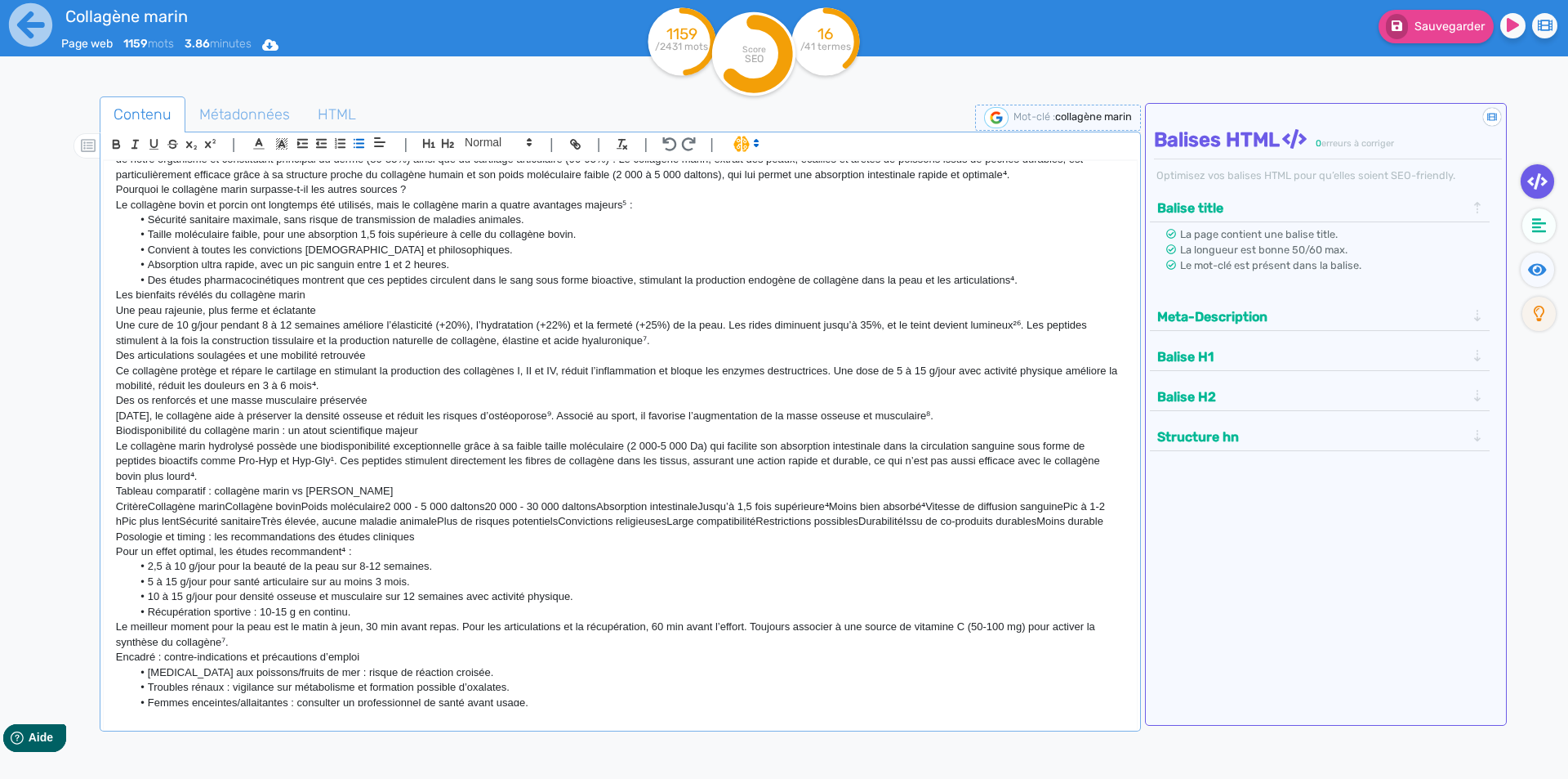
scroll to position [0, 0]
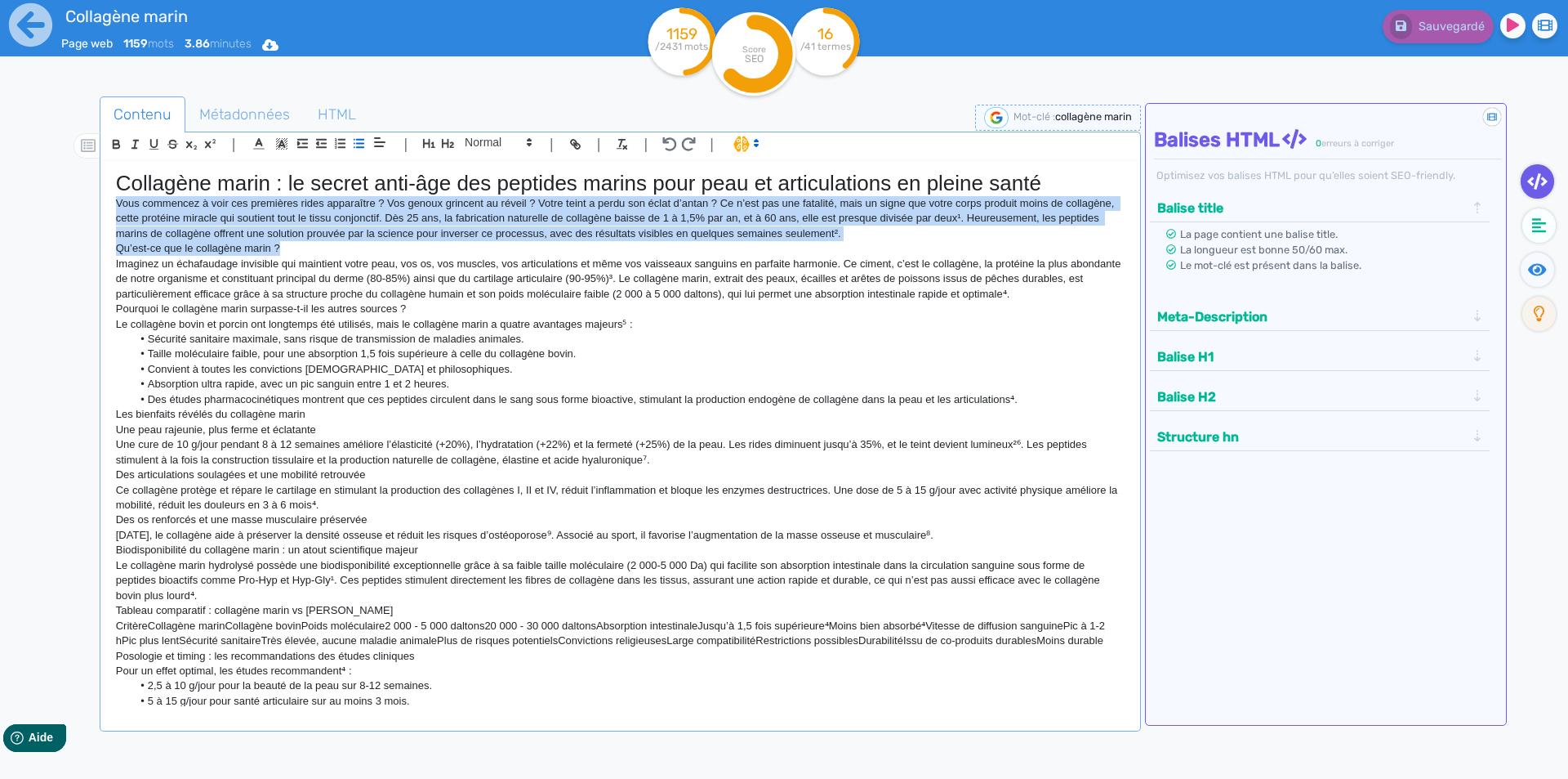
drag, startPoint x: 116, startPoint y: 203, endPoint x: 1067, endPoint y: 242, distance: 951.8
click at [1067, 242] on div "Collagène marin : le secret anti-âge des peptides marins pour peau et articulat…" at bounding box center [620, 433] width 1033 height 545
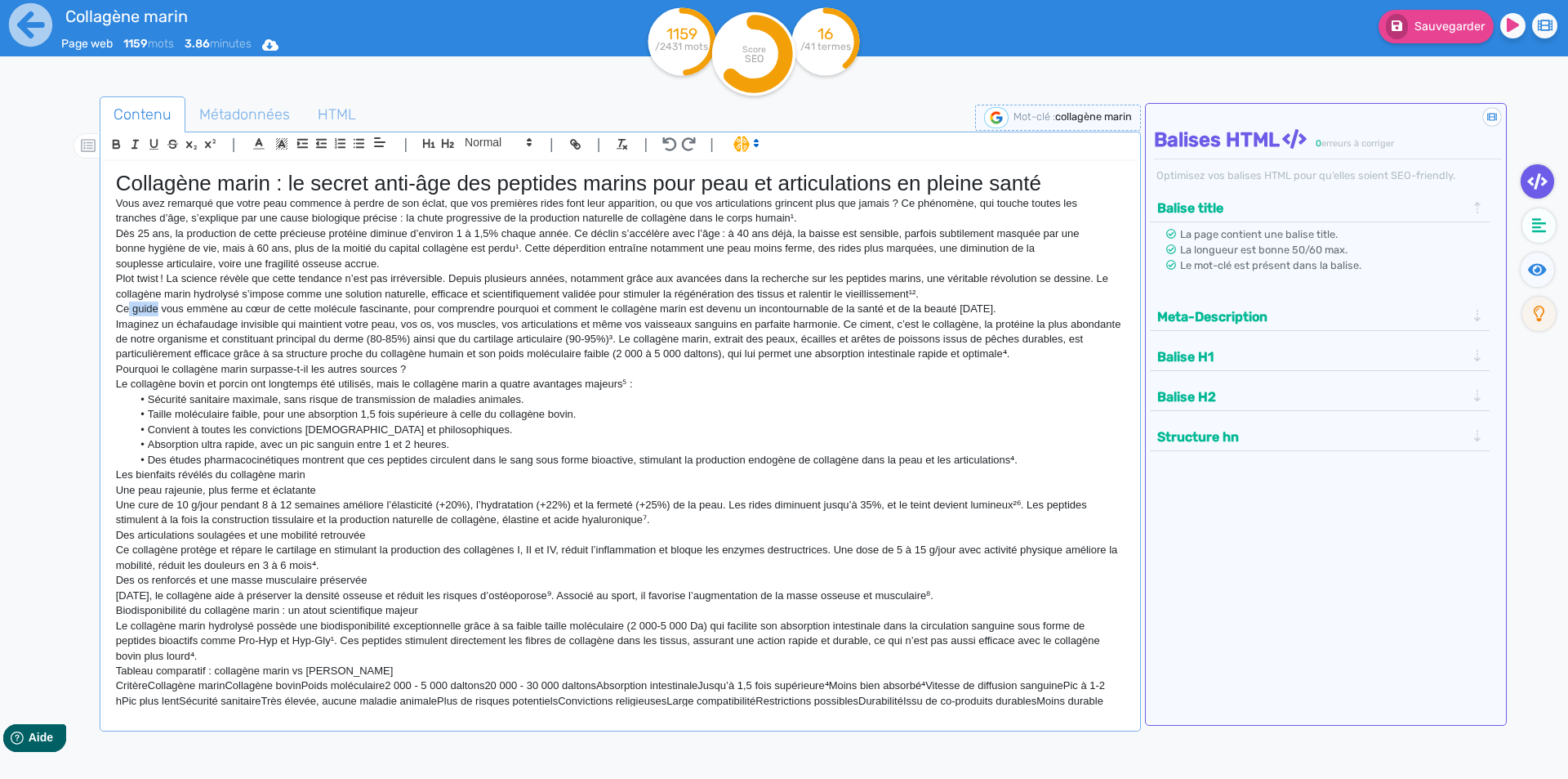
drag, startPoint x: 158, startPoint y: 307, endPoint x: 127, endPoint y: 303, distance: 31.3
click at [127, 303] on p "Ce guide vous emmène au cœur de cette molécule fascinante, pour comprendre pour…" at bounding box center [620, 309] width 1009 height 15
click at [1039, 309] on p "Cet article vous emmène au cœur de cette molécule fascinante, pour comprendre p…" at bounding box center [620, 309] width 1009 height 15
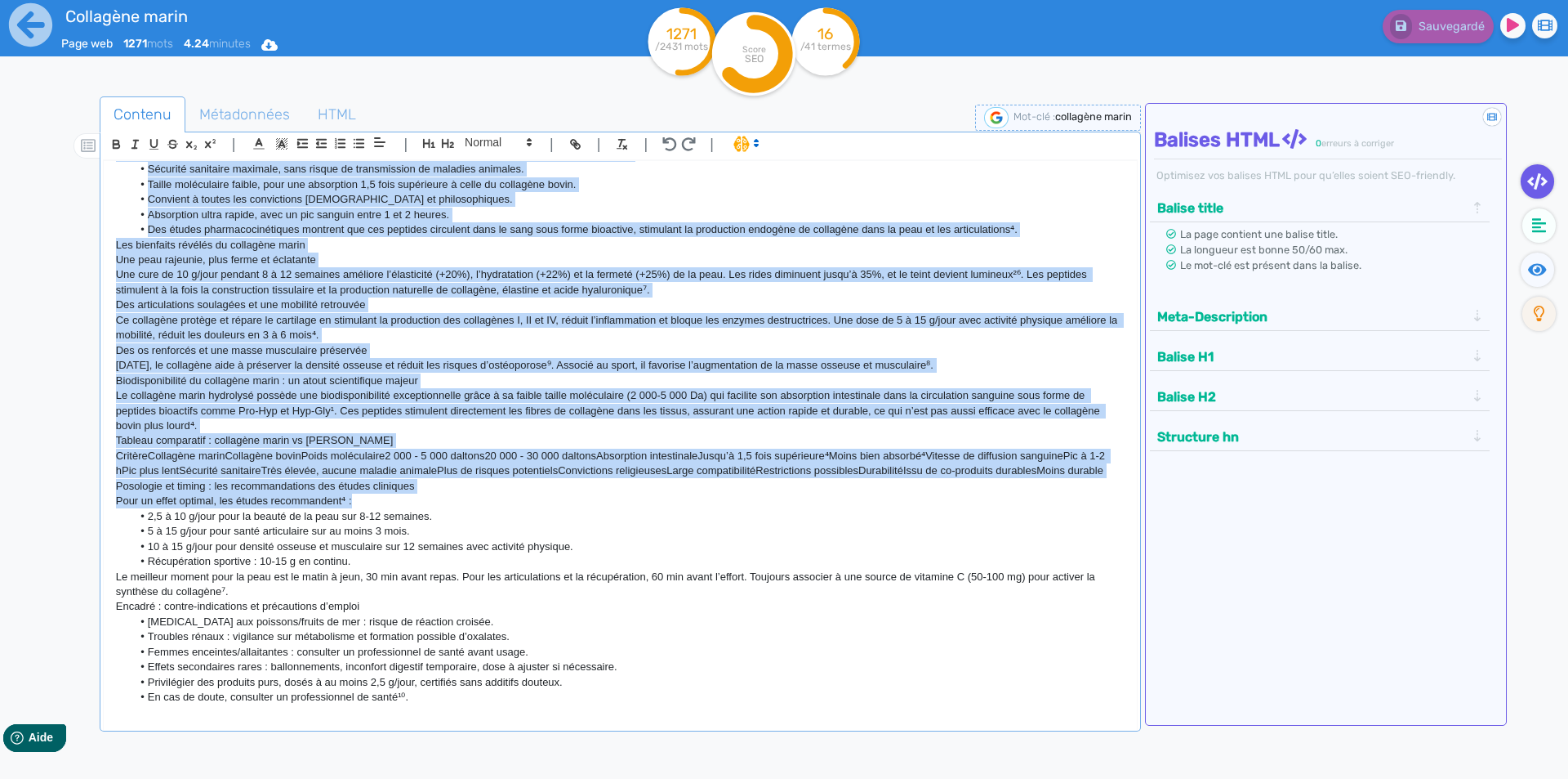
scroll to position [572, 0]
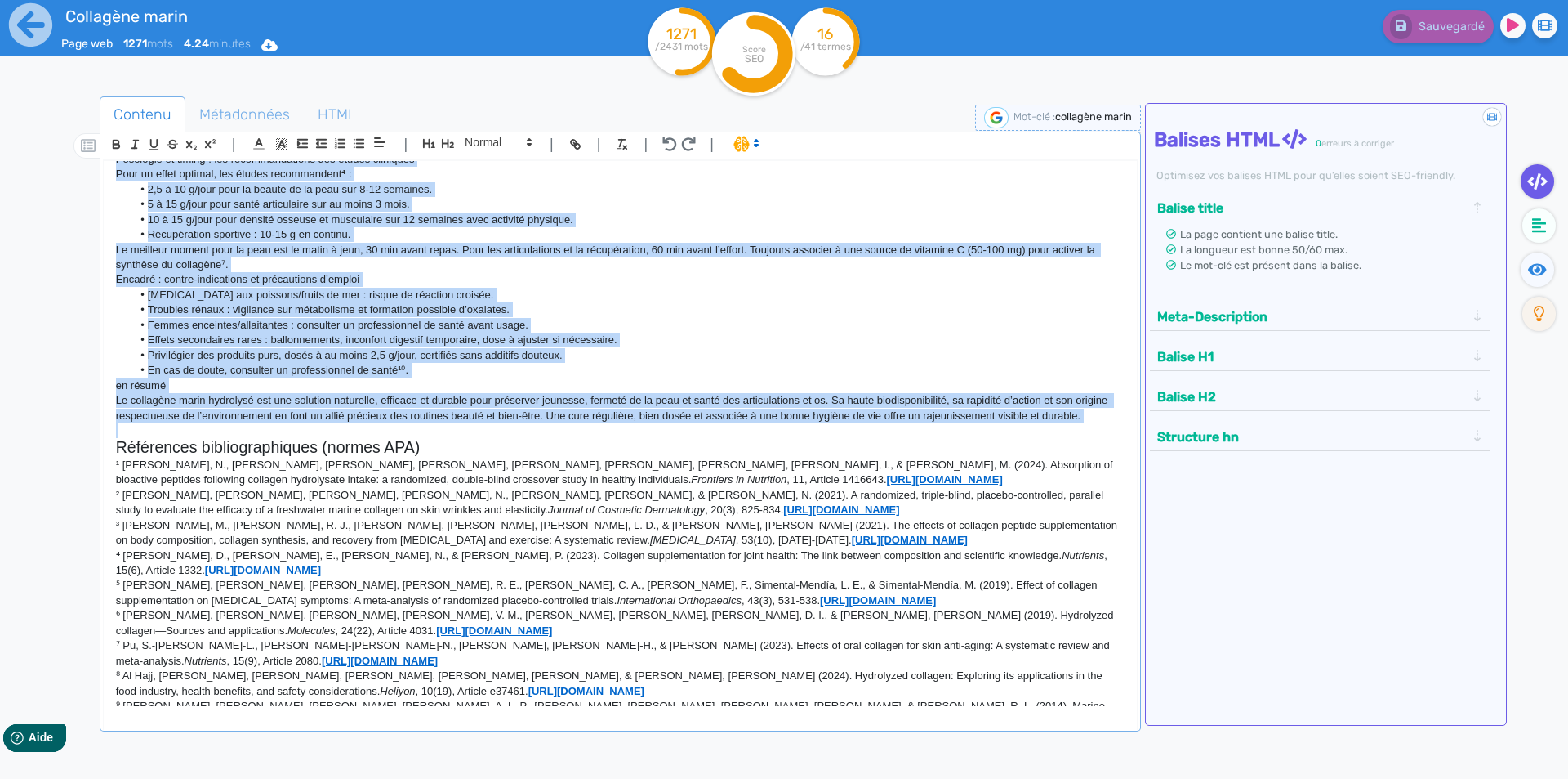
drag, startPoint x: 116, startPoint y: 327, endPoint x: 555, endPoint y: 426, distance: 450.0
click at [555, 426] on div "Collagène marin : le secret anti-âge des peptides marins pour peau et articulat…" at bounding box center [620, 433] width 1033 height 545
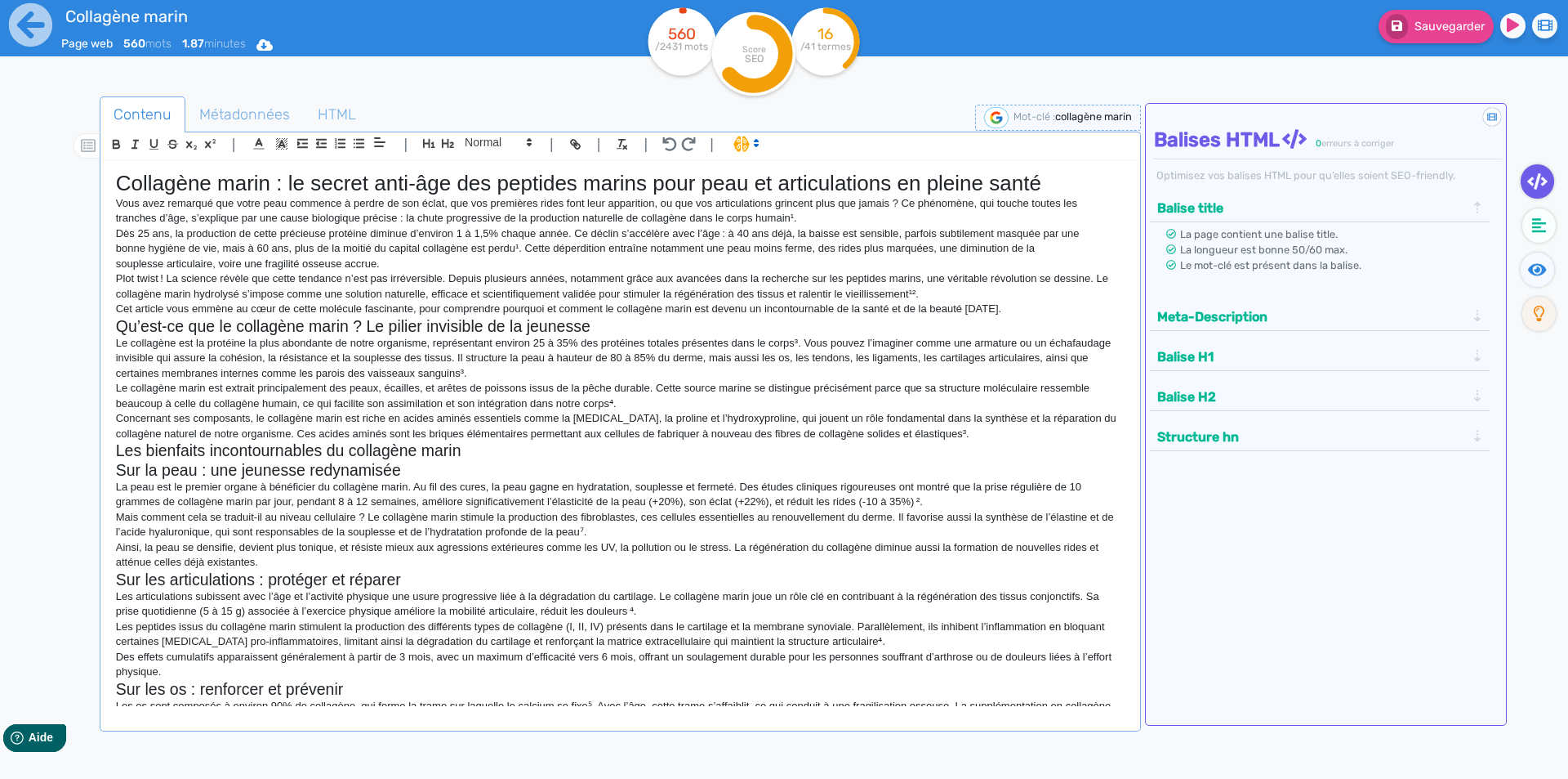
scroll to position [762, 0]
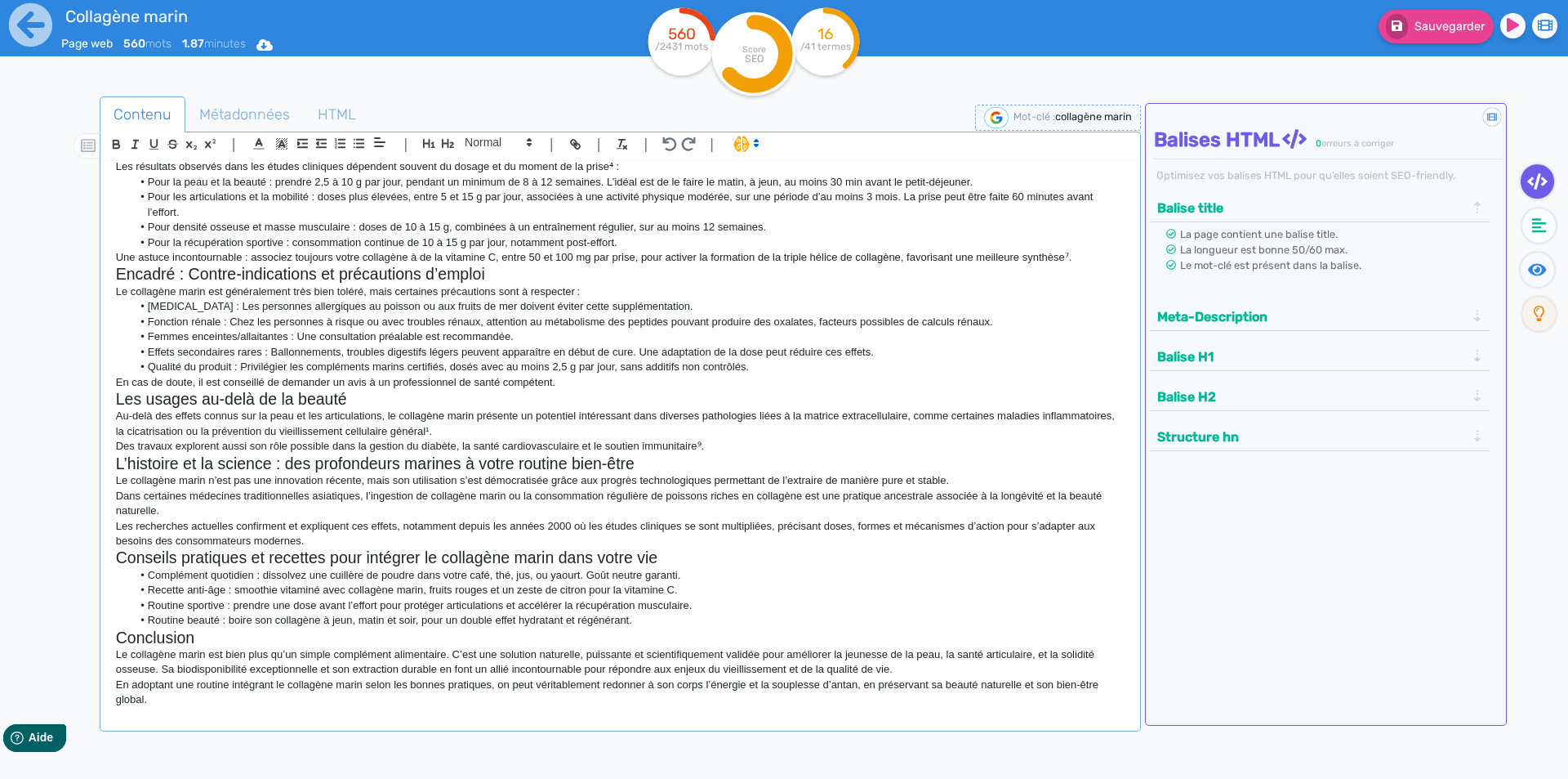
click at [553, 474] on p "Le collagène marin n’est pas une innovation récente, mais son utilisation s’est…" at bounding box center [620, 481] width 1009 height 15
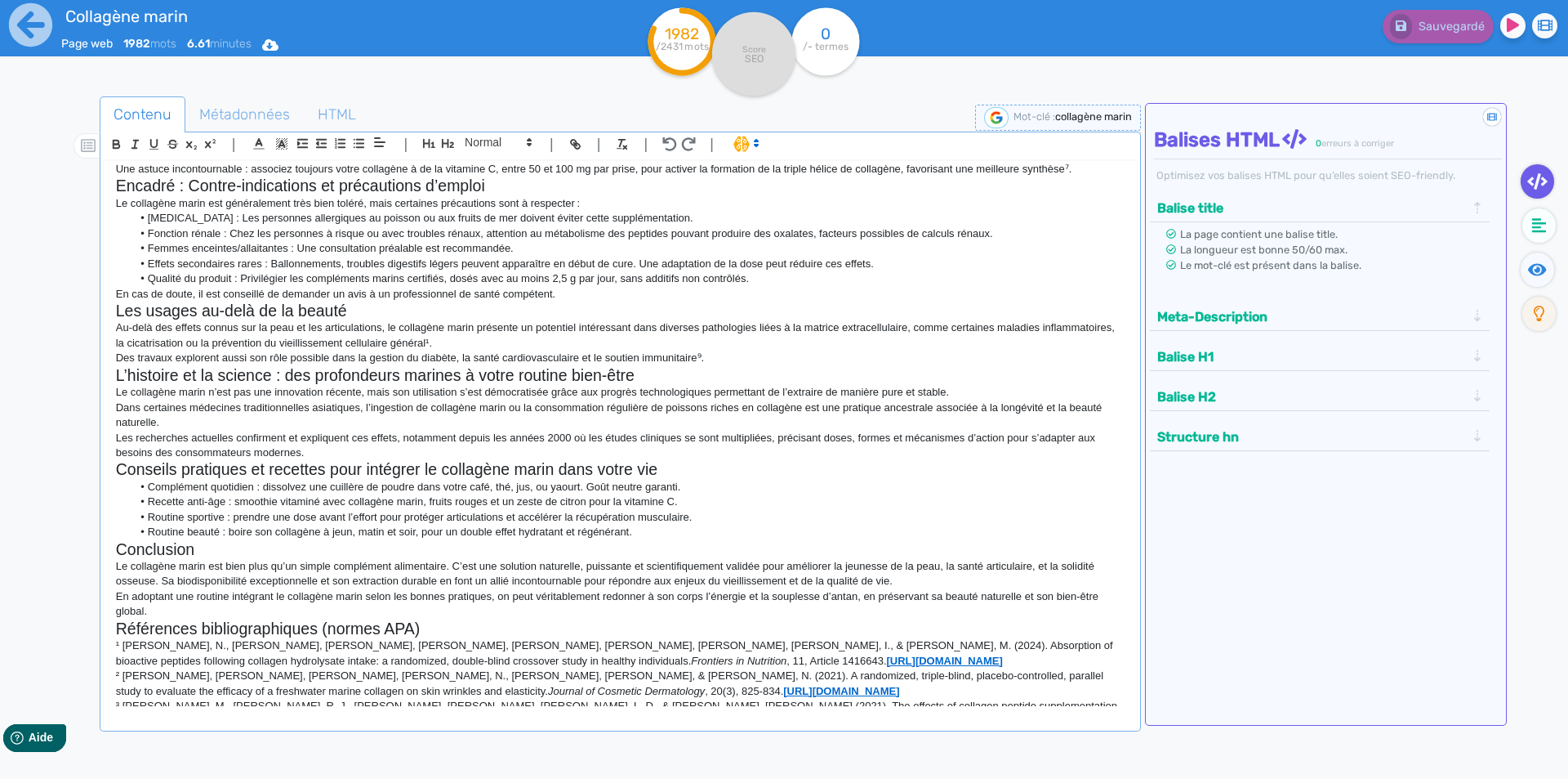
scroll to position [844, 0]
